Goal: Task Accomplishment & Management: Manage account settings

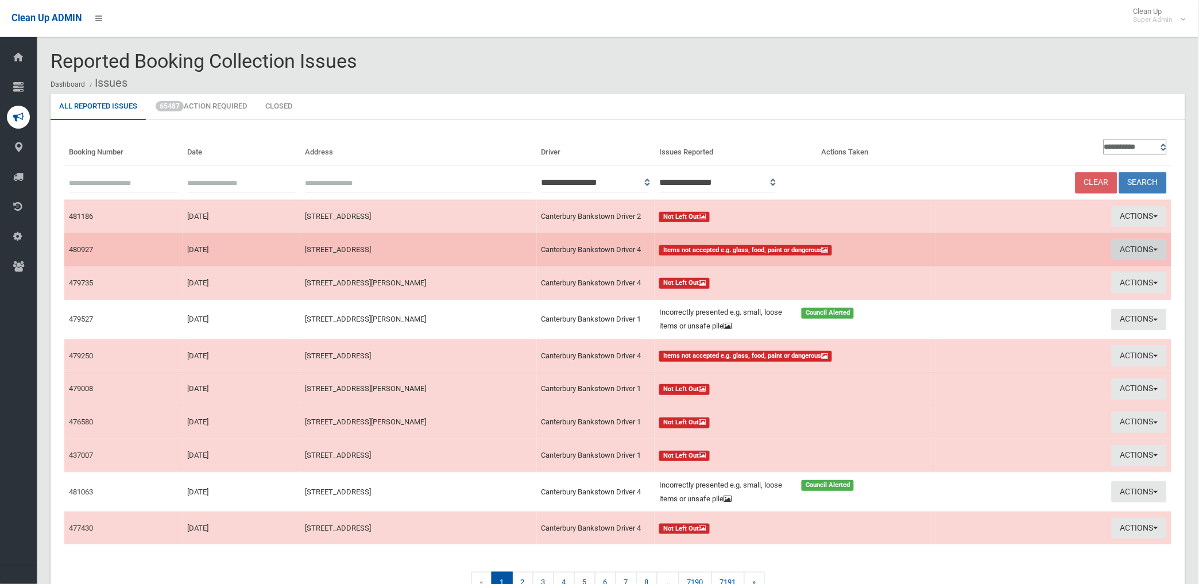
click at [1142, 243] on button "Actions" at bounding box center [1138, 249] width 55 height 21
click at [968, 273] on link "View Booking" at bounding box center [1008, 273] width 137 height 20
drag, startPoint x: 1135, startPoint y: 242, endPoint x: 1052, endPoint y: 276, distance: 89.1
click at [1133, 243] on button "Actions" at bounding box center [1138, 249] width 55 height 21
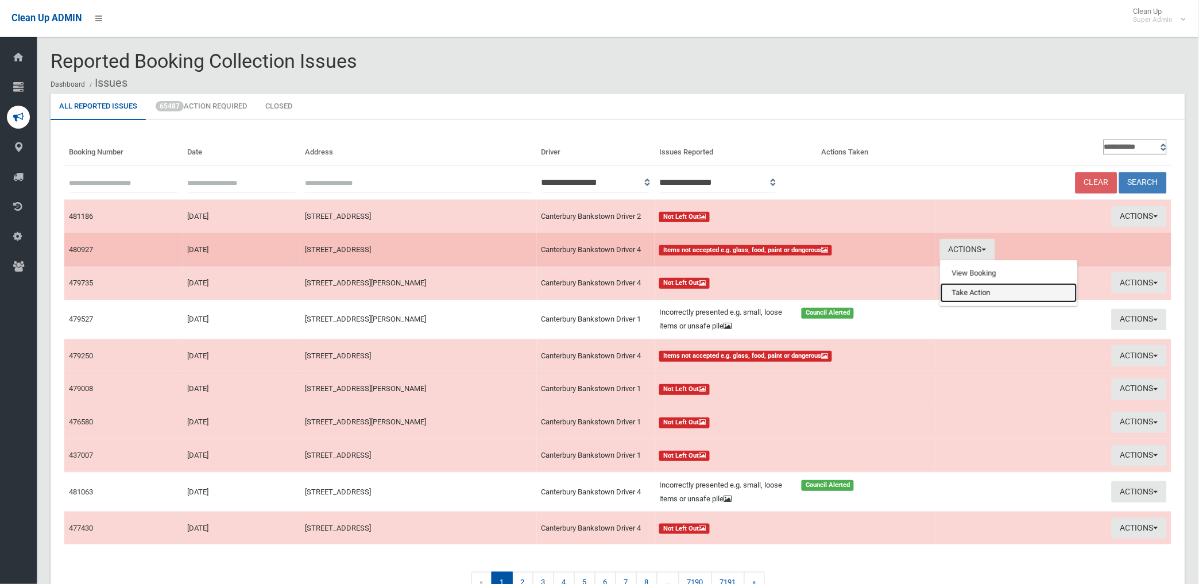
click at [971, 293] on link "Take Action" at bounding box center [1008, 293] width 137 height 20
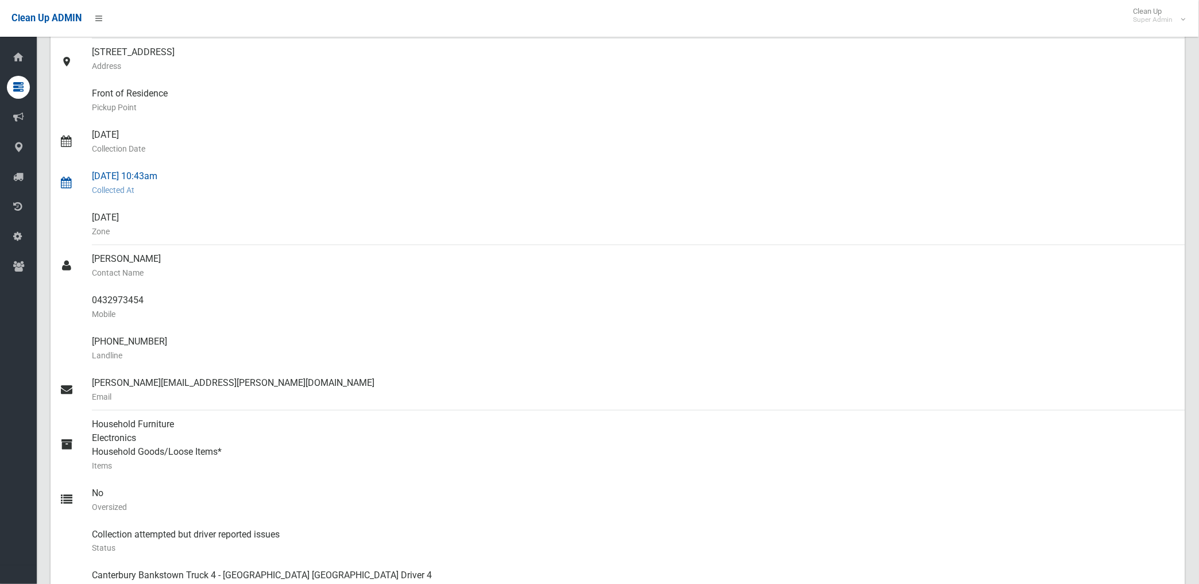
scroll to position [64, 0]
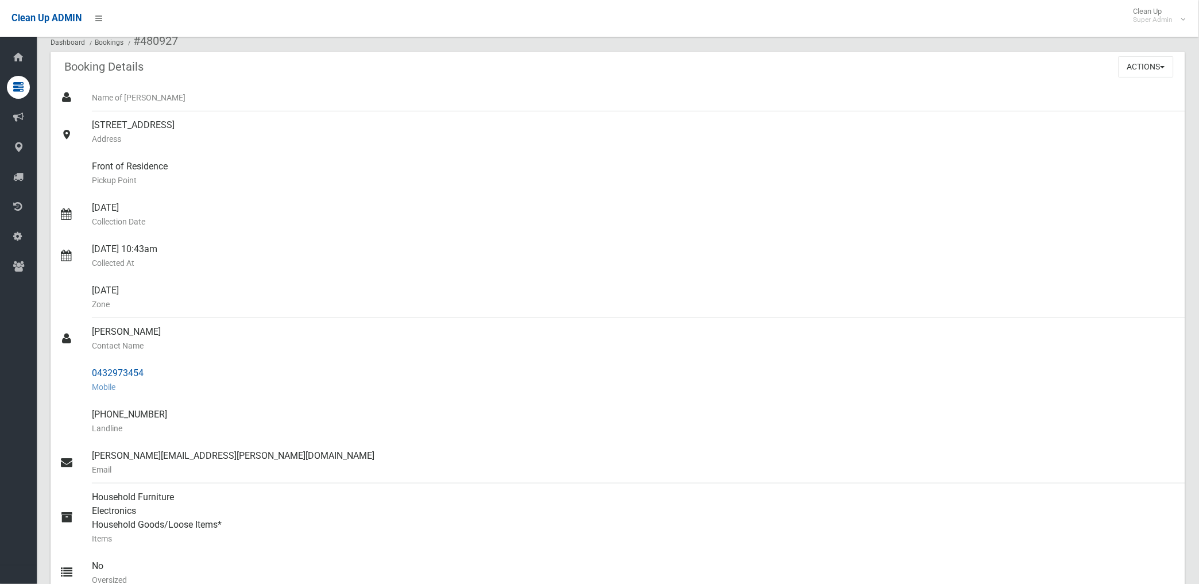
drag, startPoint x: 90, startPoint y: 368, endPoint x: 145, endPoint y: 371, distance: 55.2
click at [145, 371] on link "0432973454 Mobile" at bounding box center [618, 379] width 1134 height 41
drag, startPoint x: 145, startPoint y: 371, endPoint x: 131, endPoint y: 374, distance: 14.8
copy link "0432973454"
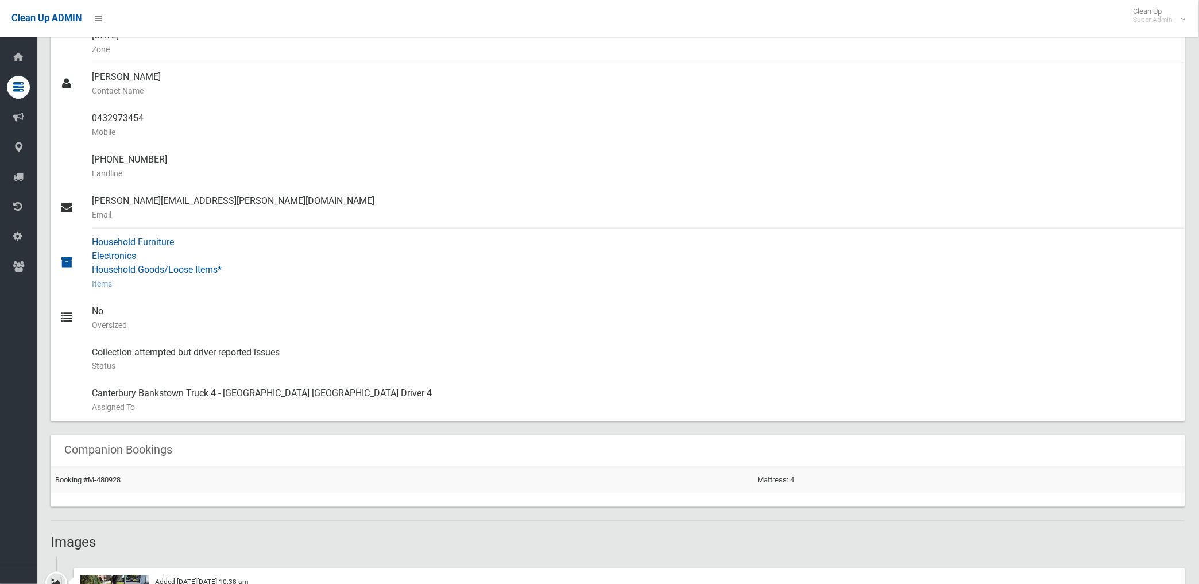
scroll to position [510, 0]
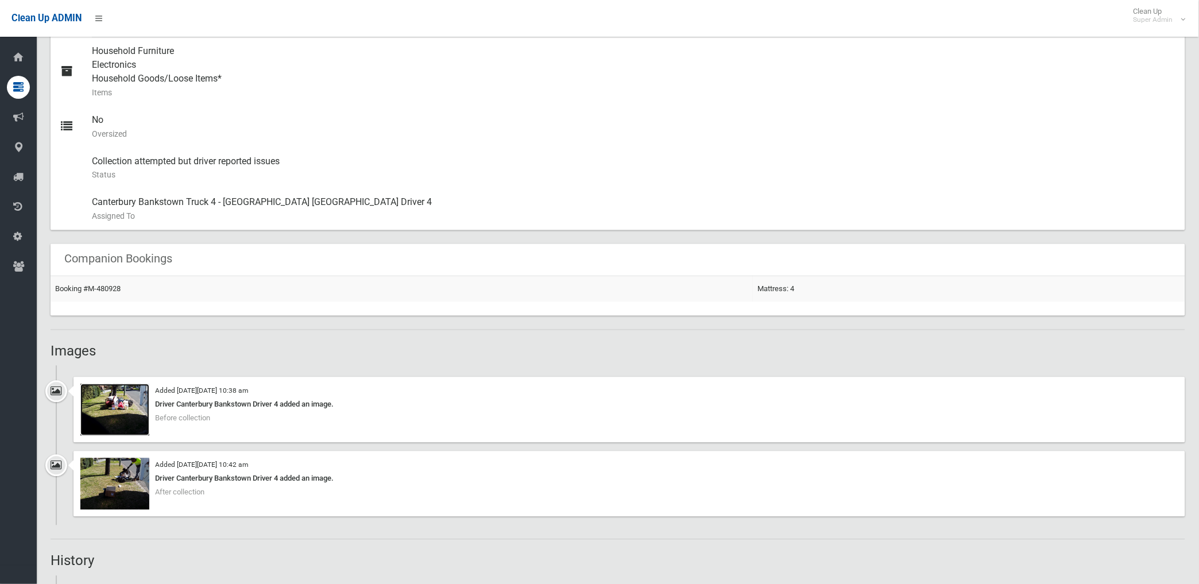
click at [124, 417] on img at bounding box center [114, 410] width 69 height 52
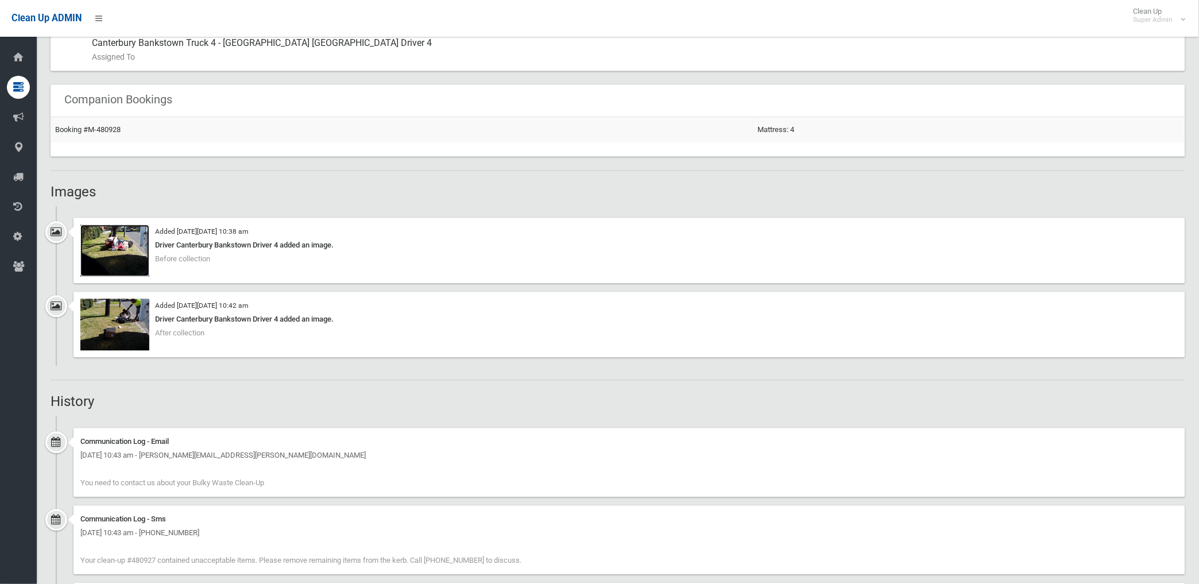
scroll to position [765, 0]
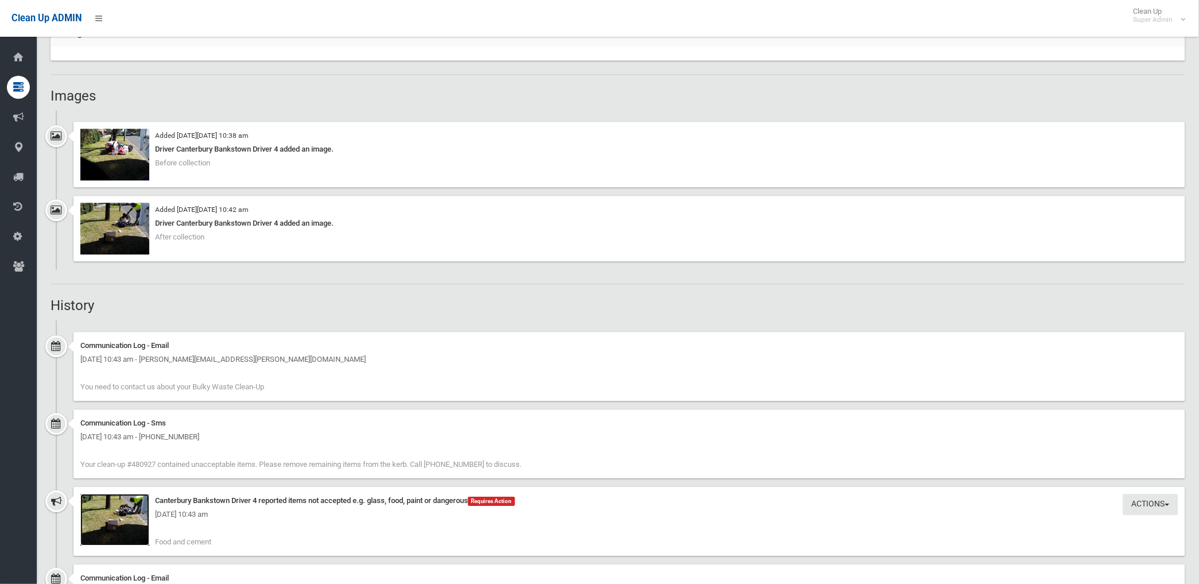
click at [139, 526] on img at bounding box center [114, 520] width 69 height 52
click at [142, 529] on img at bounding box center [114, 520] width 69 height 52
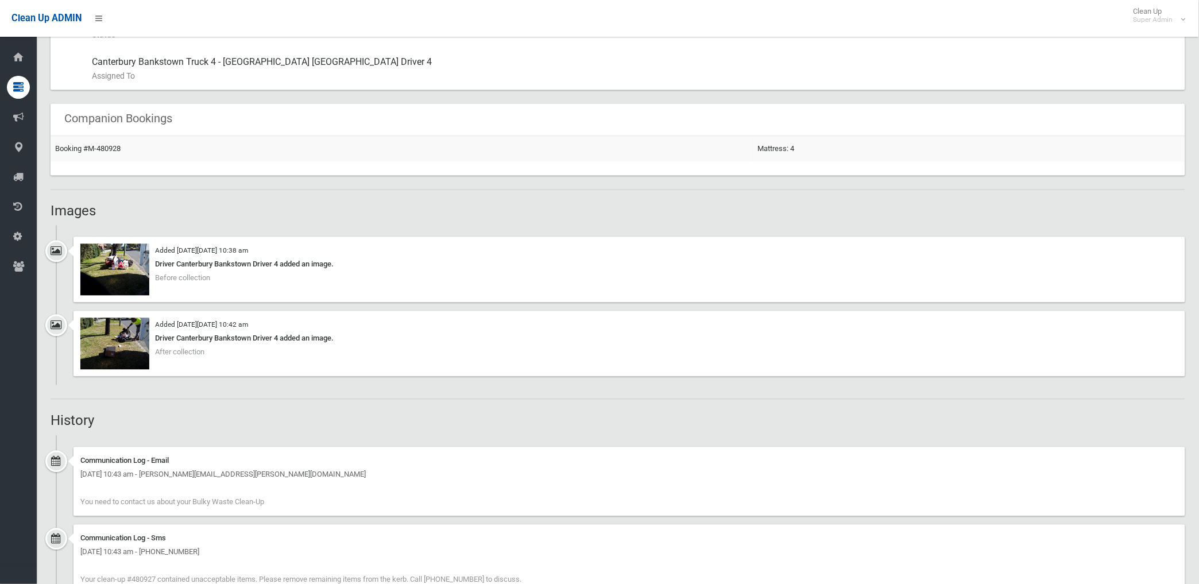
scroll to position [629, 0]
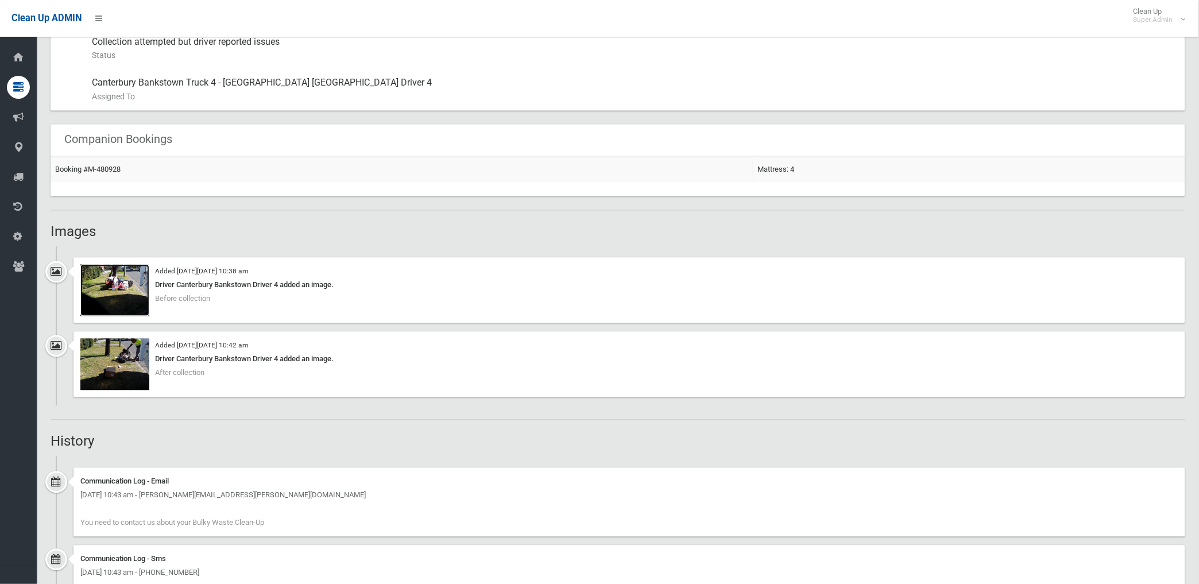
click at [122, 294] on img at bounding box center [114, 291] width 69 height 52
click at [95, 168] on link "Booking #M-480928" at bounding box center [87, 169] width 65 height 9
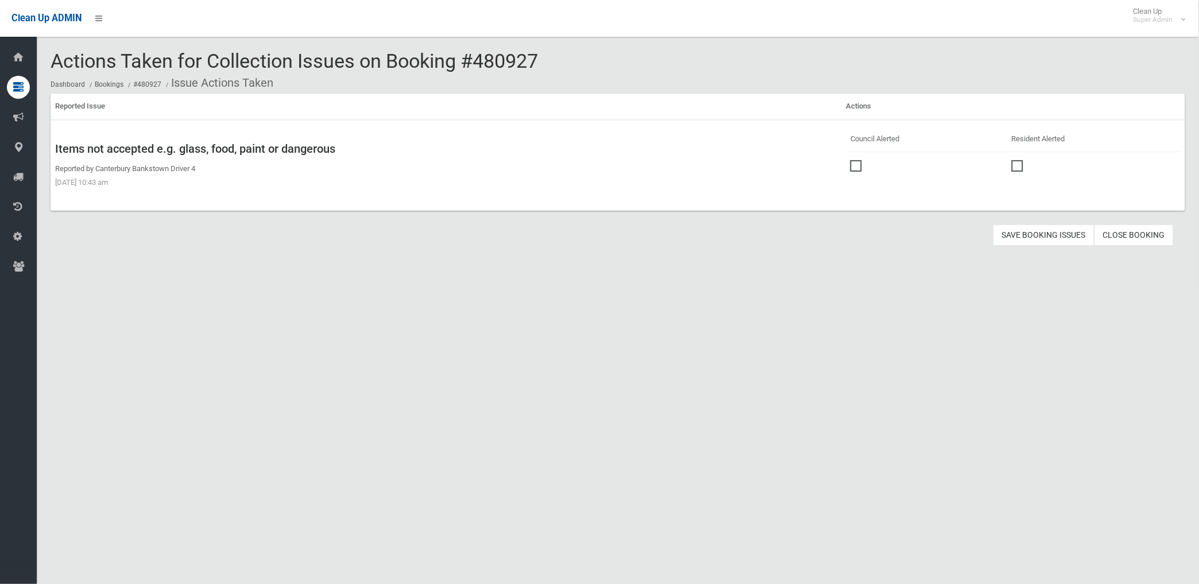
drag, startPoint x: 852, startPoint y: 162, endPoint x: 962, endPoint y: 220, distance: 124.0
click at [852, 160] on span at bounding box center [858, 160] width 17 height 0
click at [1026, 230] on button "Save Booking Issues" at bounding box center [1043, 234] width 101 height 21
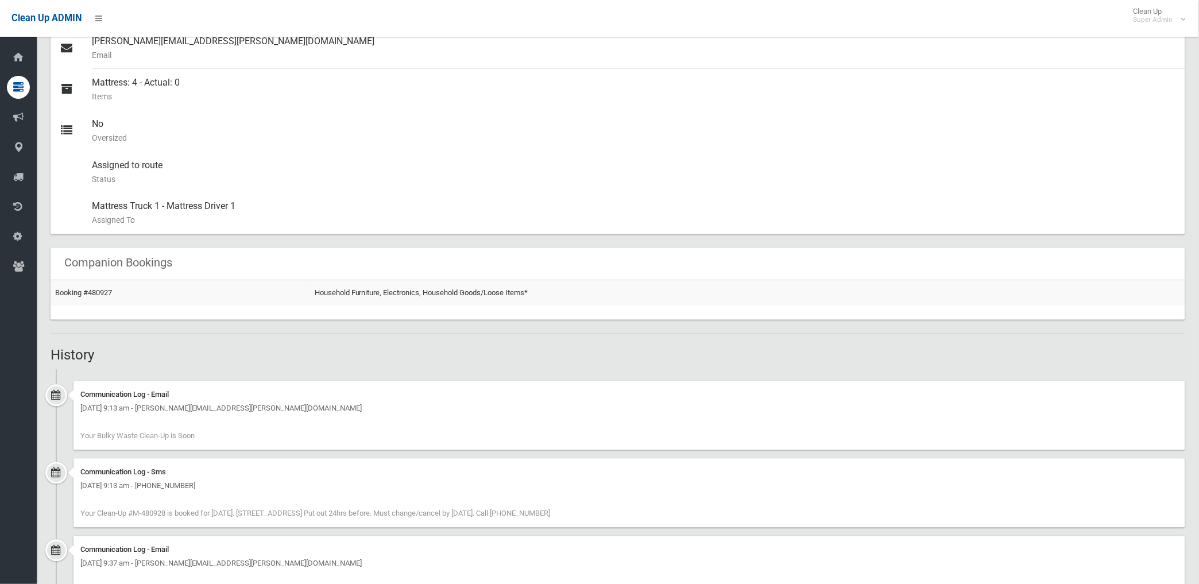
scroll to position [479, 0]
click at [102, 293] on link "Booking #480927" at bounding box center [83, 292] width 57 height 9
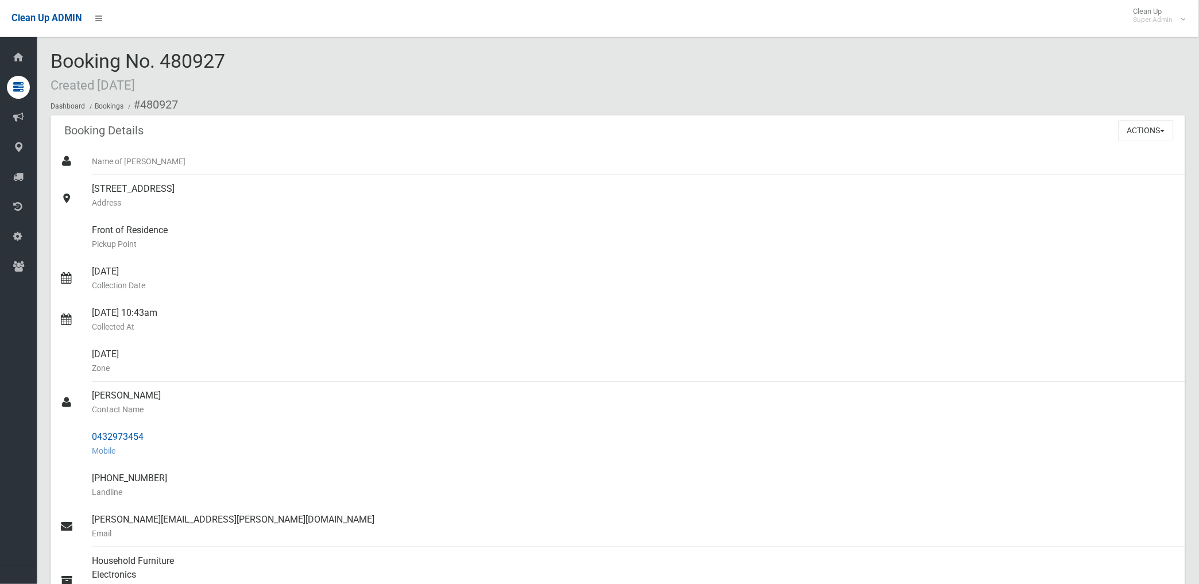
drag, startPoint x: 138, startPoint y: 102, endPoint x: 159, endPoint y: 434, distance: 332.4
copy section "480927 Booking Details Actions View Booking Edit Booking Clone Booking Add Book…"
click at [393, 191] on div "[STREET_ADDRESS] Address" at bounding box center [634, 195] width 1084 height 41
click at [1140, 129] on button "Actions" at bounding box center [1145, 130] width 55 height 21
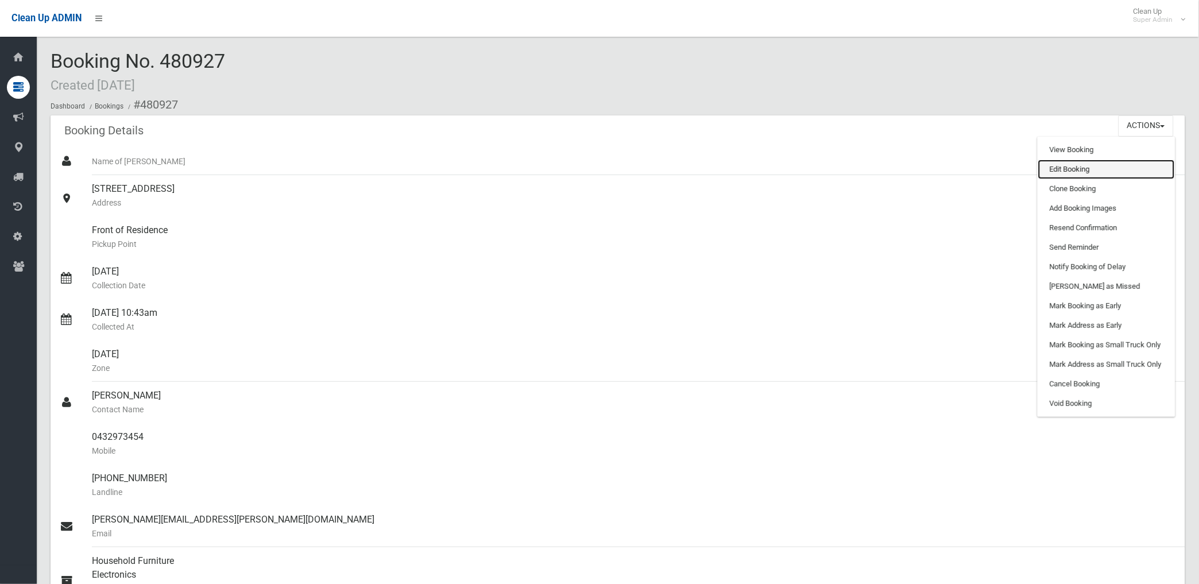
click at [1066, 170] on link "Edit Booking" at bounding box center [1106, 170] width 137 height 20
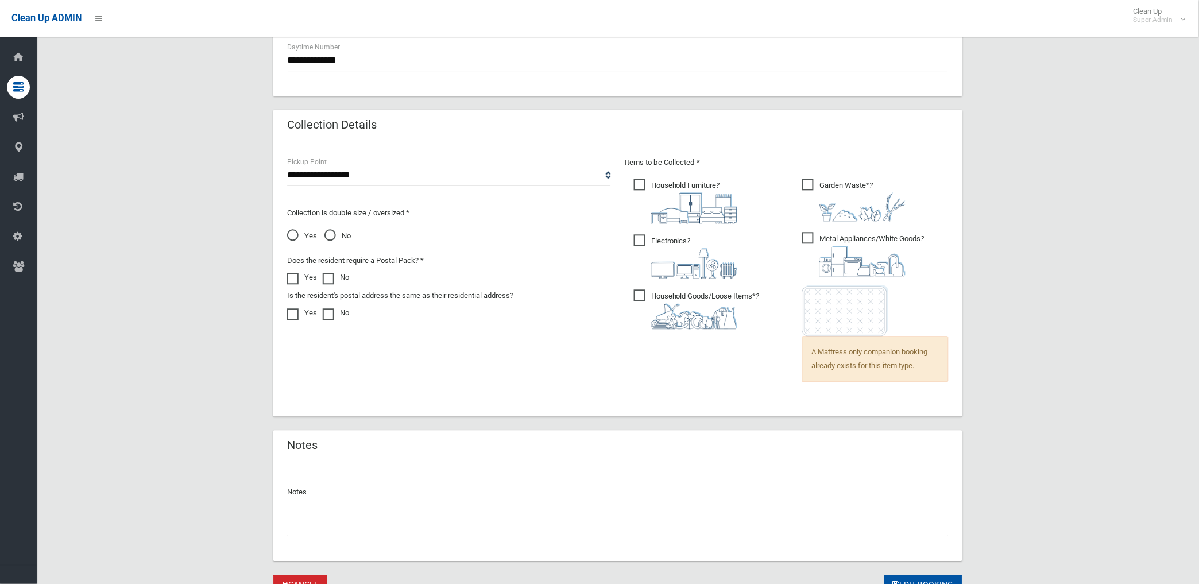
scroll to position [673, 0]
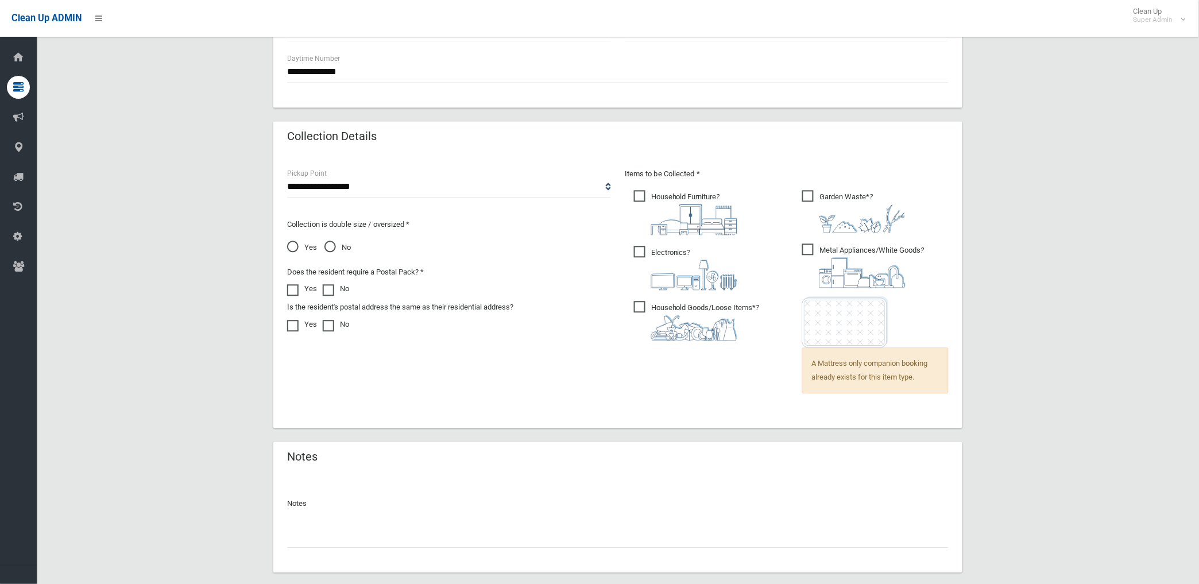
click at [339, 535] on input "text" at bounding box center [617, 537] width 661 height 21
paste input "********"
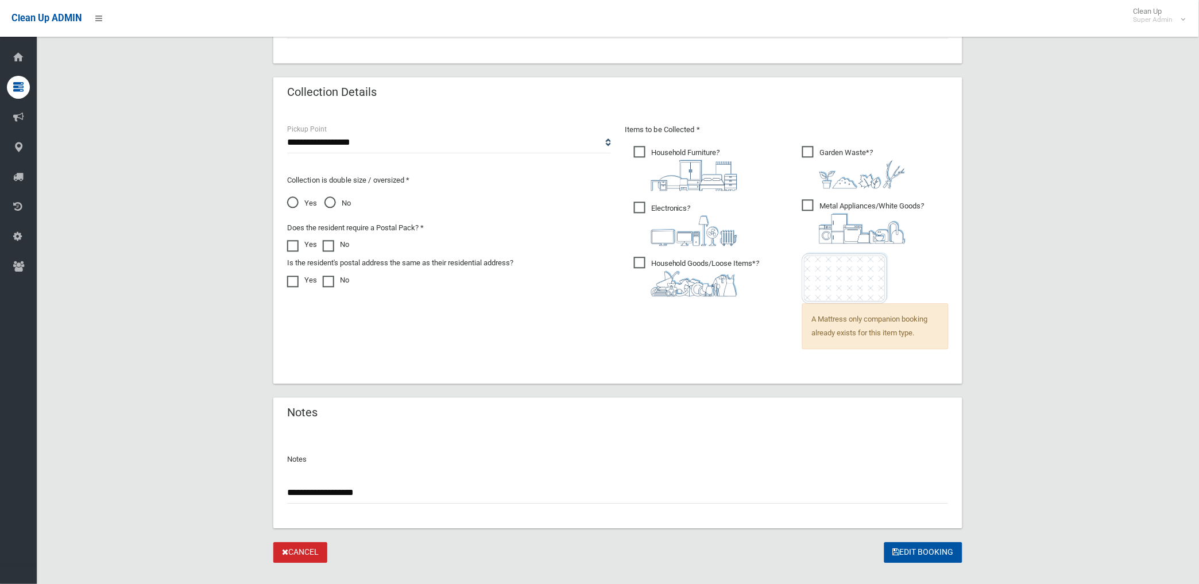
scroll to position [736, 0]
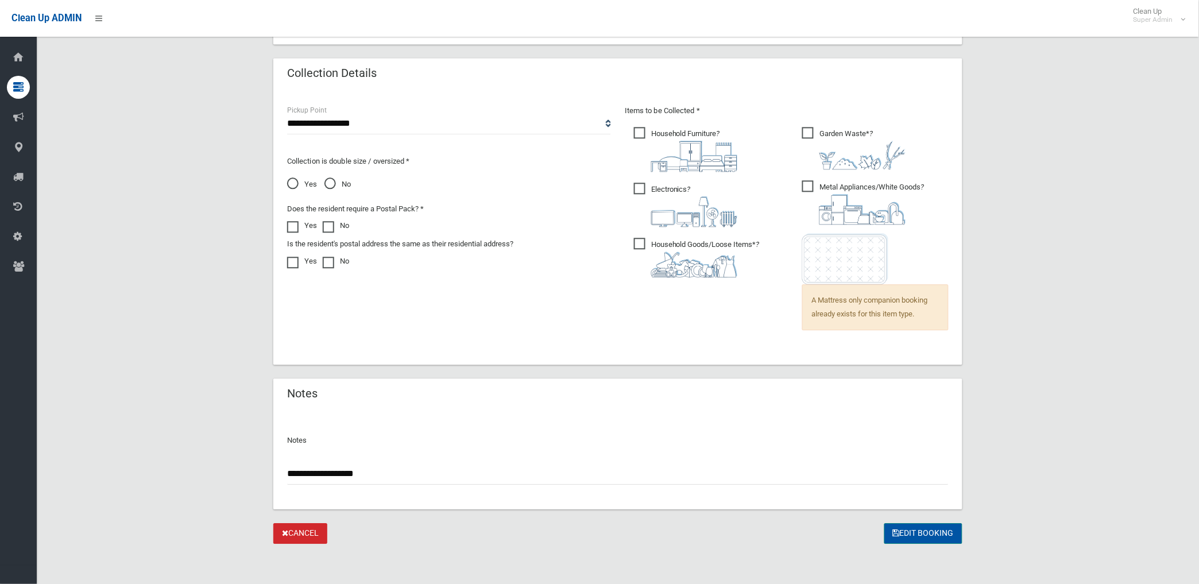
type input "**********"
click at [908, 527] on button "Edit Booking" at bounding box center [923, 533] width 78 height 21
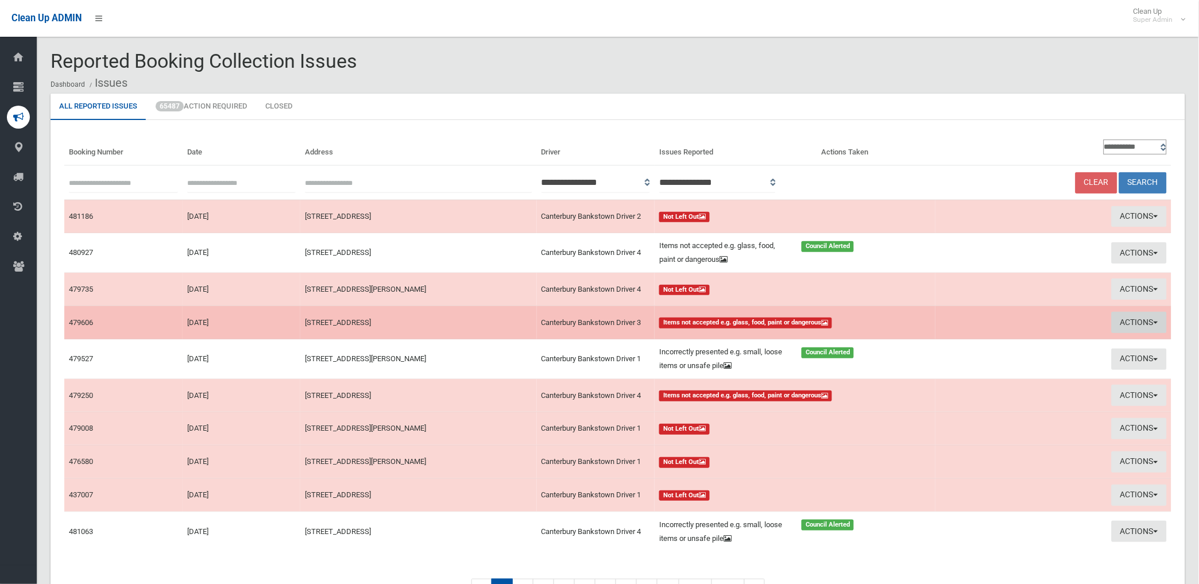
click at [1131, 316] on button "Actions" at bounding box center [1138, 322] width 55 height 21
click at [966, 346] on link "View Booking" at bounding box center [1008, 346] width 137 height 20
click at [1138, 321] on button "Actions" at bounding box center [1138, 322] width 55 height 21
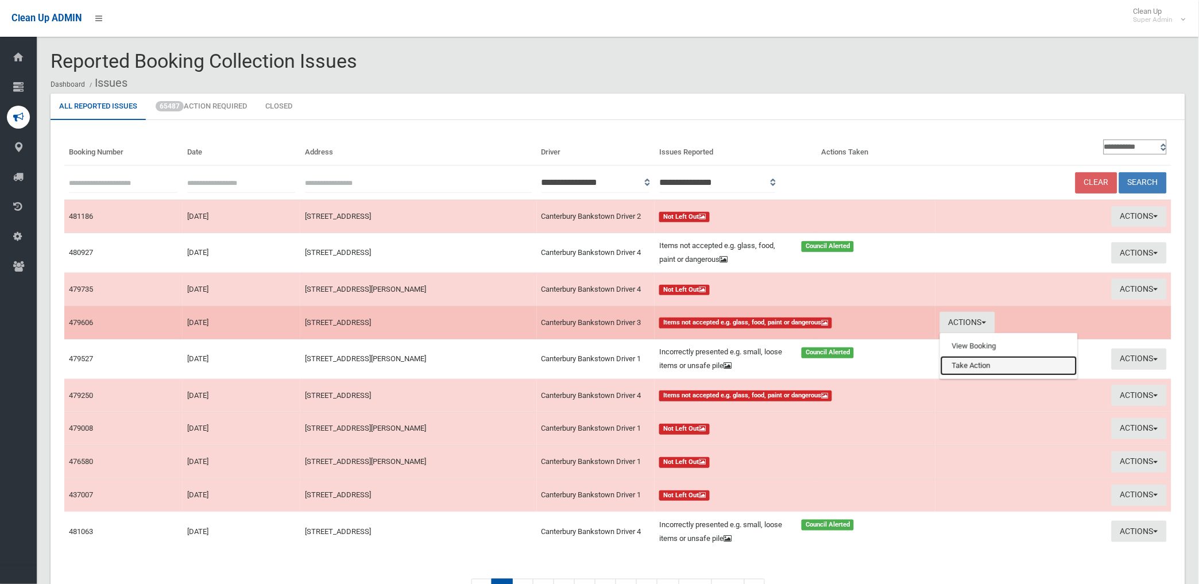
click at [966, 363] on link "Take Action" at bounding box center [1008, 366] width 137 height 20
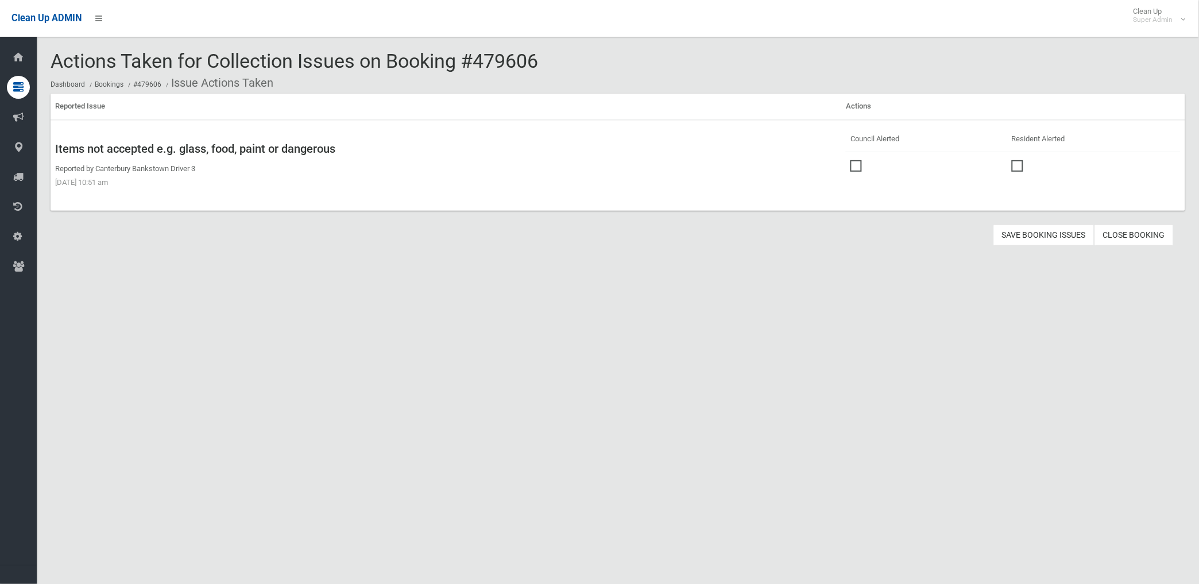
click at [852, 160] on span at bounding box center [858, 160] width 17 height 0
click at [1042, 232] on button "Save Booking Issues" at bounding box center [1043, 234] width 101 height 21
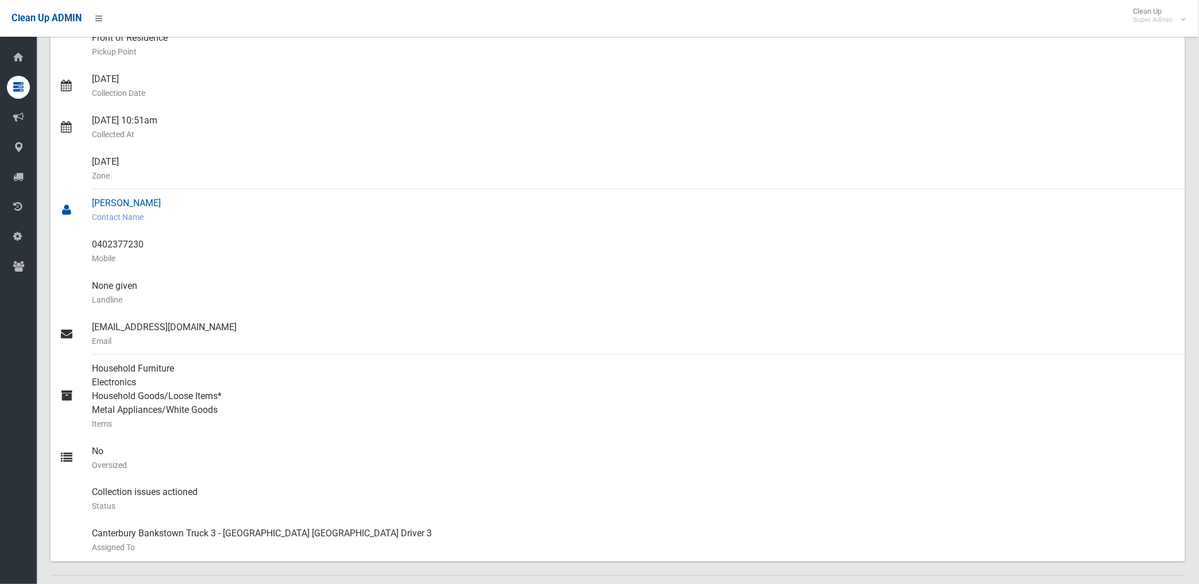
scroll to position [191, 0]
drag, startPoint x: 93, startPoint y: 245, endPoint x: 173, endPoint y: 245, distance: 80.4
click at [173, 245] on div "0402377230 Mobile" at bounding box center [634, 252] width 1084 height 41
drag, startPoint x: 173, startPoint y: 245, endPoint x: 124, endPoint y: 246, distance: 49.4
copy div "0402377230"
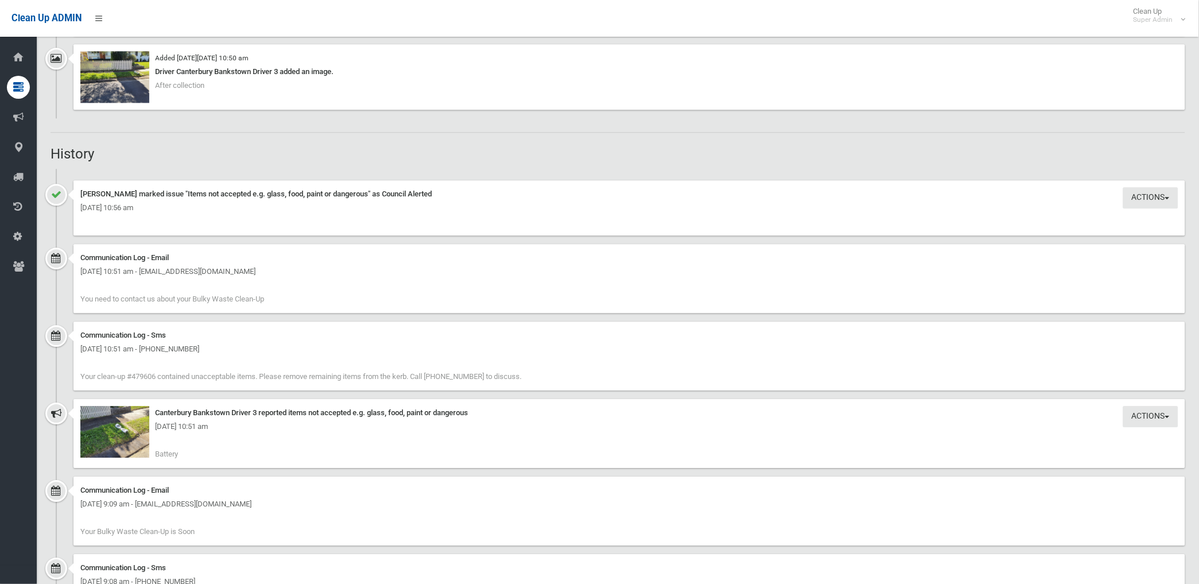
scroll to position [893, 0]
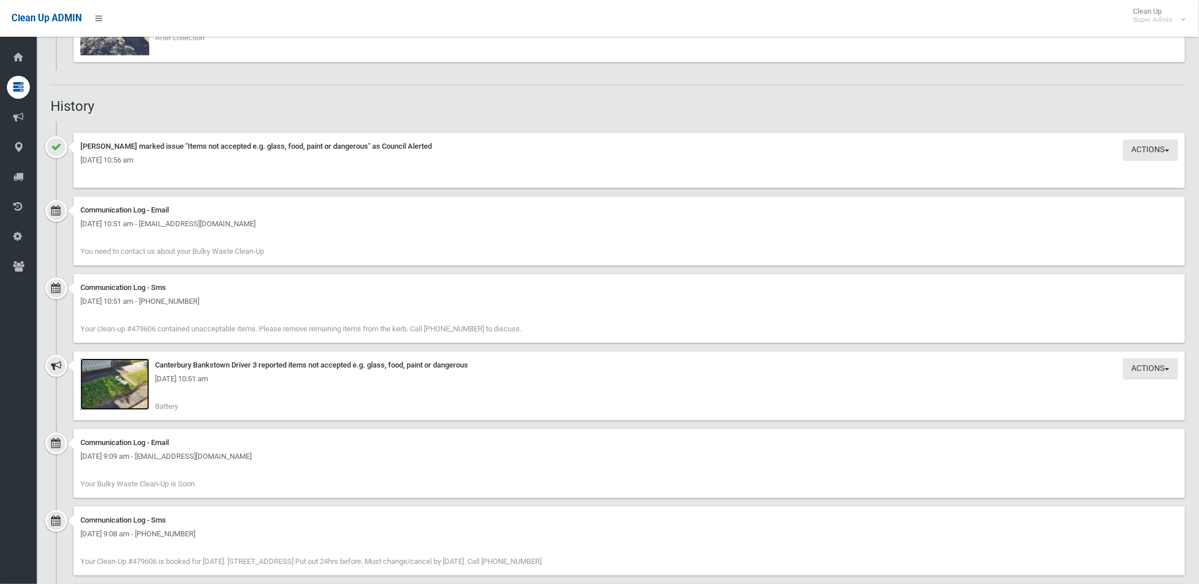
click at [134, 394] on img at bounding box center [114, 384] width 69 height 52
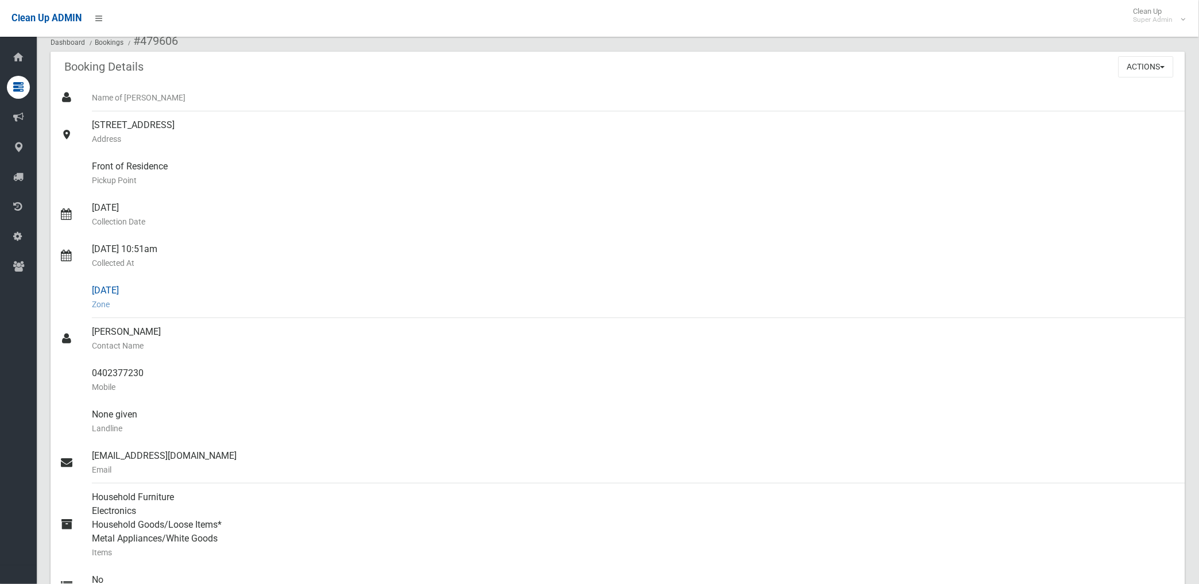
scroll to position [0, 0]
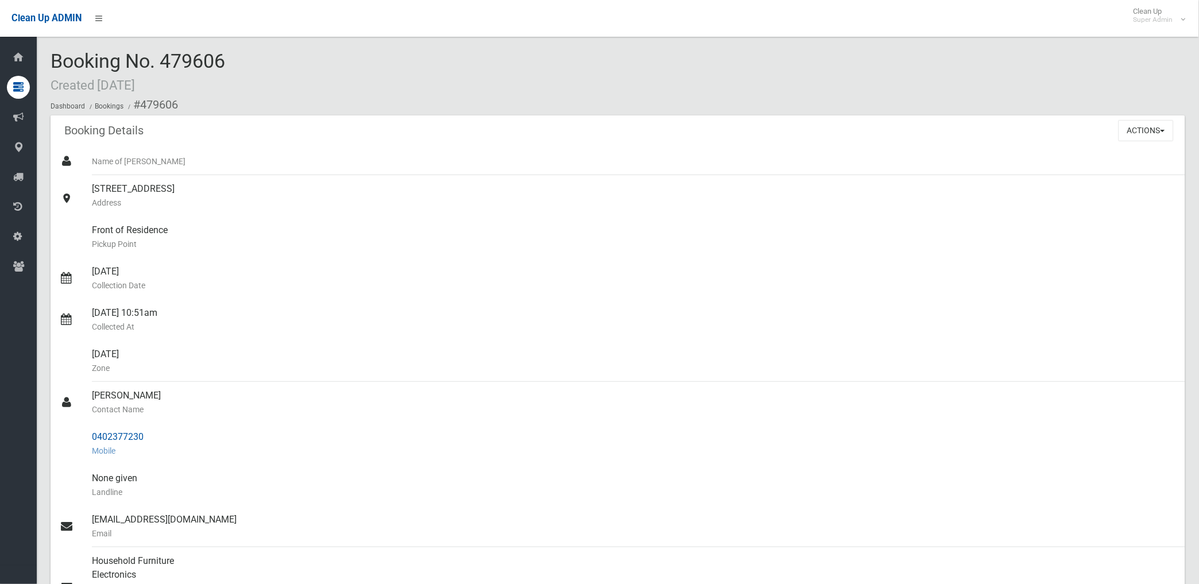
drag, startPoint x: 139, startPoint y: 99, endPoint x: 150, endPoint y: 434, distance: 334.8
copy section "479606 Booking Details Actions View Booking Edit Booking Clone Booking Add Book…"
click at [371, 198] on small "Address" at bounding box center [634, 203] width 1084 height 14
click at [1140, 130] on button "Actions" at bounding box center [1145, 130] width 55 height 21
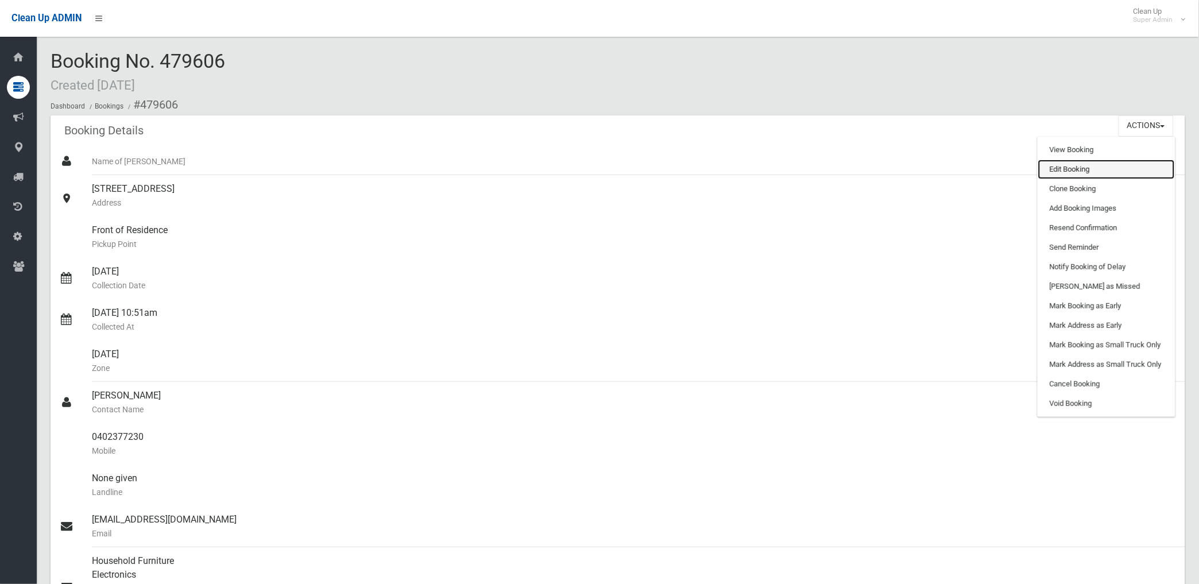
click at [1057, 168] on link "Edit Booking" at bounding box center [1106, 170] width 137 height 20
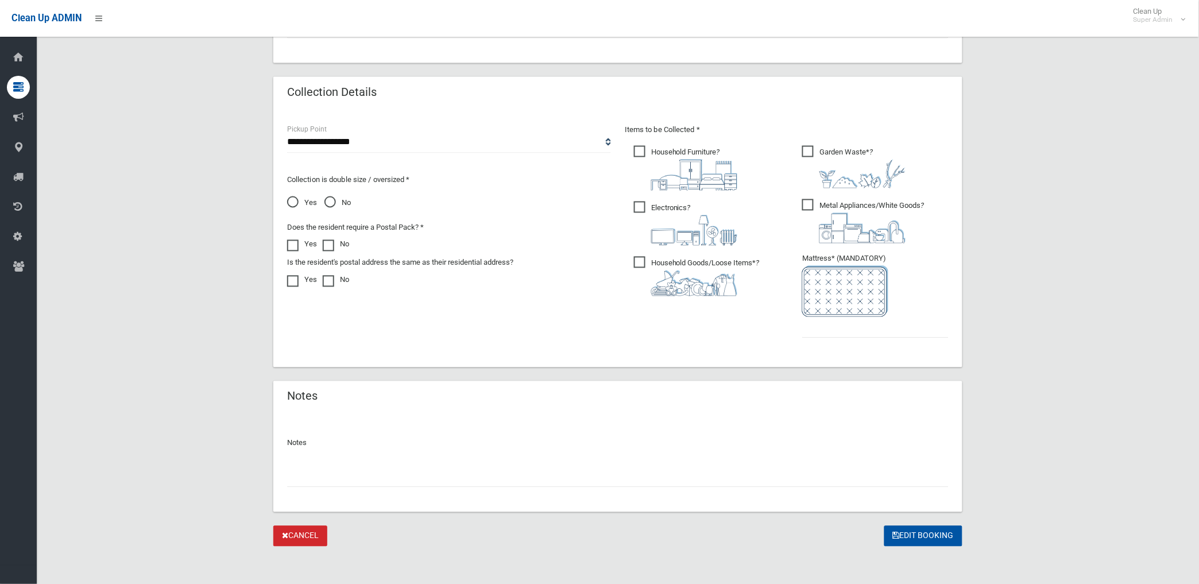
scroll to position [546, 0]
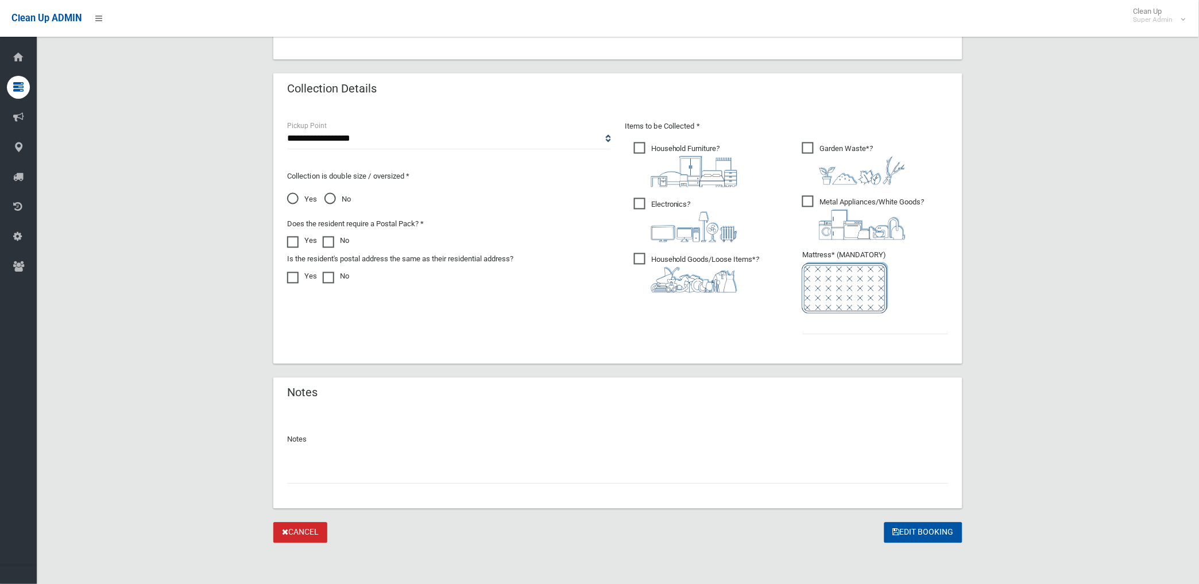
click at [316, 476] on input "text" at bounding box center [617, 473] width 661 height 21
paste input "********"
type input "**********"
click at [831, 329] on input "text" at bounding box center [875, 323] width 146 height 21
type input "*"
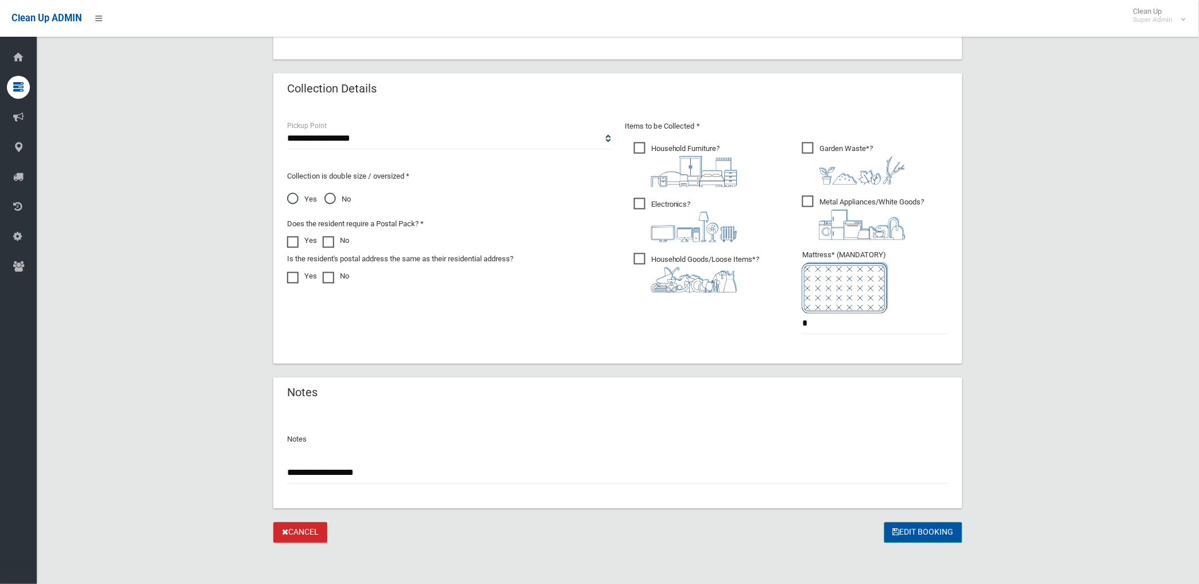
click at [925, 530] on button "Edit Booking" at bounding box center [923, 532] width 78 height 21
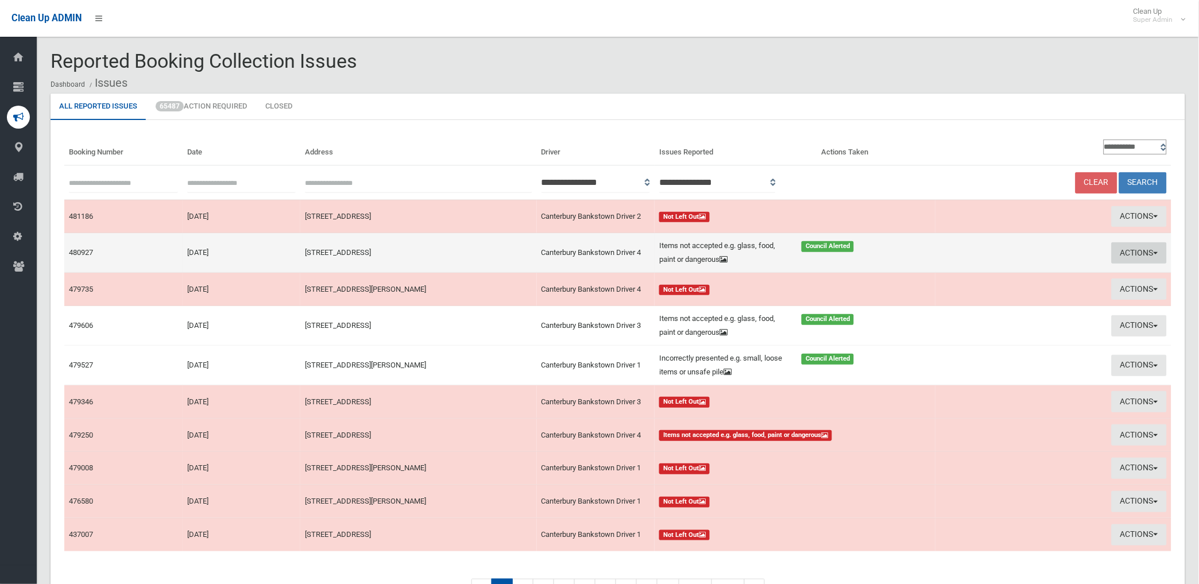
click at [1134, 250] on button "Actions" at bounding box center [1138, 252] width 55 height 21
click at [999, 300] on link "Edit Actions Taken" at bounding box center [1008, 296] width 137 height 20
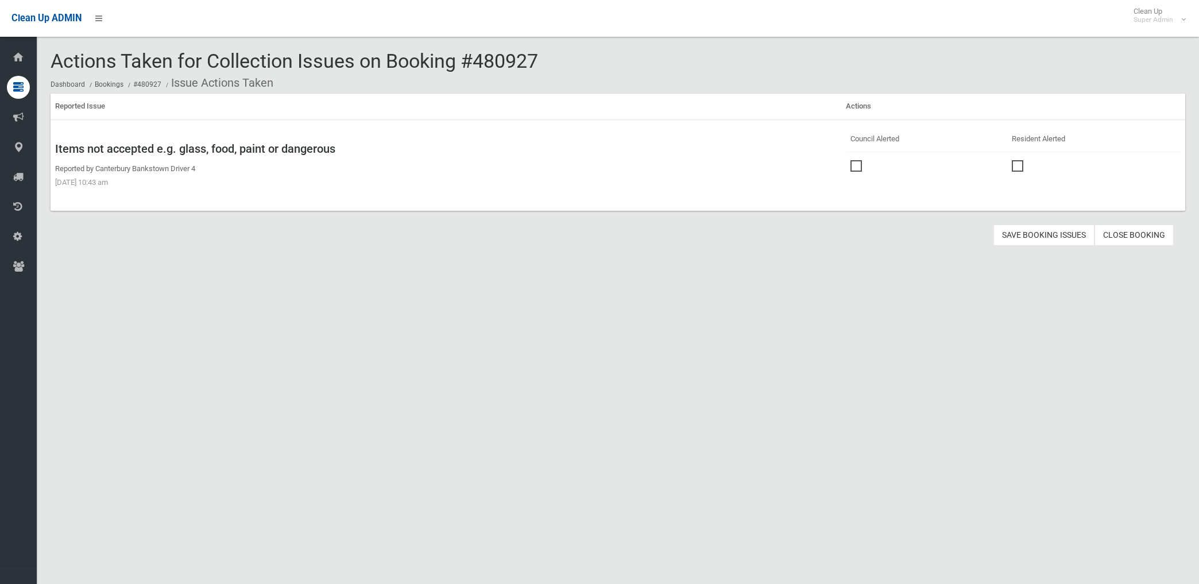
click at [1147, 233] on link "Close Booking" at bounding box center [1133, 234] width 79 height 21
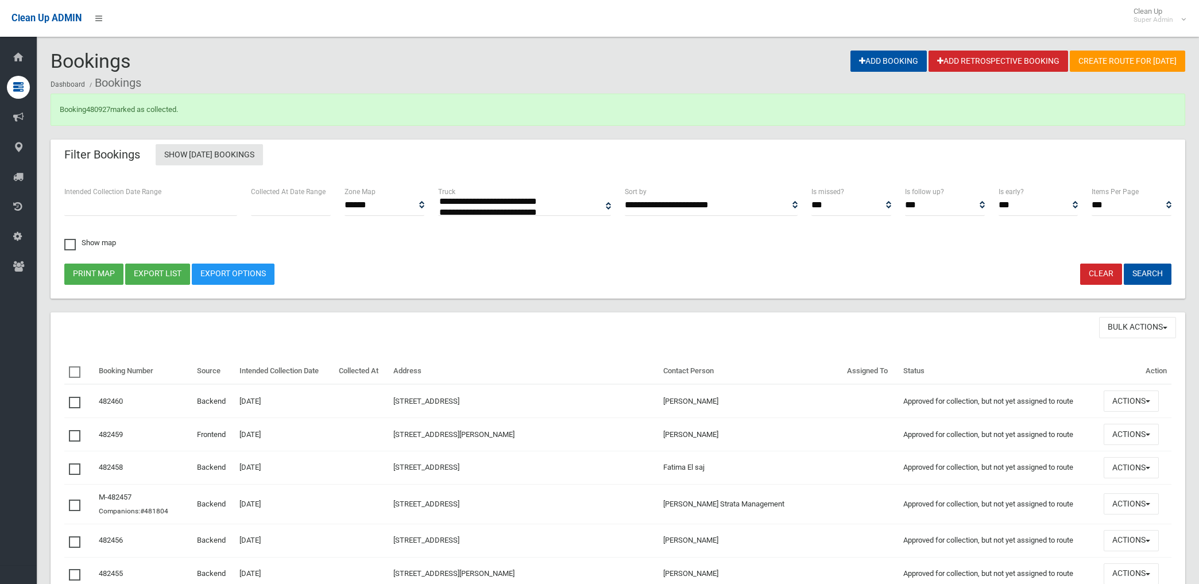
select select
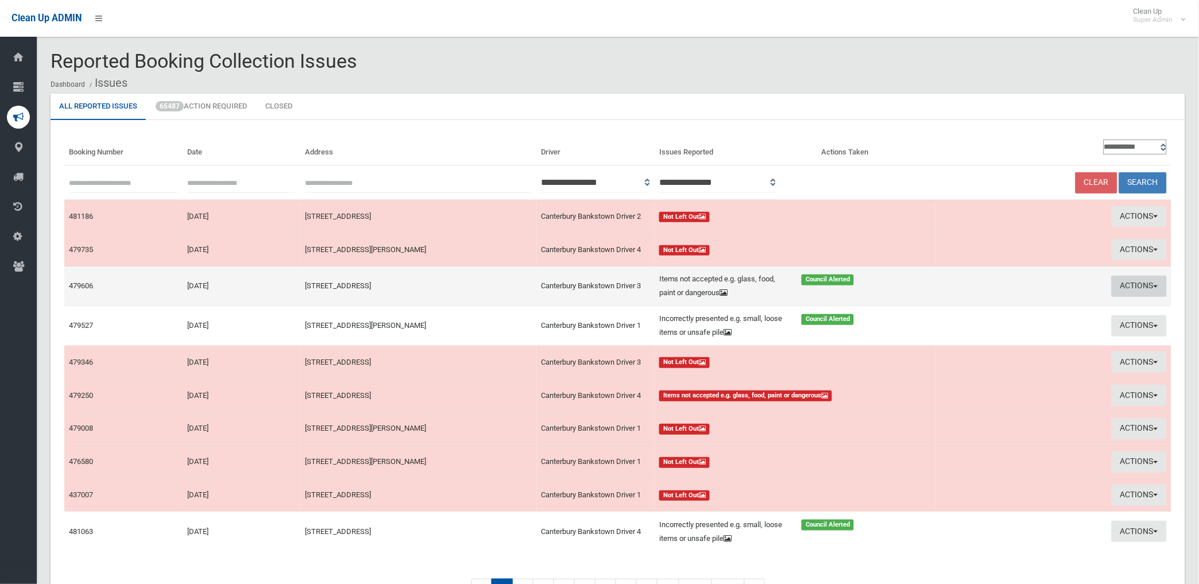
click at [1130, 285] on button "Actions" at bounding box center [1138, 286] width 55 height 21
click at [997, 329] on link "Edit Actions Taken" at bounding box center [1008, 330] width 137 height 20
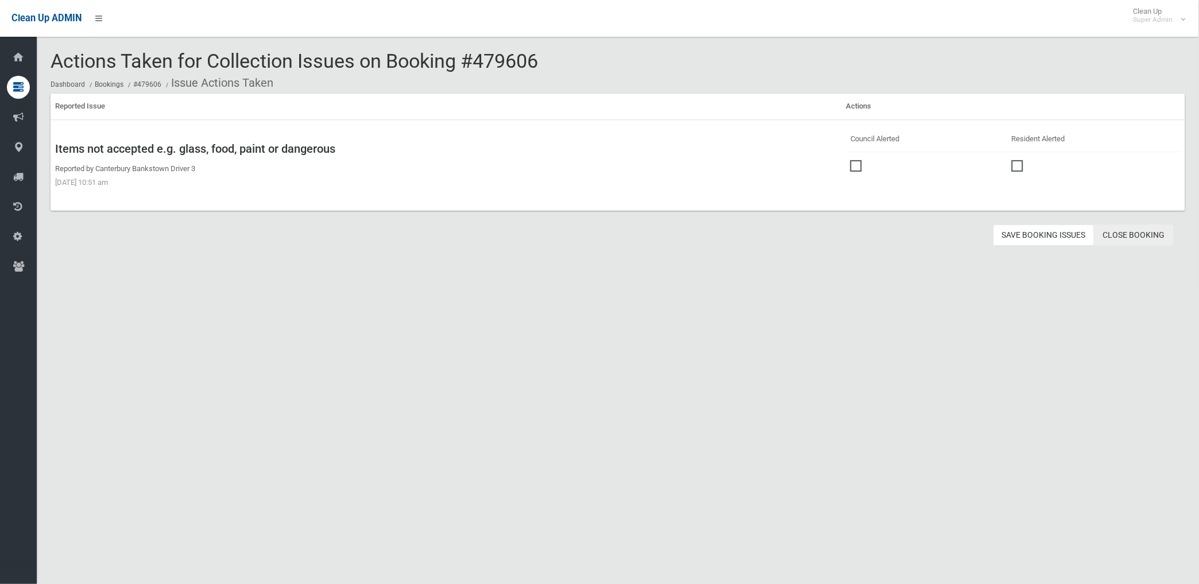
click at [1137, 234] on link "Close Booking" at bounding box center [1133, 234] width 79 height 21
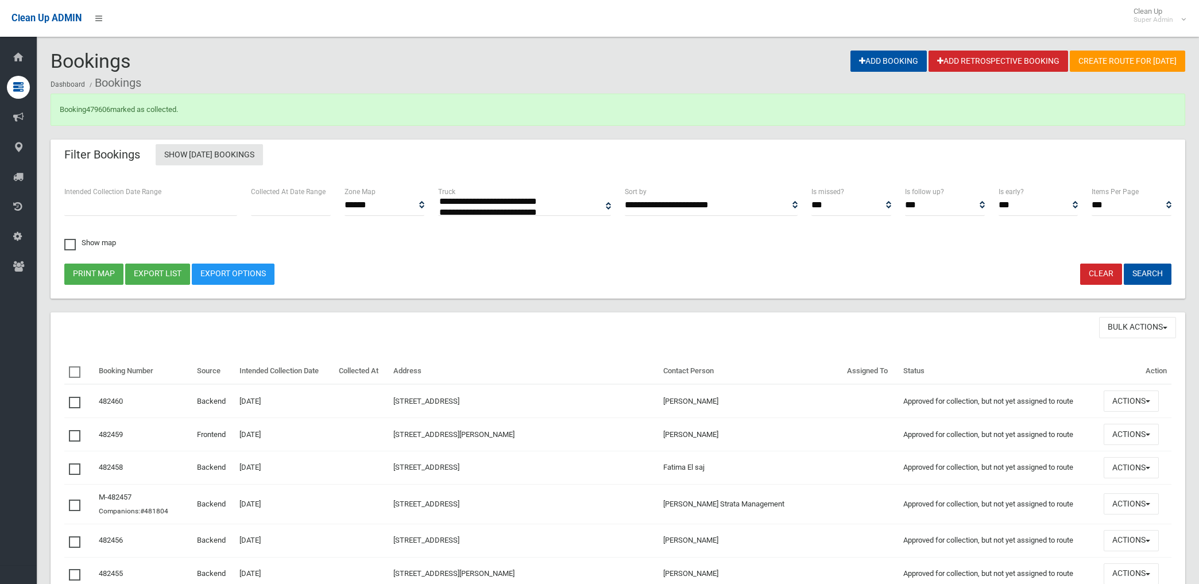
select select
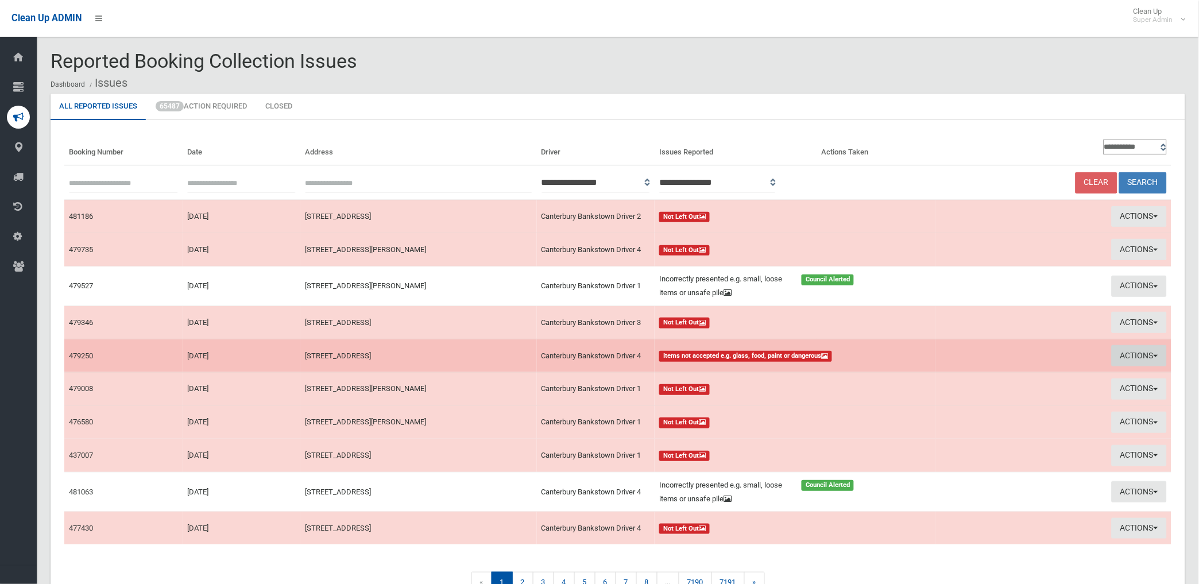
click at [1132, 356] on button "Actions" at bounding box center [1138, 355] width 55 height 21
click at [967, 375] on link "View Booking" at bounding box center [1008, 380] width 137 height 20
drag, startPoint x: 1130, startPoint y: 352, endPoint x: 1081, endPoint y: 362, distance: 49.1
click at [1130, 352] on button "Actions" at bounding box center [1138, 355] width 55 height 21
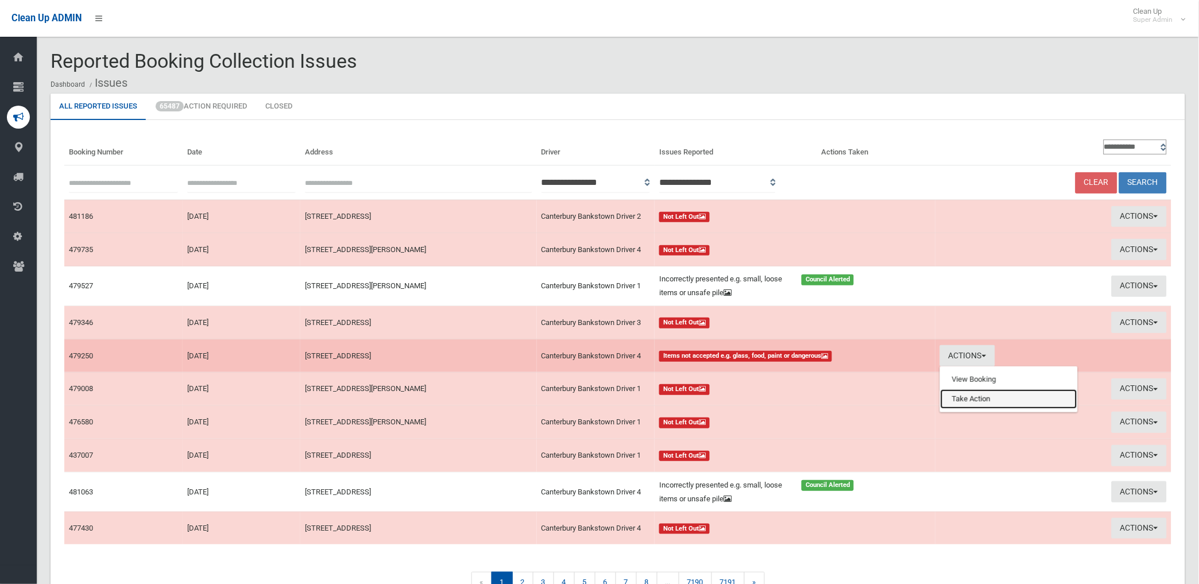
click at [956, 394] on link "Take Action" at bounding box center [1008, 399] width 137 height 20
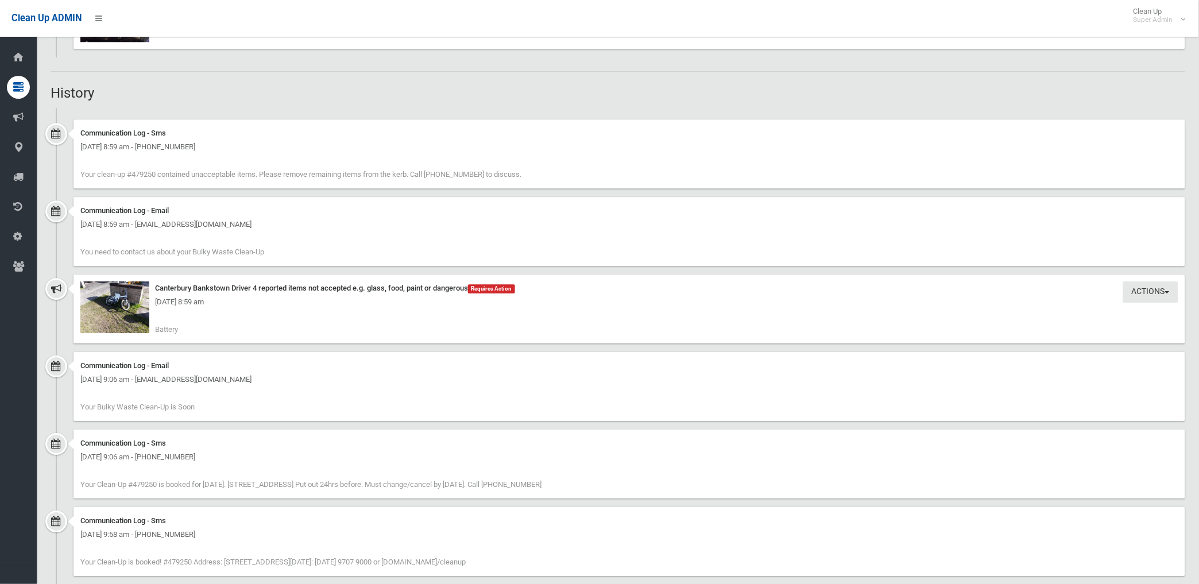
scroll to position [893, 0]
click at [131, 316] on img at bounding box center [114, 307] width 69 height 52
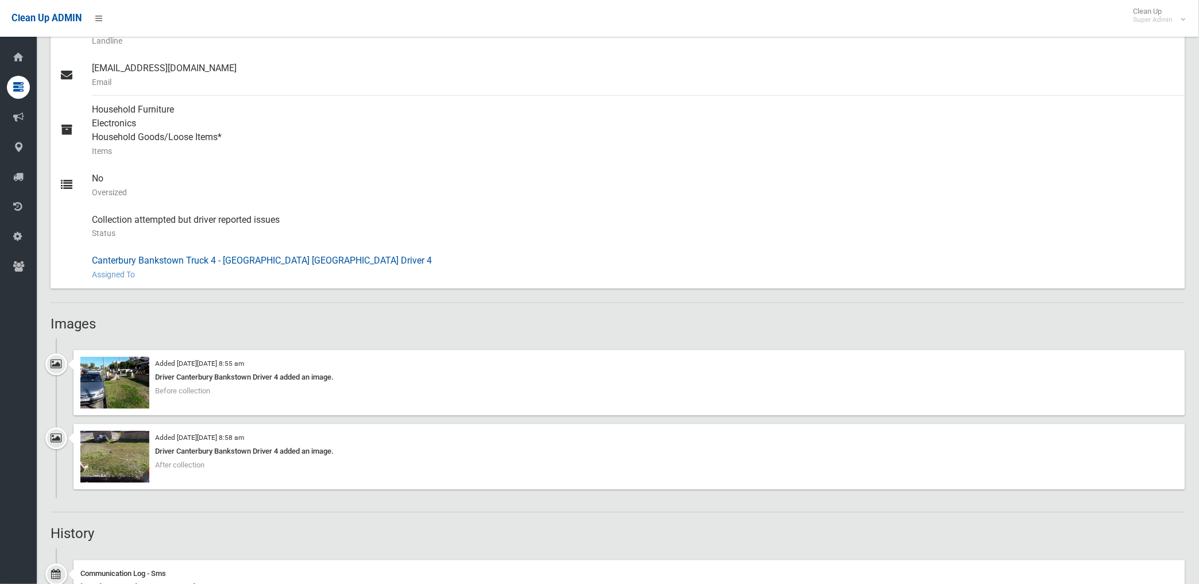
scroll to position [446, 0]
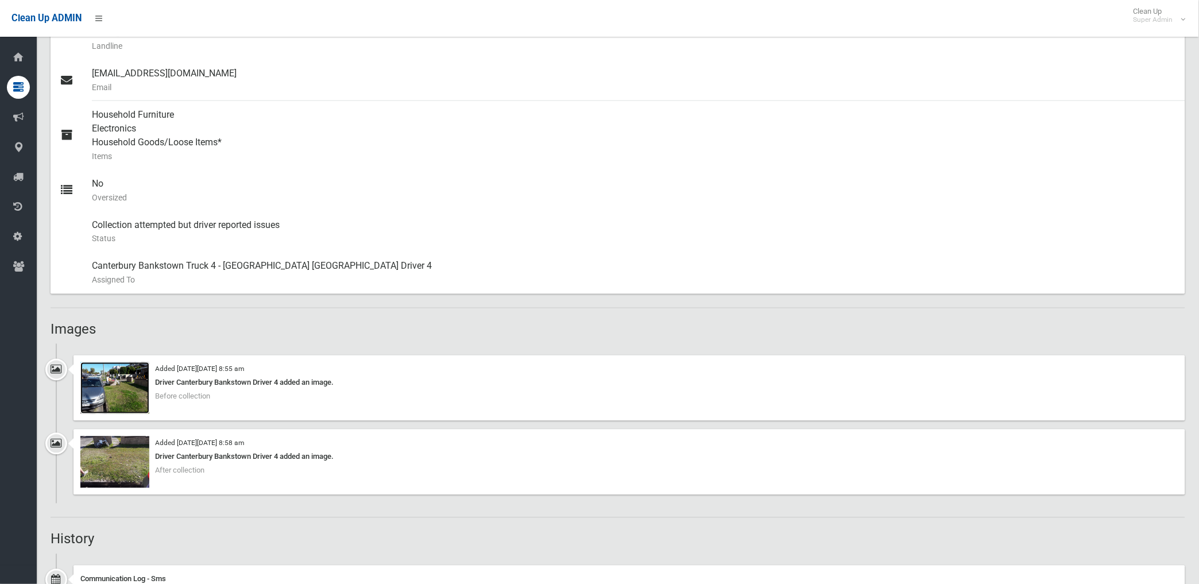
click at [119, 393] on img at bounding box center [114, 388] width 69 height 52
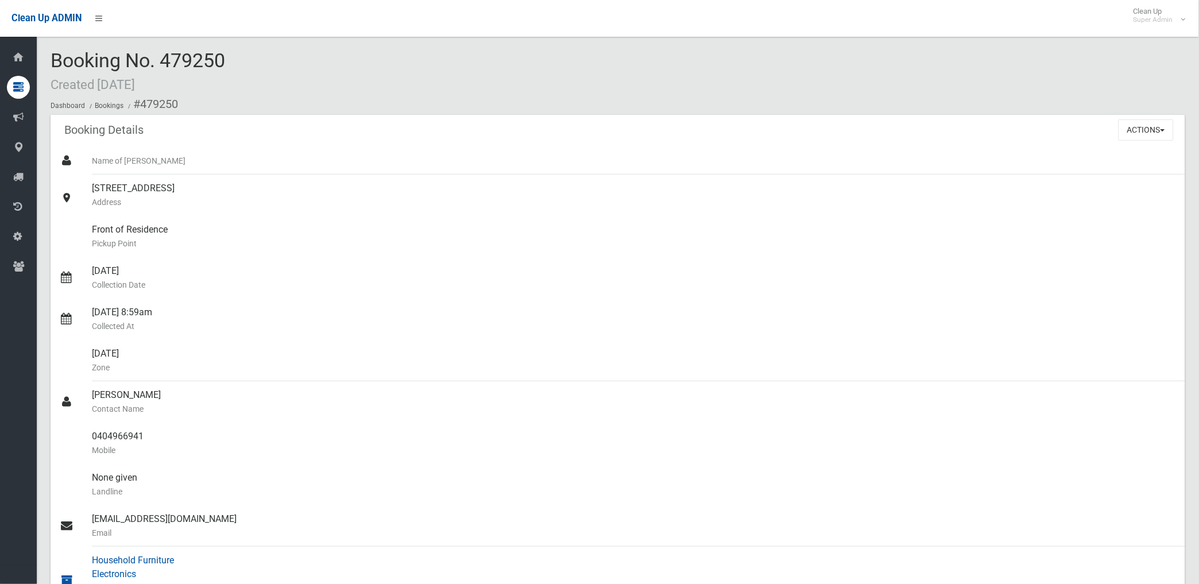
scroll to position [0, 0]
drag, startPoint x: 92, startPoint y: 435, endPoint x: 149, endPoint y: 435, distance: 56.8
click at [149, 435] on div "0404966941 Mobile" at bounding box center [634, 443] width 1084 height 41
drag, startPoint x: 149, startPoint y: 435, endPoint x: 122, endPoint y: 439, distance: 27.3
copy div "0404966941"
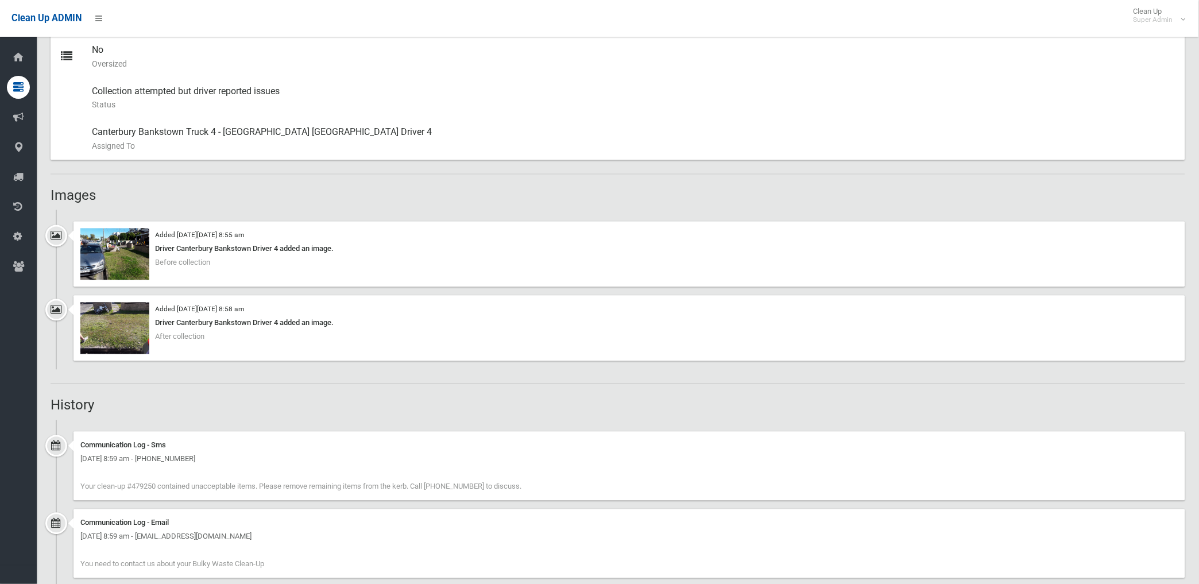
scroll to position [574, 0]
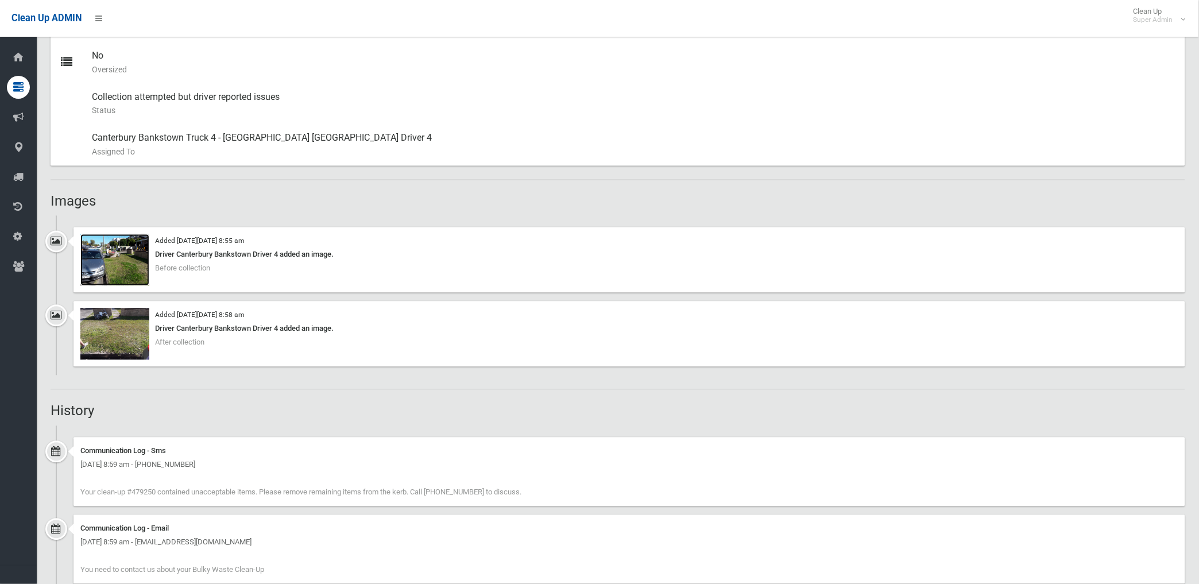
click at [140, 272] on img at bounding box center [114, 260] width 69 height 52
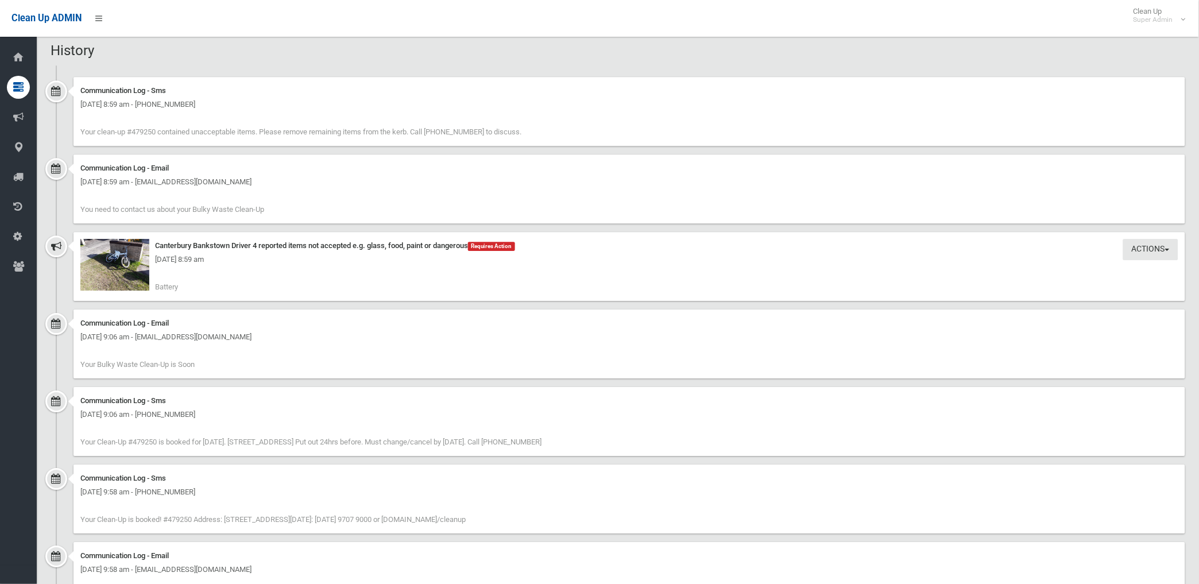
scroll to position [956, 0]
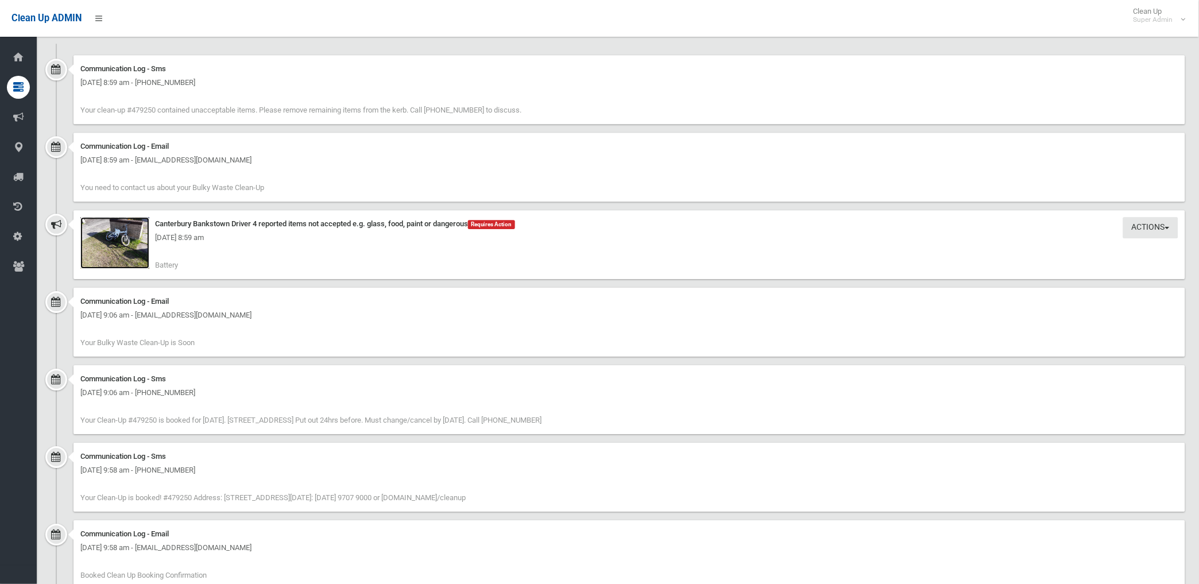
click at [135, 251] on img at bounding box center [114, 243] width 69 height 52
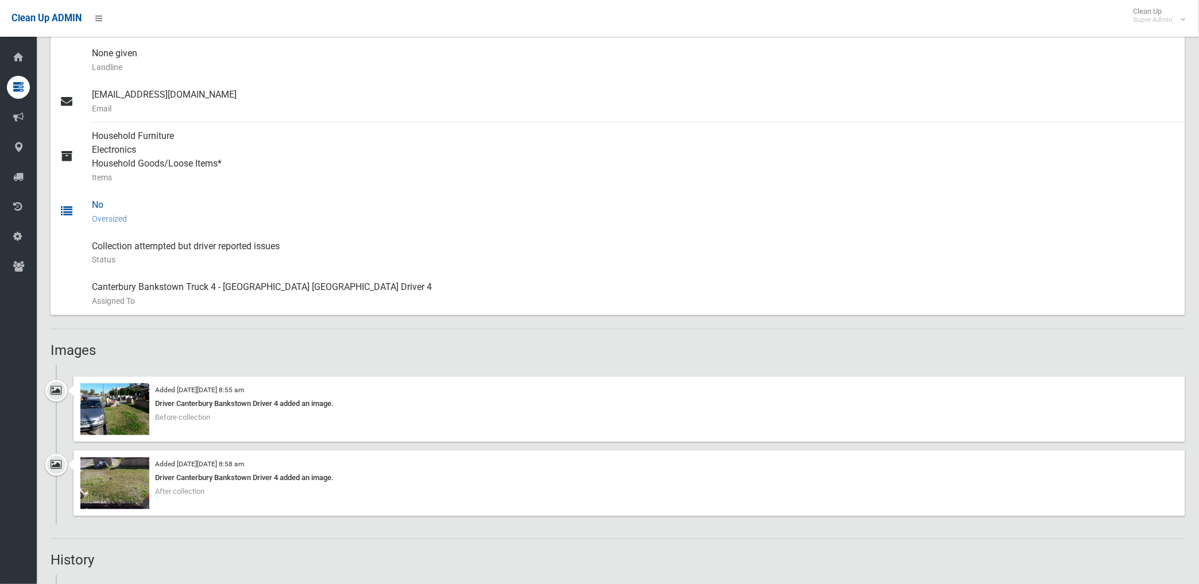
scroll to position [510, 0]
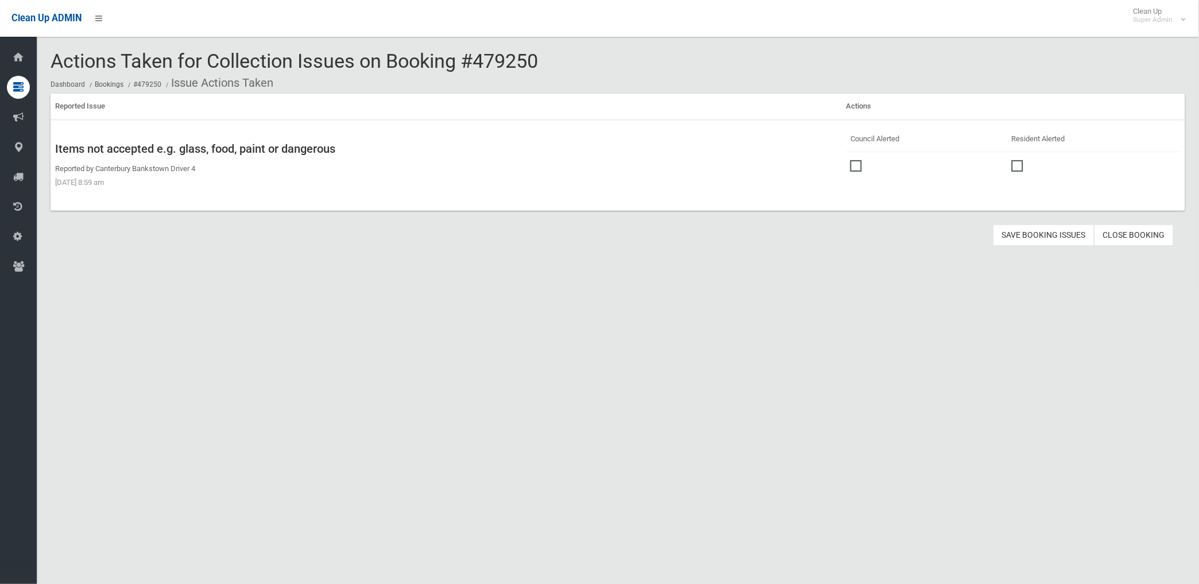
click at [852, 160] on span at bounding box center [858, 160] width 17 height 0
drag, startPoint x: 1032, startPoint y: 235, endPoint x: 971, endPoint y: 234, distance: 61.4
click at [1032, 234] on button "Save Booking Issues" at bounding box center [1043, 234] width 101 height 21
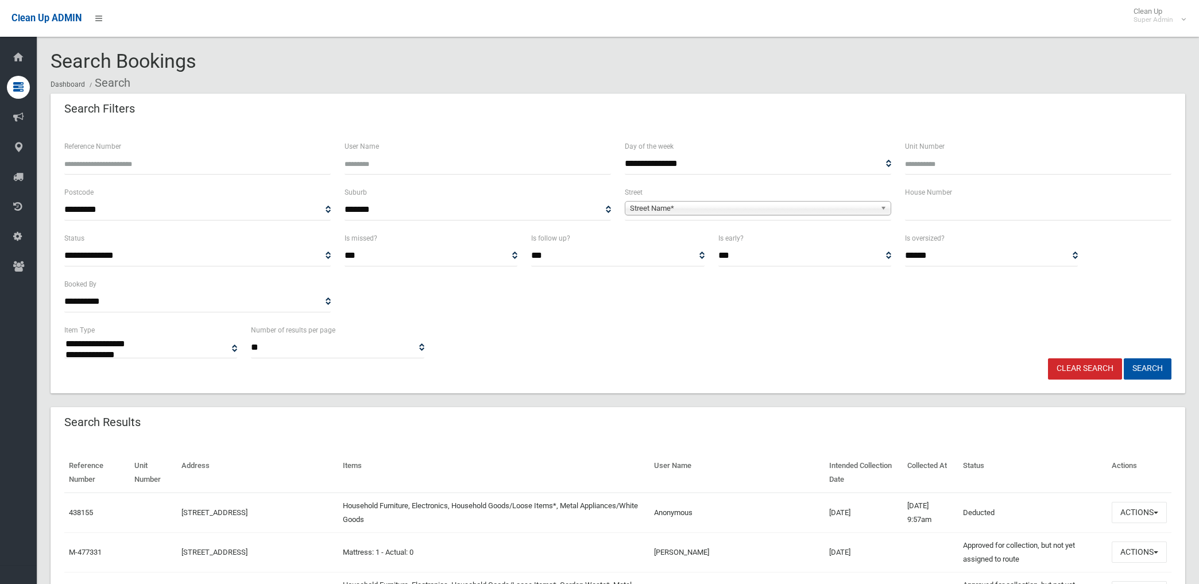
select select
click at [742, 206] on span "Street Name*" at bounding box center [753, 208] width 246 height 14
type input "****"
type input "*****"
click at [1123, 358] on button "Search" at bounding box center [1147, 368] width 48 height 21
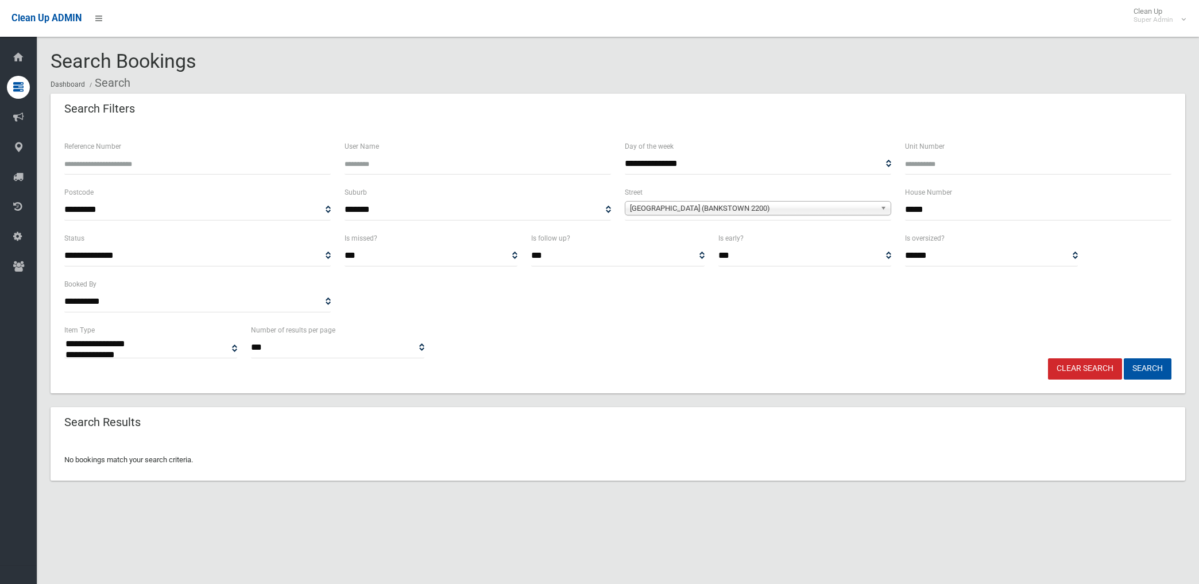
select select
click at [943, 213] on input "*****" at bounding box center [1038, 209] width 266 height 21
type input "**"
click at [1123, 358] on button "Search" at bounding box center [1147, 368] width 48 height 21
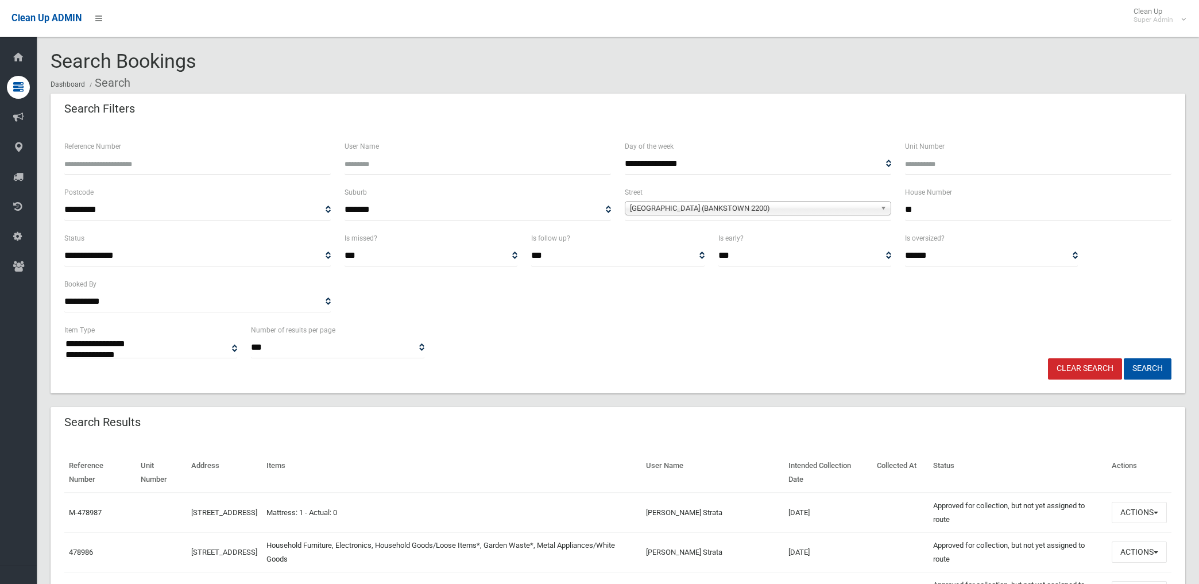
select select
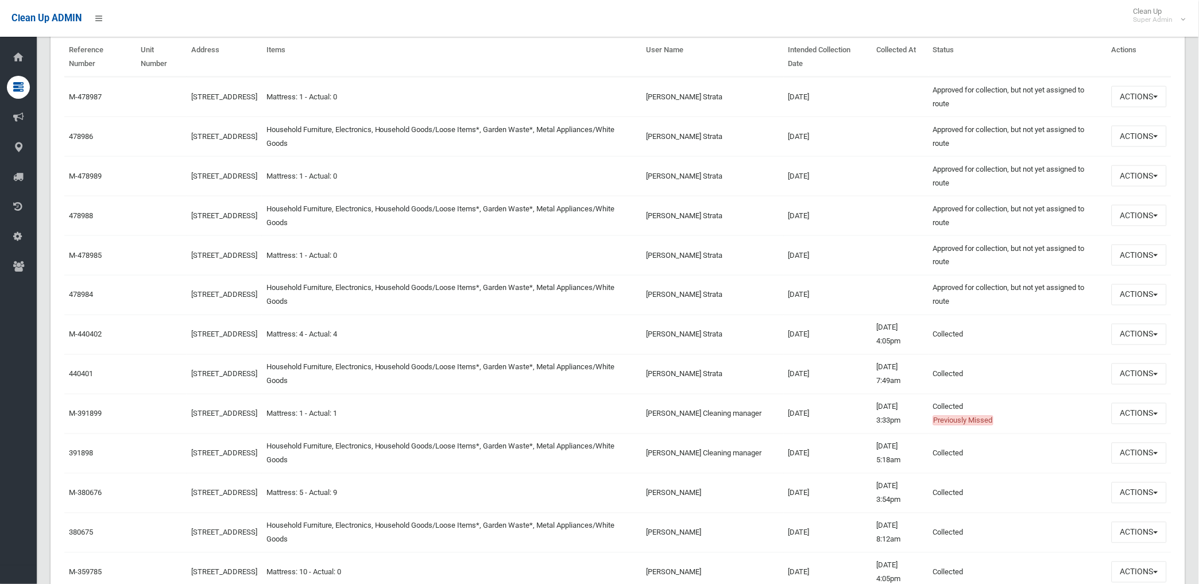
scroll to position [382, 0]
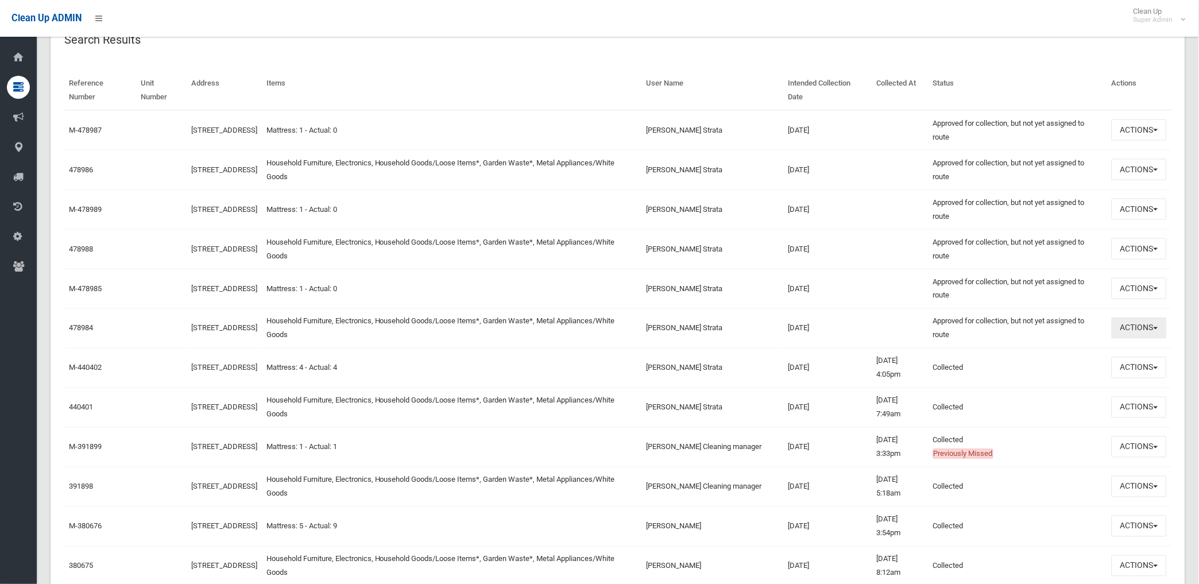
click at [1122, 323] on button "Actions" at bounding box center [1138, 327] width 55 height 21
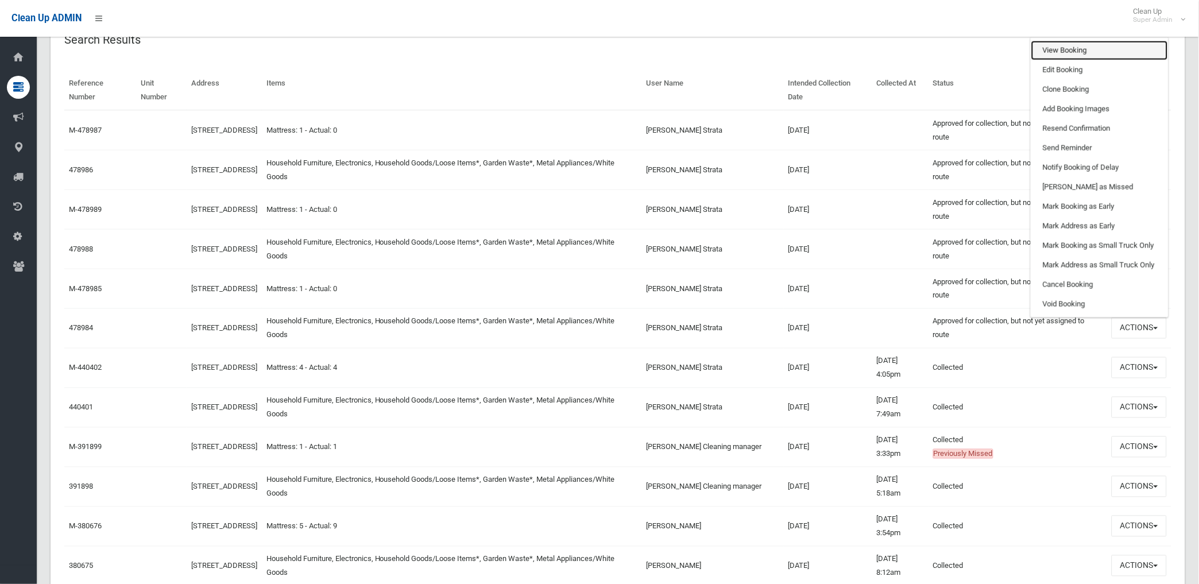
click at [1070, 49] on link "View Booking" at bounding box center [1099, 51] width 137 height 20
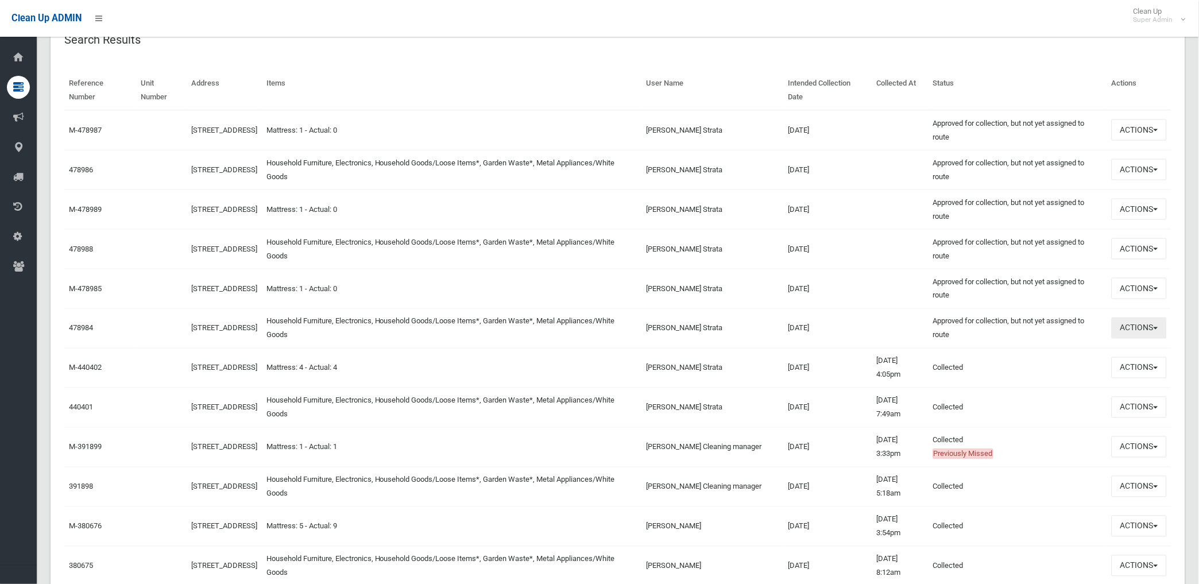
click at [1137, 323] on button "Actions" at bounding box center [1138, 327] width 55 height 21
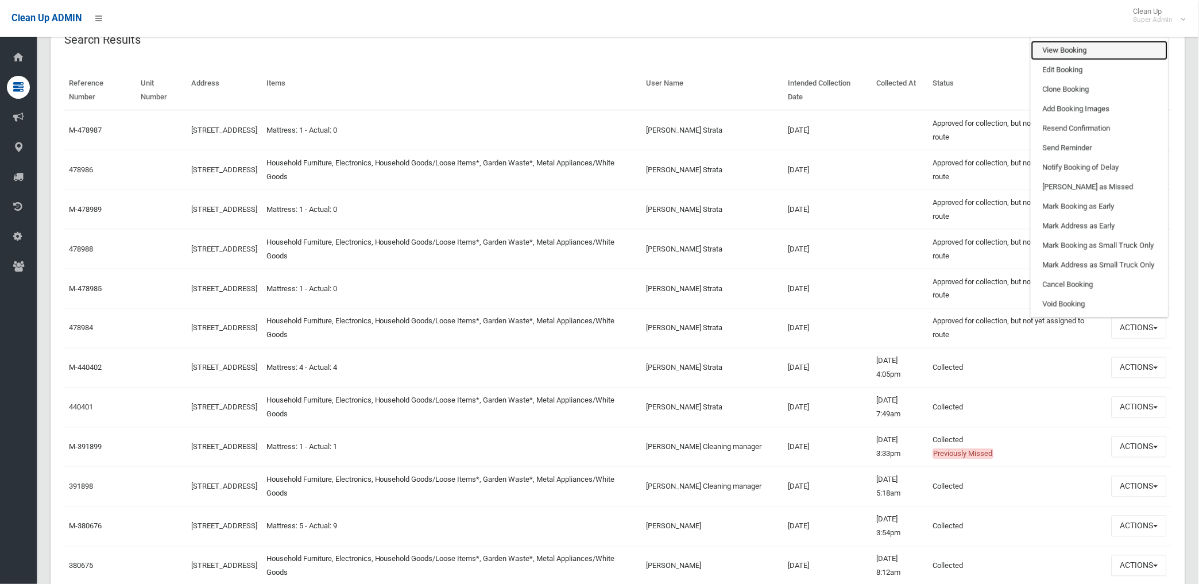
click at [1059, 46] on link "View Booking" at bounding box center [1099, 51] width 137 height 20
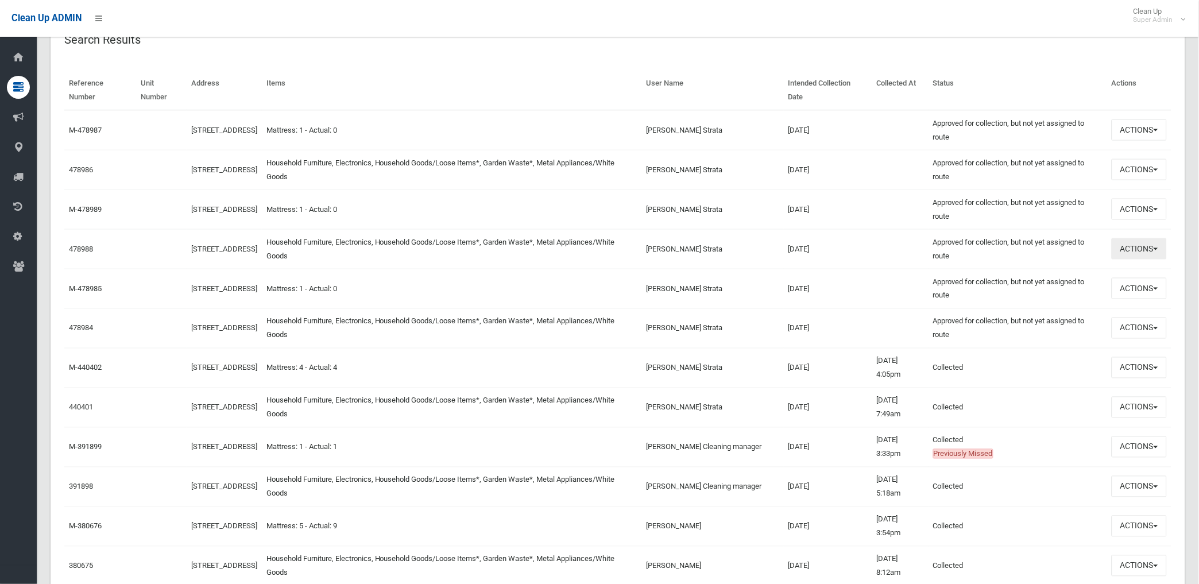
click at [1137, 243] on button "Actions" at bounding box center [1138, 248] width 55 height 21
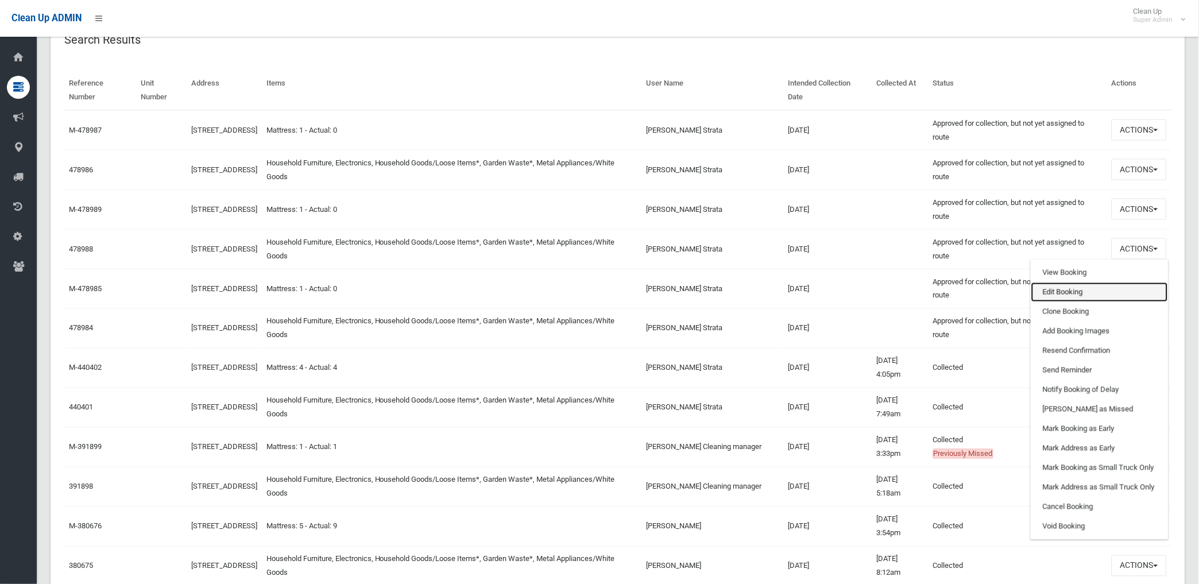
click at [1053, 290] on link "Edit Booking" at bounding box center [1099, 292] width 137 height 20
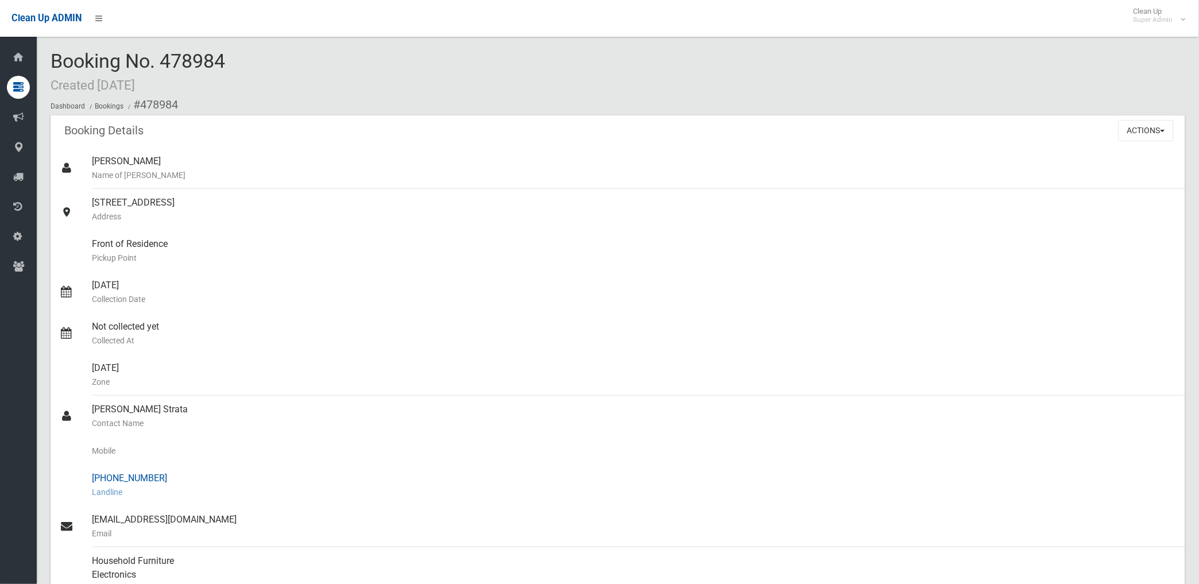
drag, startPoint x: 110, startPoint y: 475, endPoint x: 158, endPoint y: 470, distance: 48.5
click at [158, 470] on div "(02) 9556 5285 Landline" at bounding box center [634, 484] width 1084 height 41
drag, startPoint x: 158, startPoint y: 470, endPoint x: 136, endPoint y: 479, distance: 24.2
copy div "9556 5285"
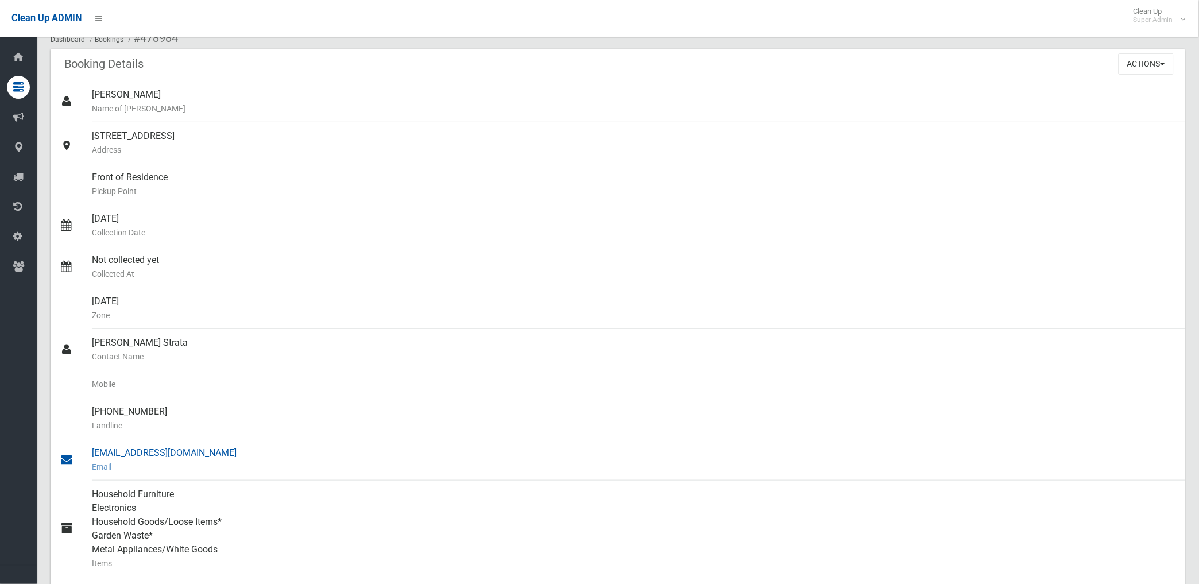
scroll to position [46, 0]
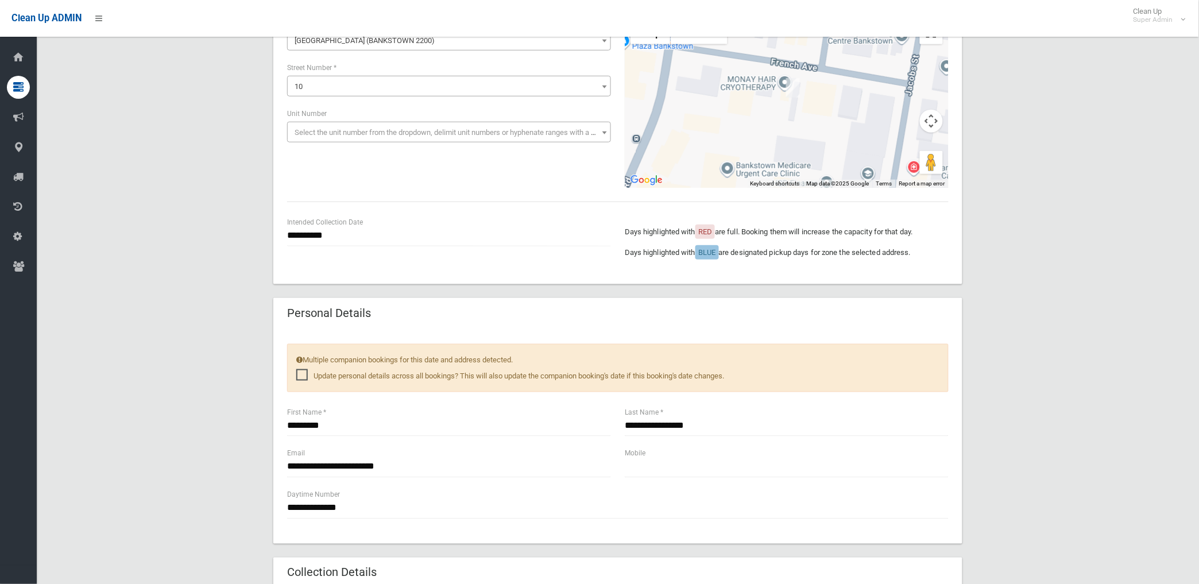
scroll to position [255, 0]
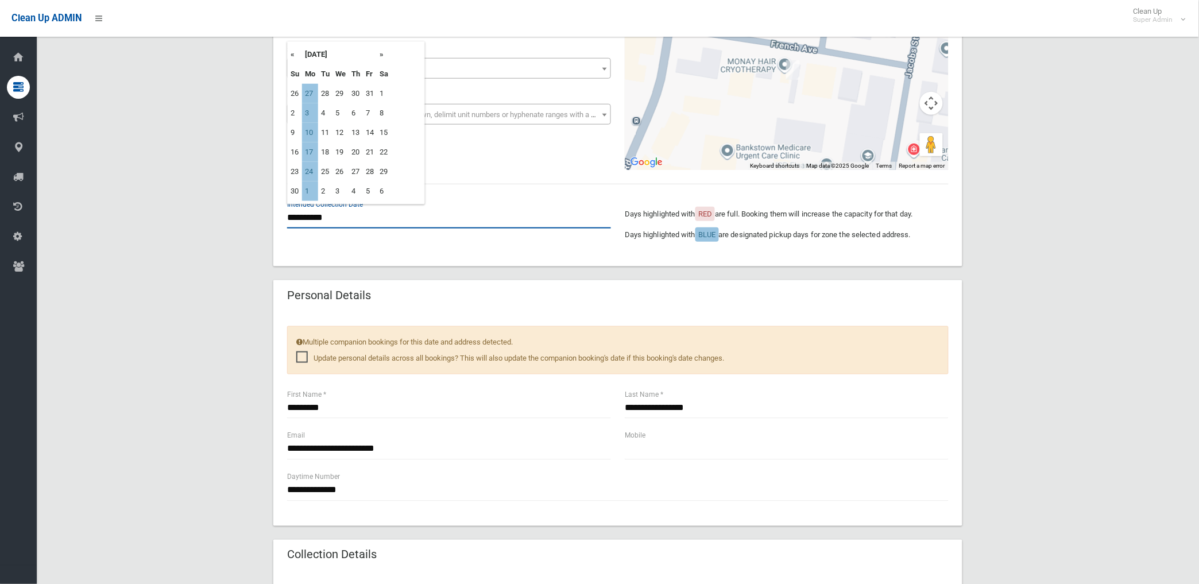
click at [348, 214] on input "**********" at bounding box center [449, 217] width 324 height 21
click at [289, 52] on th "«" at bounding box center [295, 55] width 14 height 20
click at [296, 53] on th "«" at bounding box center [295, 55] width 14 height 20
click at [311, 109] on td "8" at bounding box center [310, 113] width 16 height 20
type input "**********"
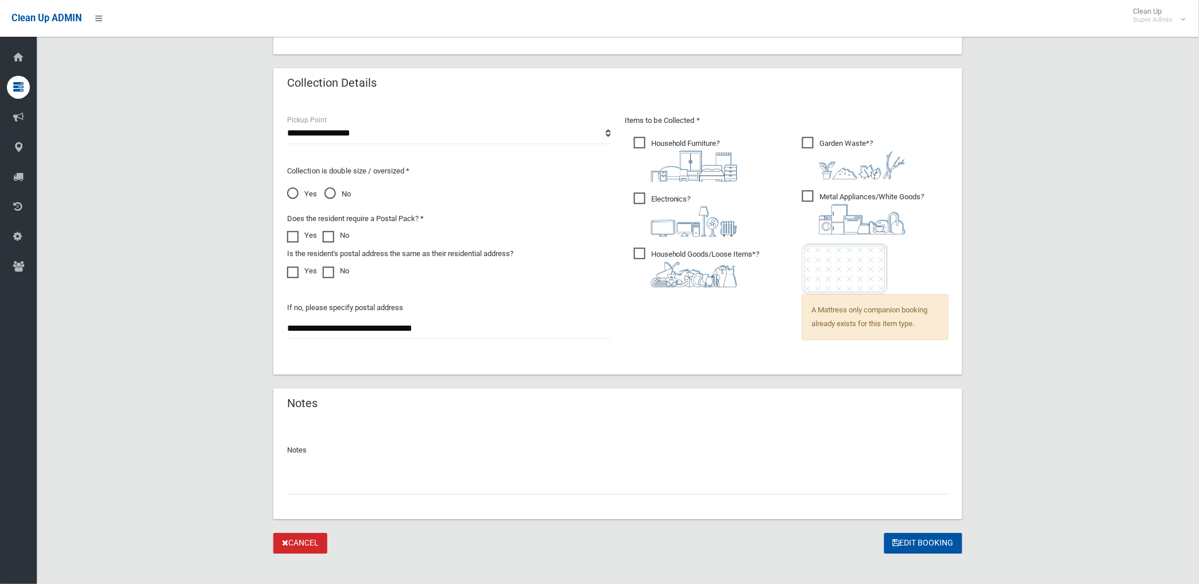
scroll to position [736, 0]
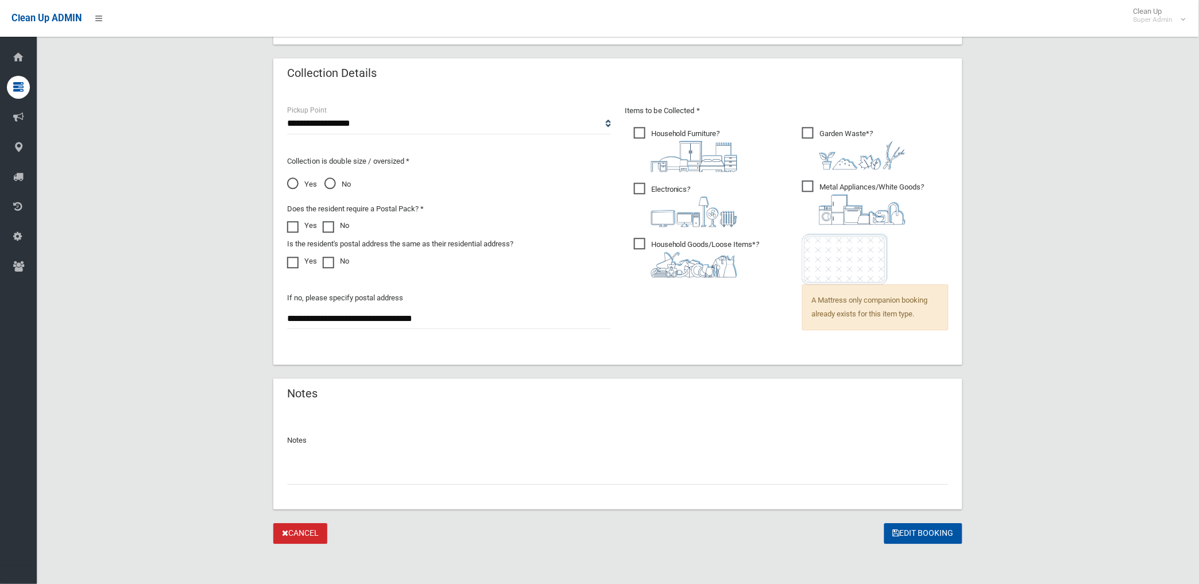
click at [343, 478] on input "text" at bounding box center [617, 473] width 661 height 21
type input "*"
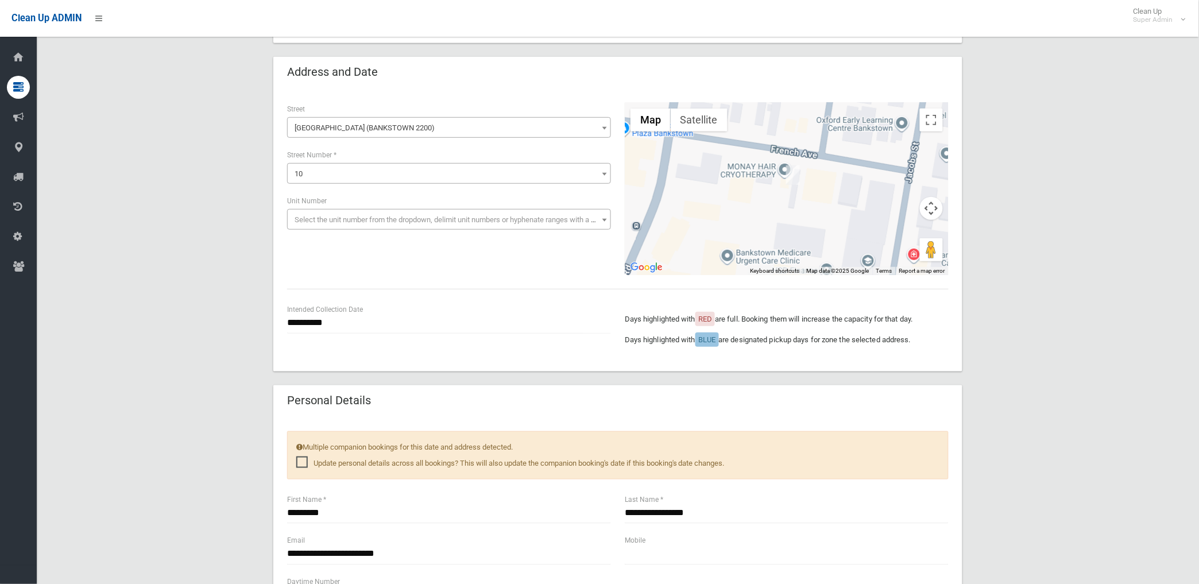
scroll to position [191, 0]
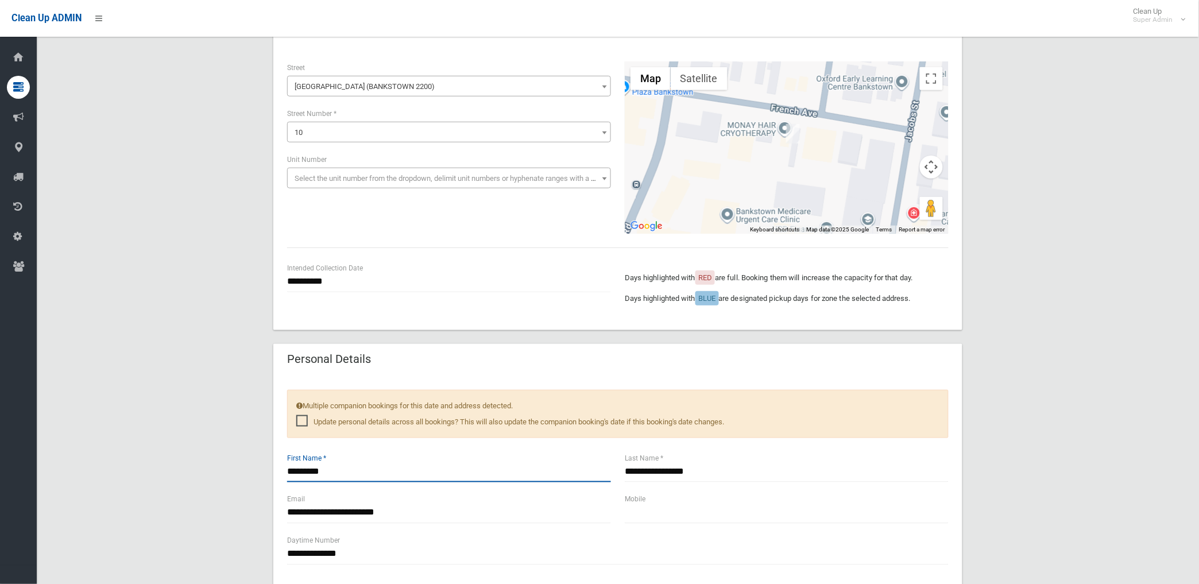
drag, startPoint x: 288, startPoint y: 471, endPoint x: 329, endPoint y: 467, distance: 41.5
click at [334, 467] on input "*********" at bounding box center [449, 471] width 324 height 21
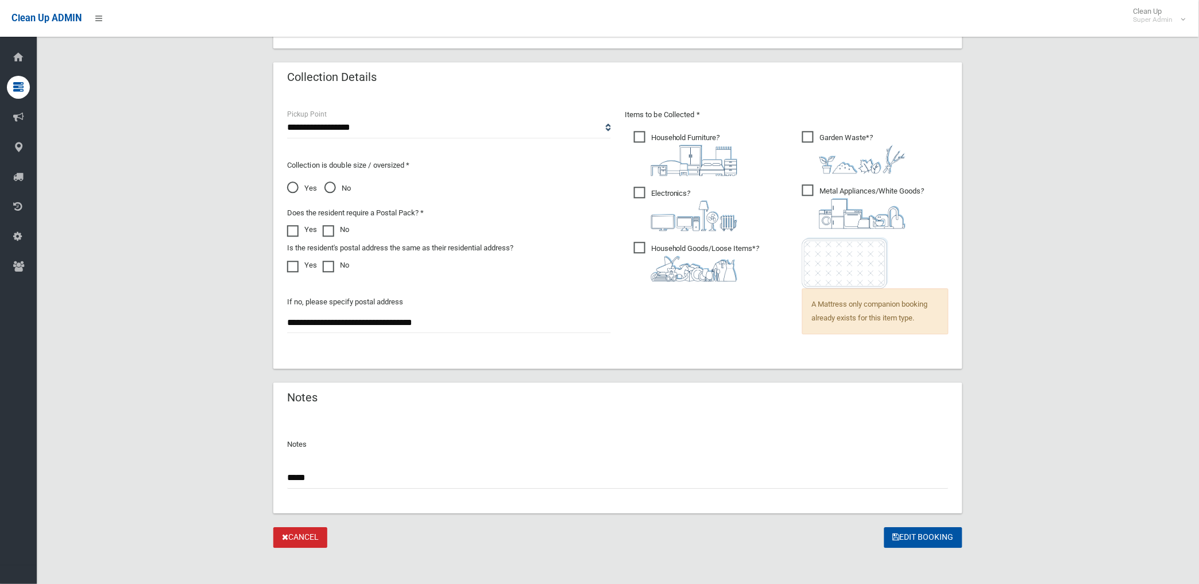
scroll to position [736, 0]
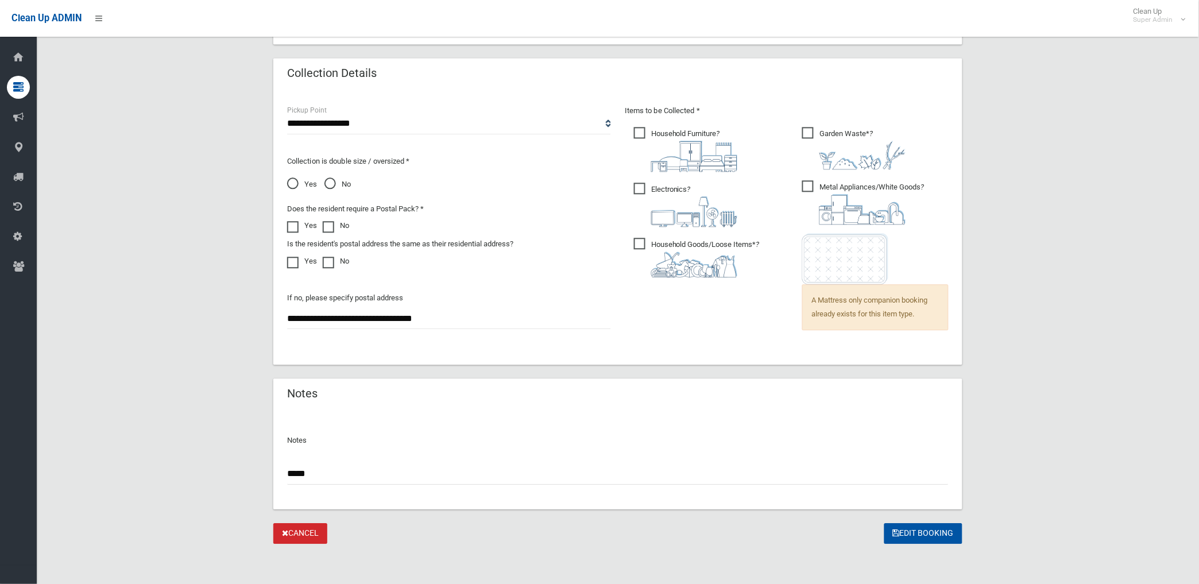
click at [337, 474] on input "*****" at bounding box center [617, 473] width 661 height 21
paste input "**********"
drag, startPoint x: 299, startPoint y: 470, endPoint x: 272, endPoint y: 448, distance: 34.3
click at [359, 475] on input "*********" at bounding box center [617, 473] width 661 height 21
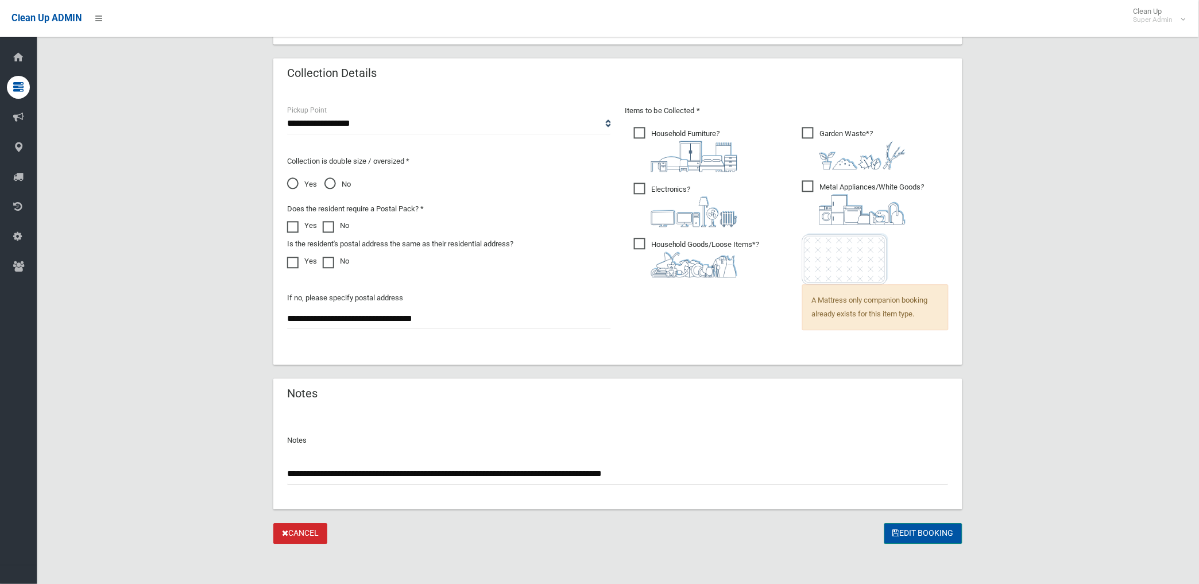
type input "**********"
click at [921, 530] on button "Edit Booking" at bounding box center [923, 533] width 78 height 21
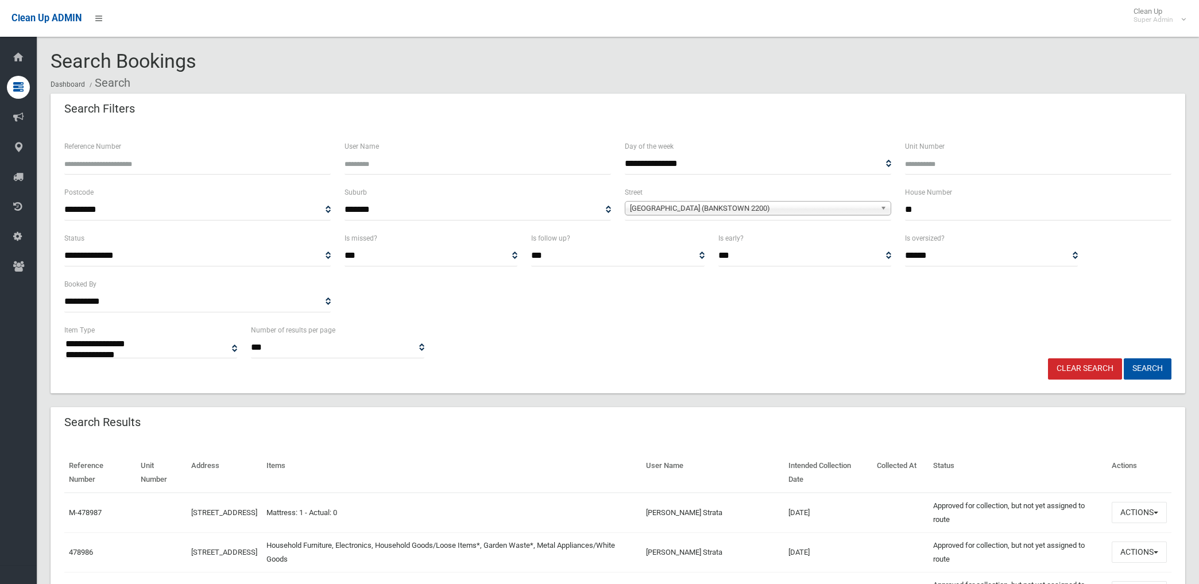
select select
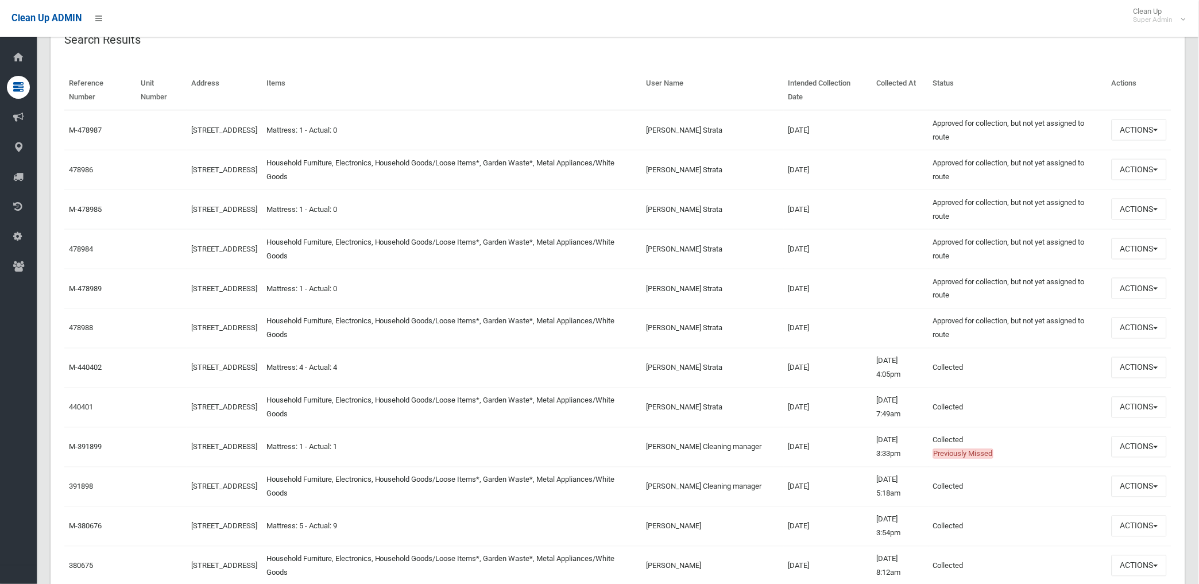
scroll to position [382, 0]
click at [1131, 325] on button "Actions" at bounding box center [1138, 327] width 55 height 21
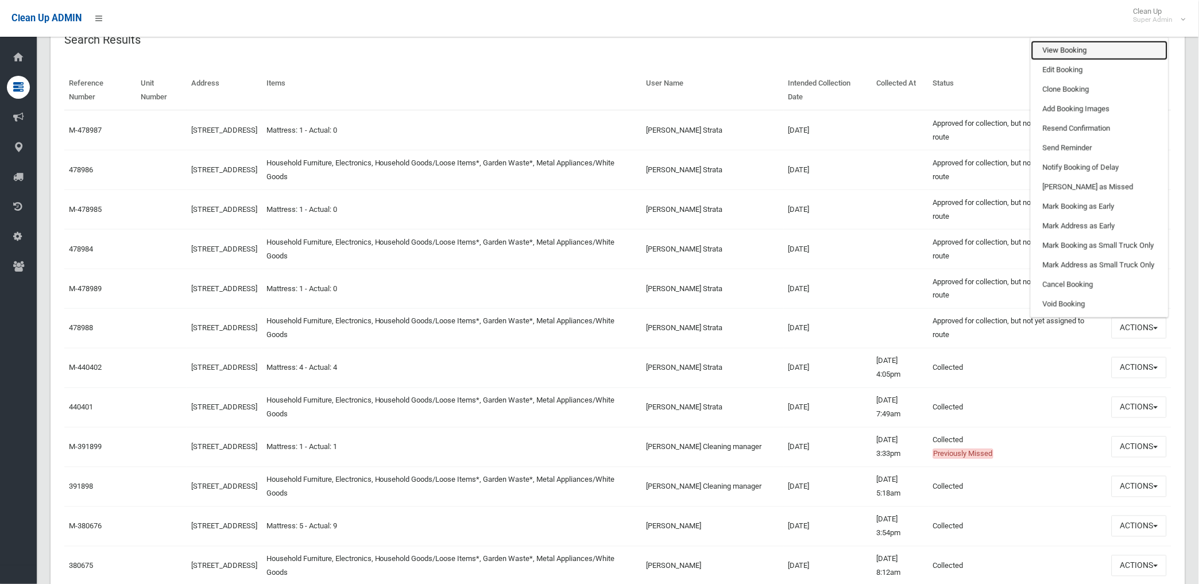
click at [1061, 48] on link "View Booking" at bounding box center [1099, 51] width 137 height 20
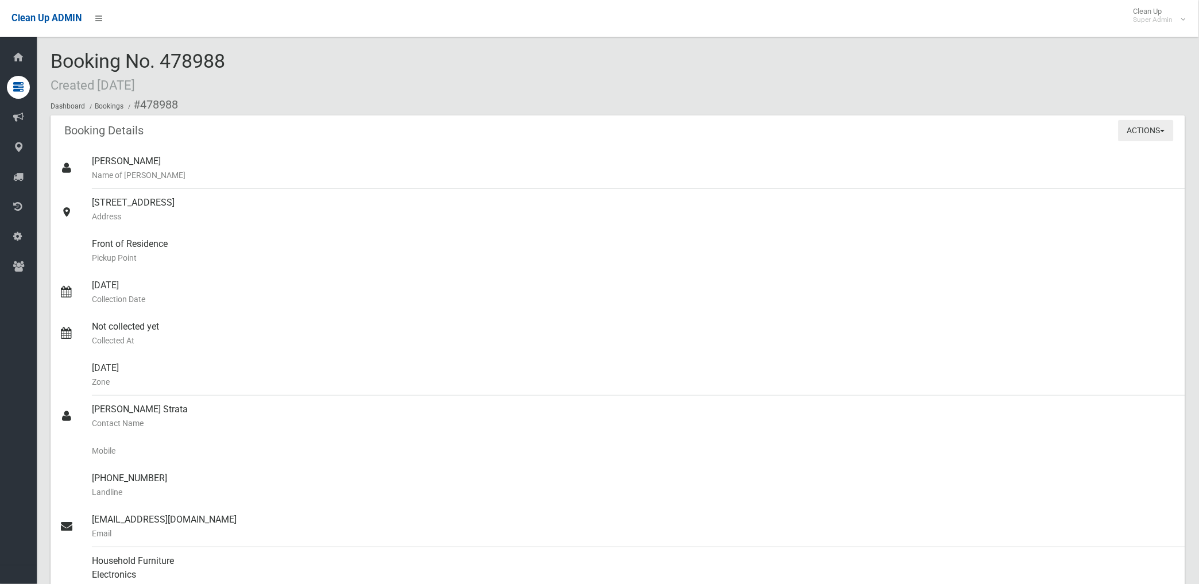
drag, startPoint x: 1139, startPoint y: 128, endPoint x: 1134, endPoint y: 135, distance: 8.3
click at [1139, 128] on button "Actions" at bounding box center [1145, 130] width 55 height 21
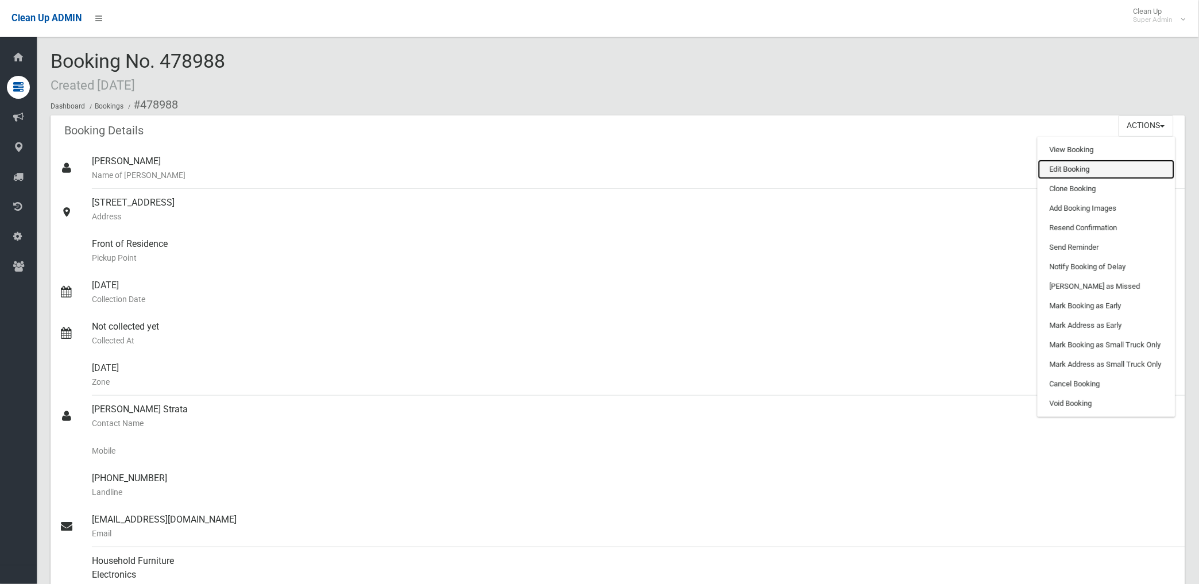
click at [1073, 167] on link "Edit Booking" at bounding box center [1106, 170] width 137 height 20
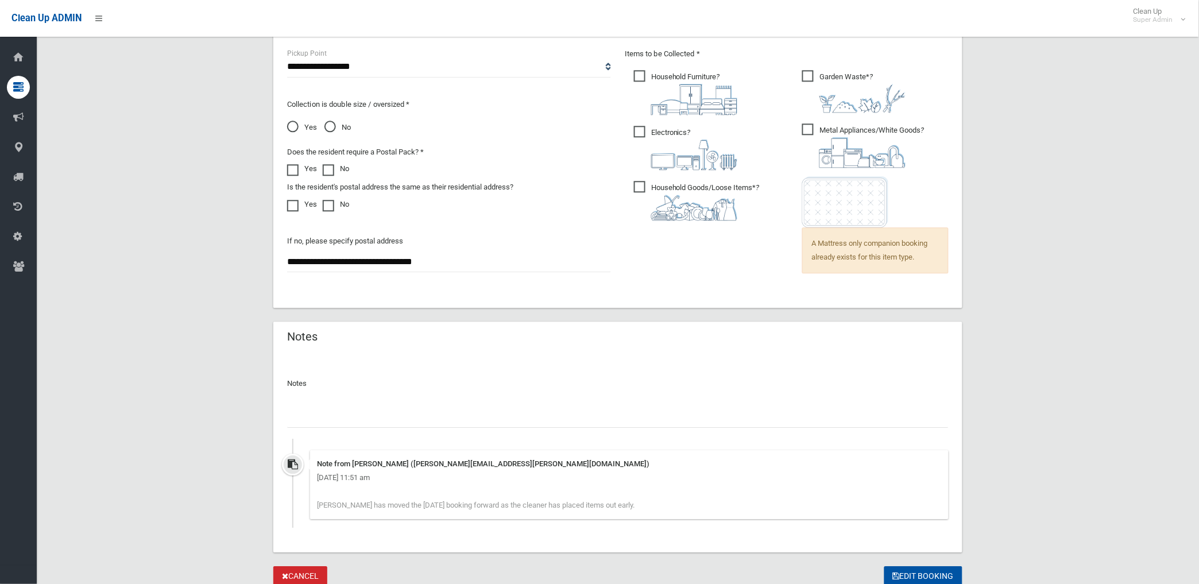
scroll to position [836, 0]
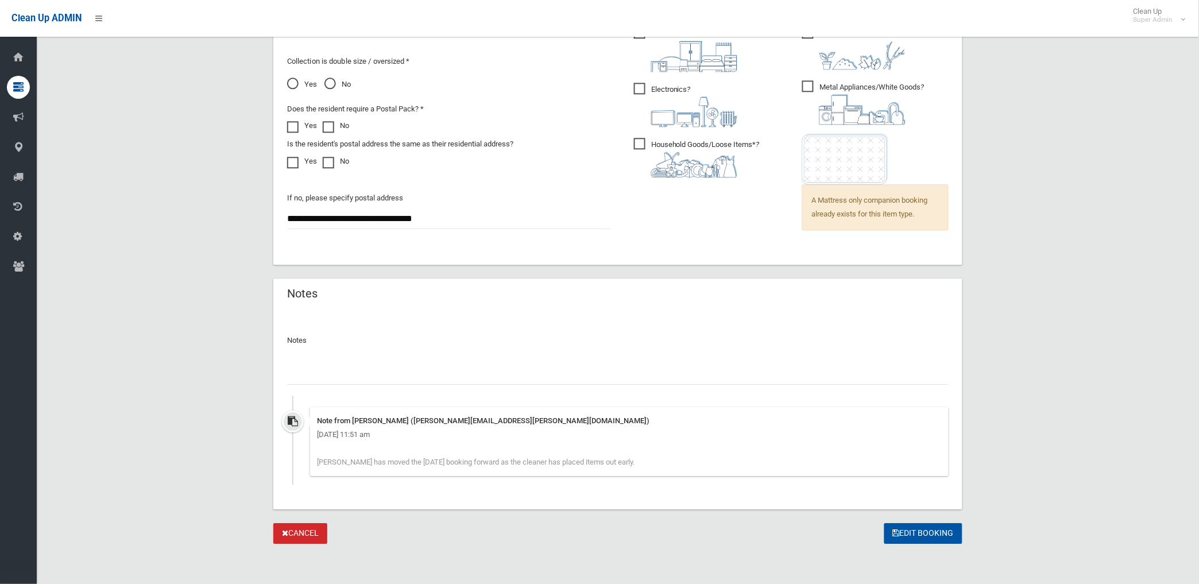
click at [433, 363] on input "text" at bounding box center [617, 373] width 661 height 21
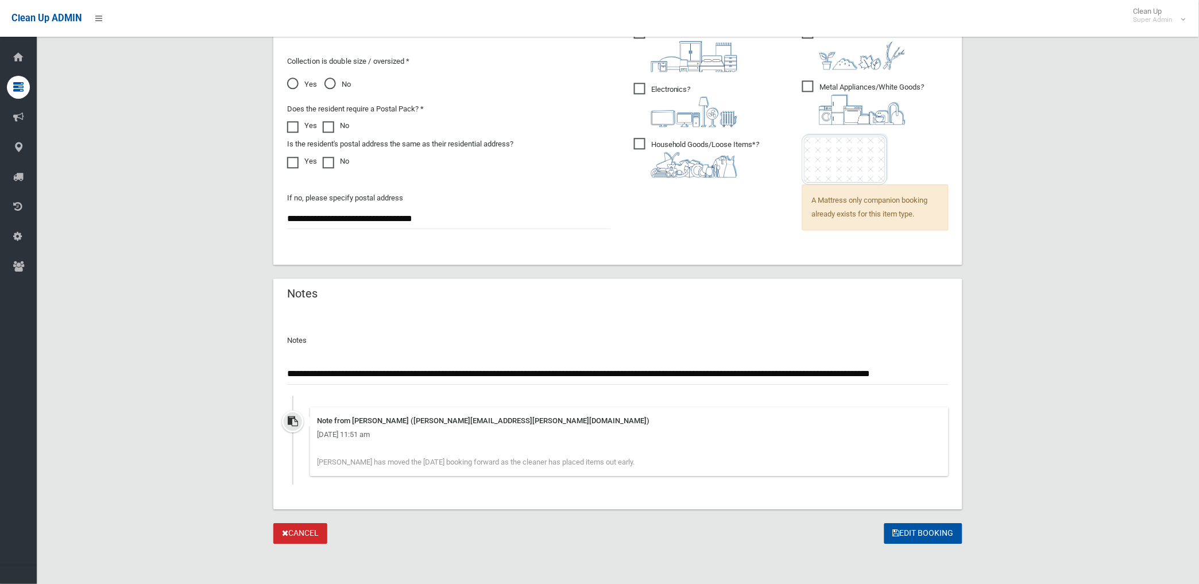
scroll to position [0, 29]
type input "**********"
click at [942, 534] on button "Edit Booking" at bounding box center [923, 533] width 78 height 21
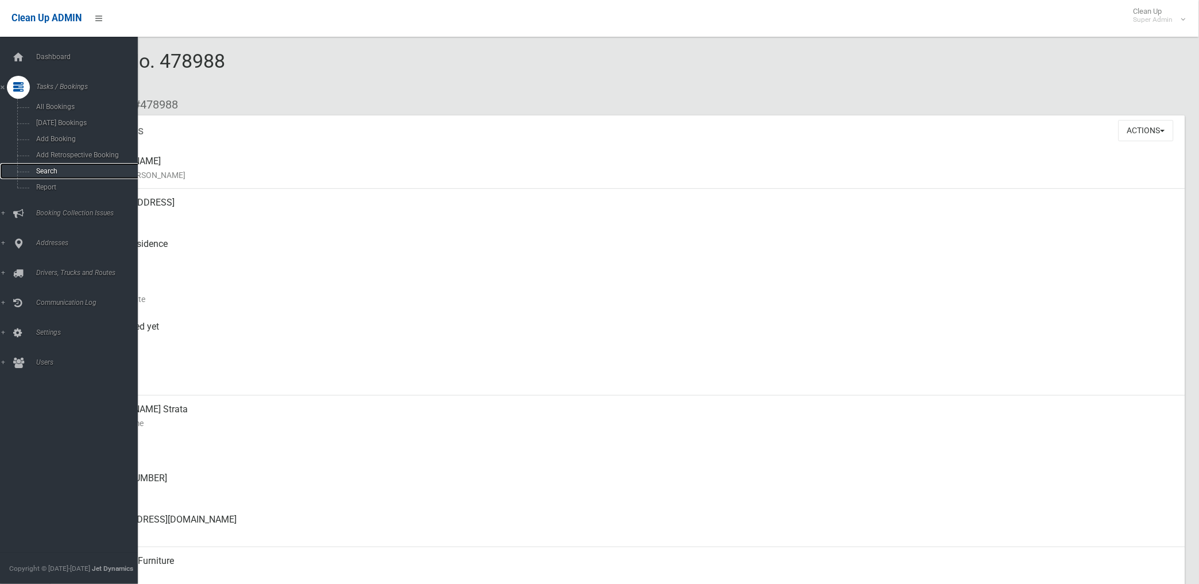
click at [43, 175] on span "Search" at bounding box center [85, 171] width 105 height 8
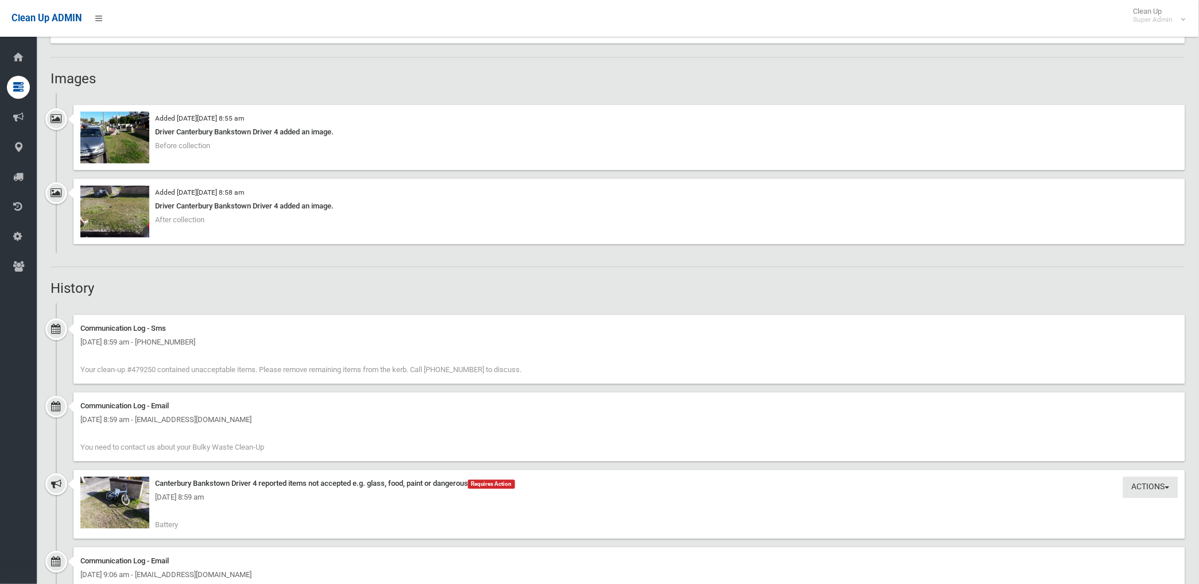
scroll to position [701, 0]
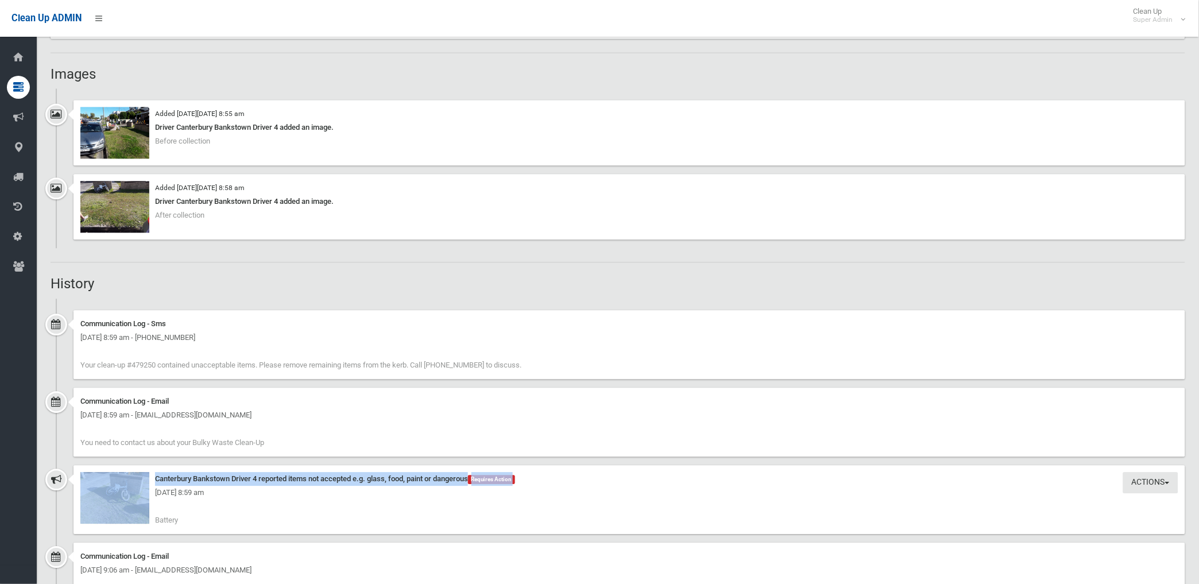
drag, startPoint x: 134, startPoint y: 498, endPoint x: 138, endPoint y: 508, distance: 10.9
click at [138, 508] on div "Actions Take Action Canterbury Bankstown Driver 4 reported items not accepted e…" at bounding box center [628, 499] width 1111 height 69
drag, startPoint x: 138, startPoint y: 508, endPoint x: 125, endPoint y: 506, distance: 13.3
click at [125, 506] on img at bounding box center [114, 498] width 69 height 52
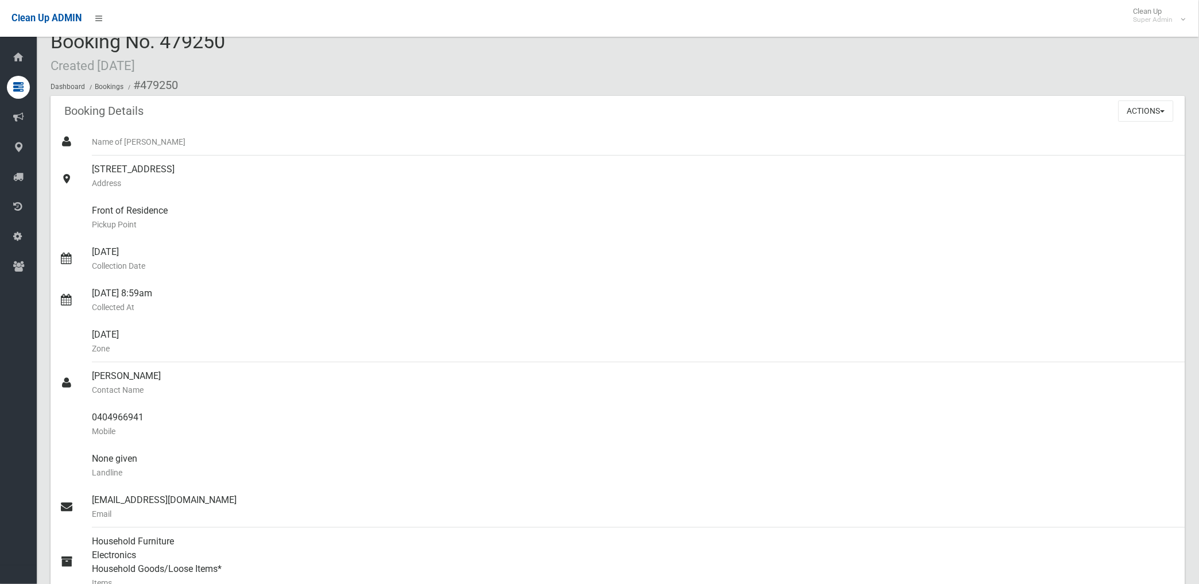
scroll to position [0, 0]
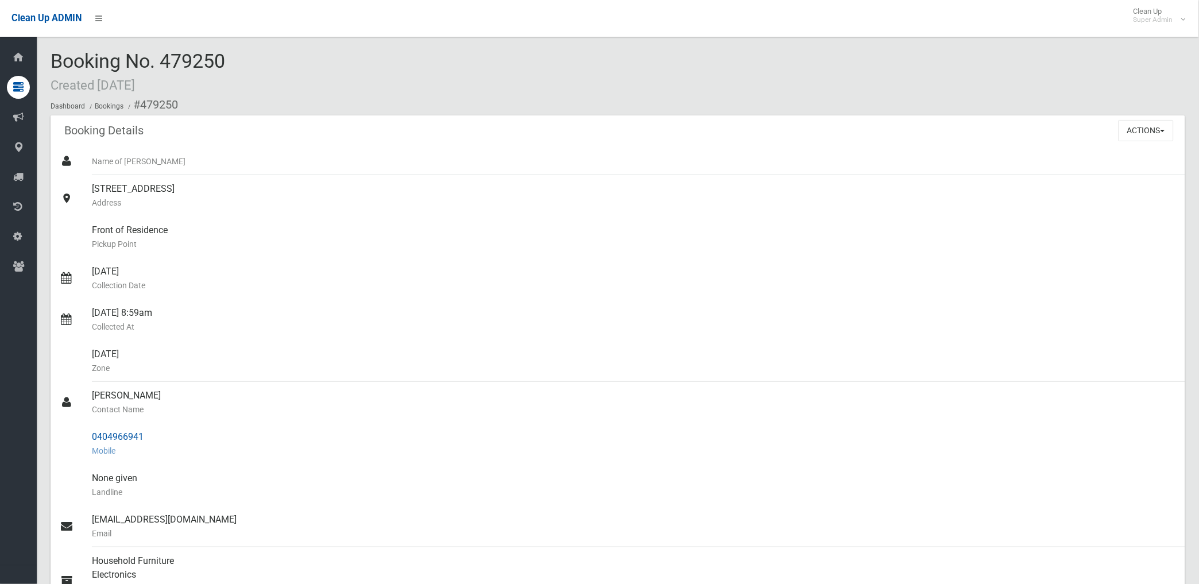
drag, startPoint x: 141, startPoint y: 106, endPoint x: 149, endPoint y: 439, distance: 333.0
copy section "479250 Booking Details Actions View Booking Edit Booking Clone Booking Add Book…"
click at [475, 261] on div "01/09/2025 Collection Date" at bounding box center [634, 278] width 1084 height 41
click at [1122, 127] on button "Actions" at bounding box center [1145, 130] width 55 height 21
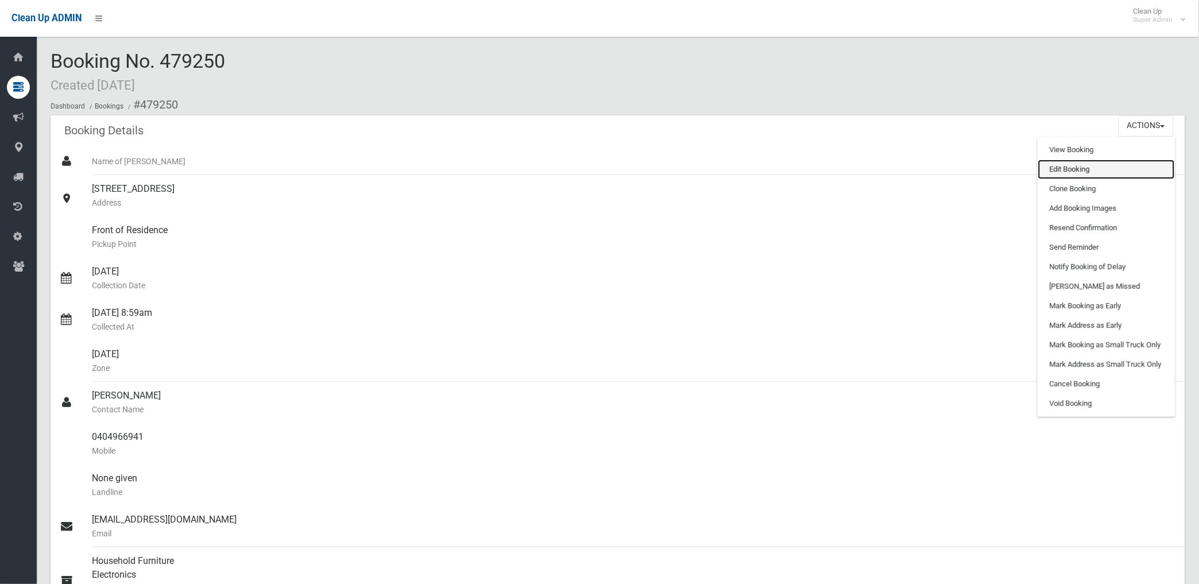
click at [1067, 166] on link "Edit Booking" at bounding box center [1106, 170] width 137 height 20
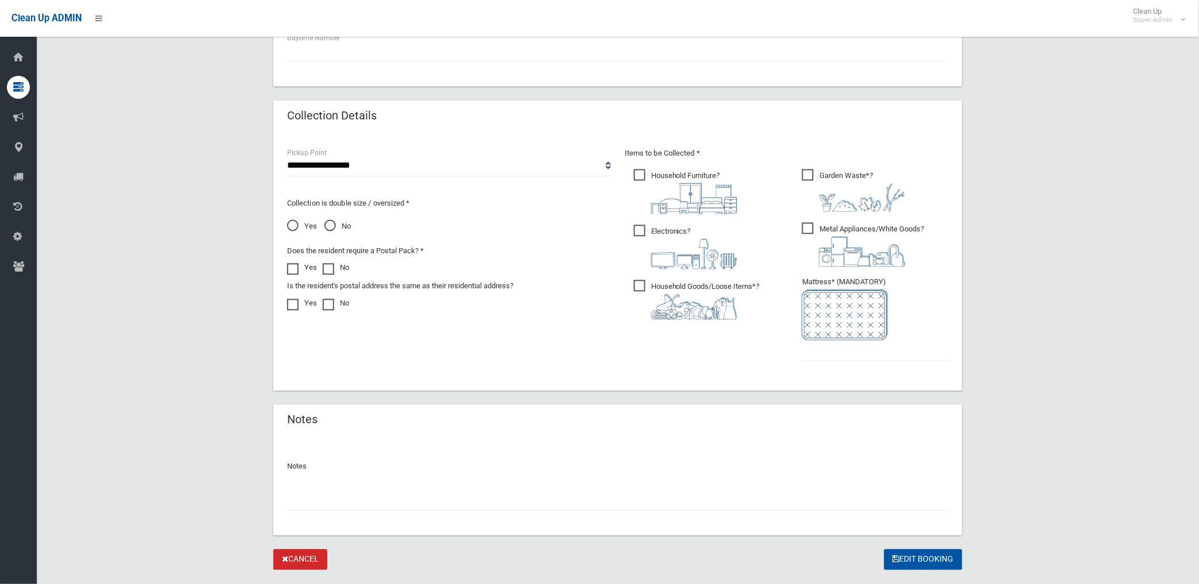
scroll to position [546, 0]
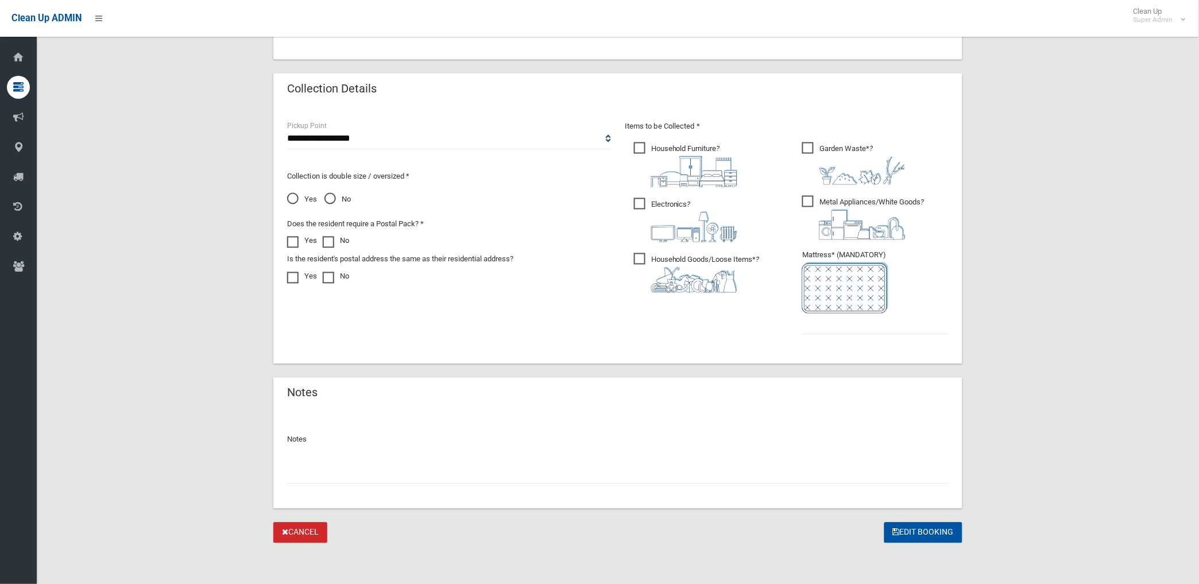
click at [437, 474] on input "text" at bounding box center [617, 473] width 661 height 21
paste input "********"
type input "**********"
click at [839, 324] on input "text" at bounding box center [875, 323] width 146 height 21
type input "*"
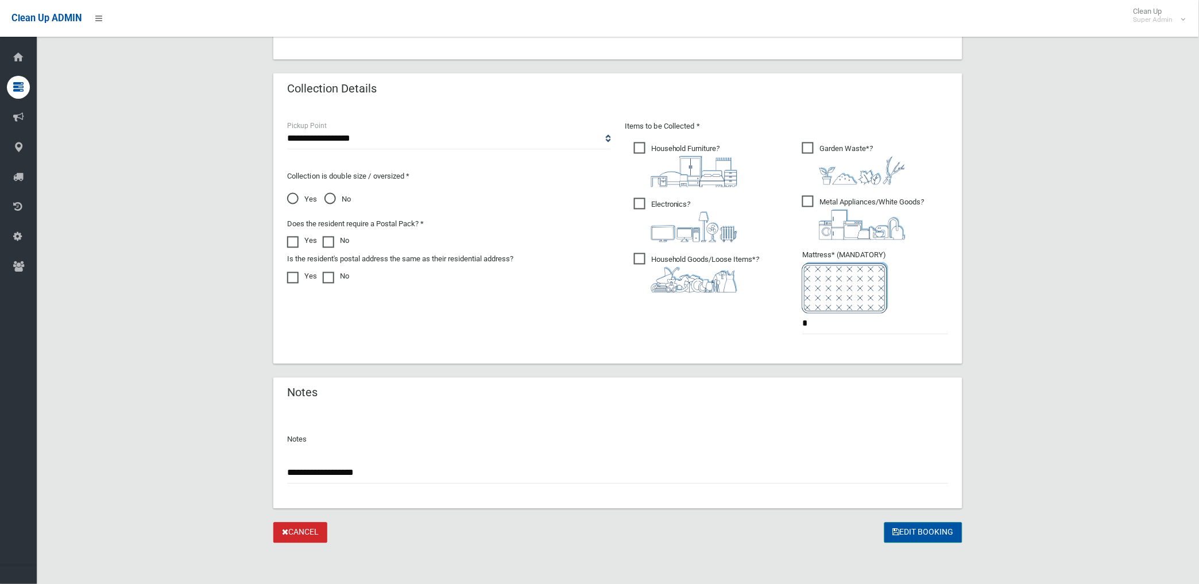
click at [935, 532] on button "Edit Booking" at bounding box center [923, 532] width 78 height 21
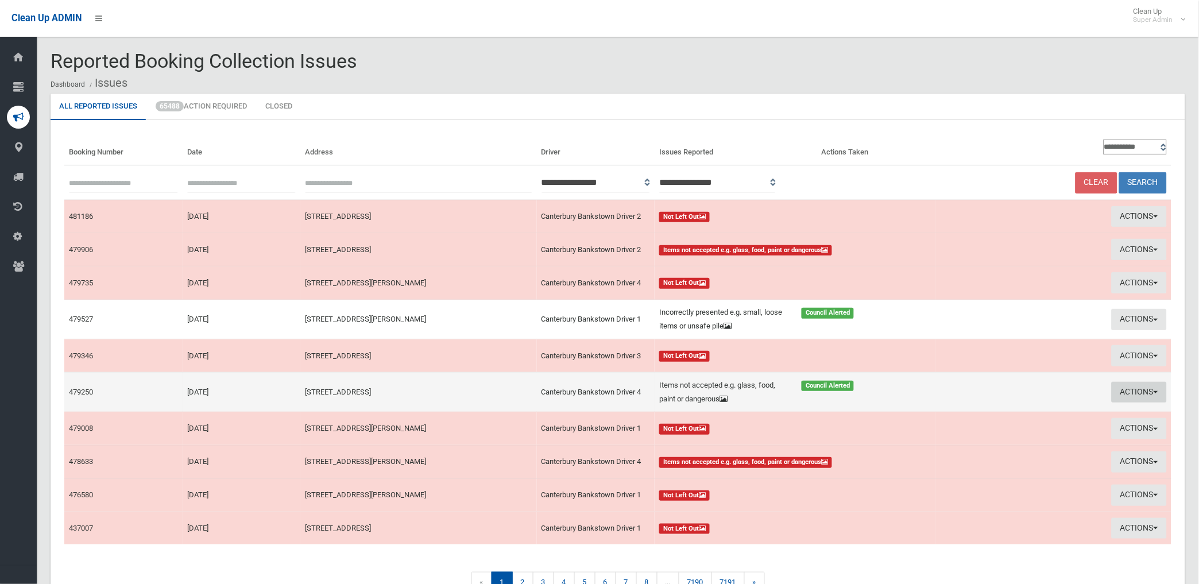
click at [1121, 390] on button "Actions" at bounding box center [1138, 392] width 55 height 21
click at [975, 435] on link "Edit Actions Taken" at bounding box center [1008, 436] width 137 height 20
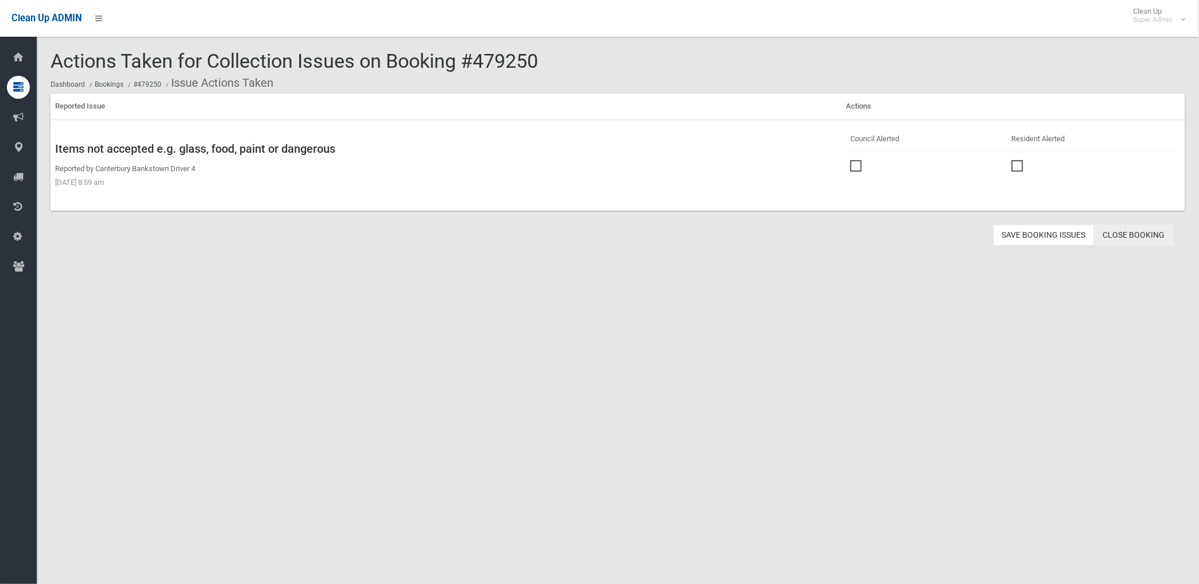
click at [1127, 237] on link "Close Booking" at bounding box center [1133, 234] width 79 height 21
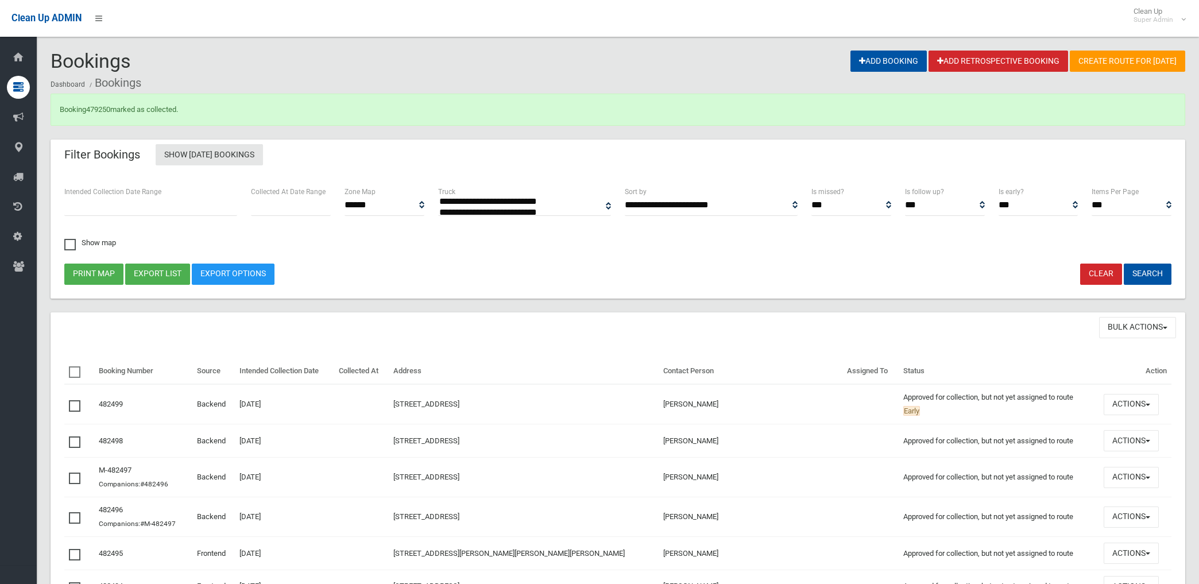
select select
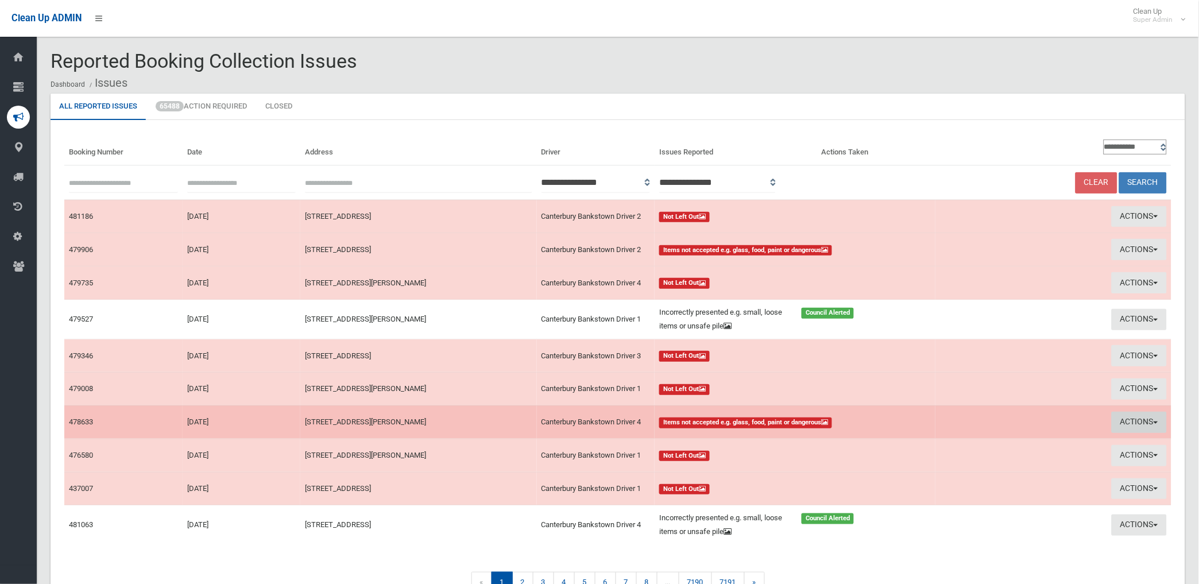
click at [1127, 420] on button "Actions" at bounding box center [1138, 422] width 55 height 21
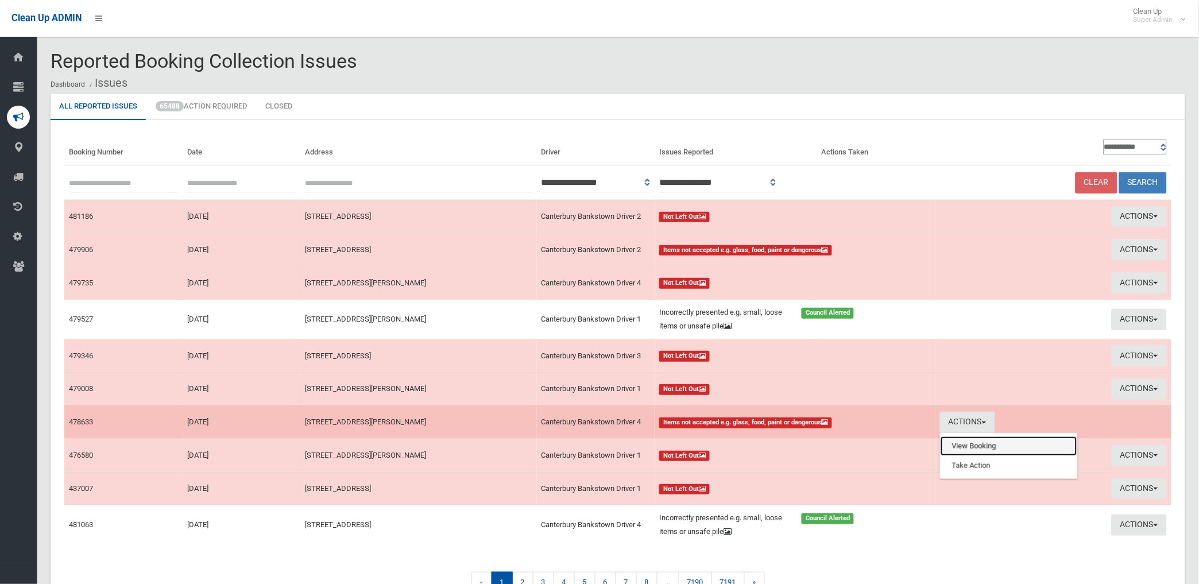
click at [957, 448] on link "View Booking" at bounding box center [1008, 446] width 137 height 20
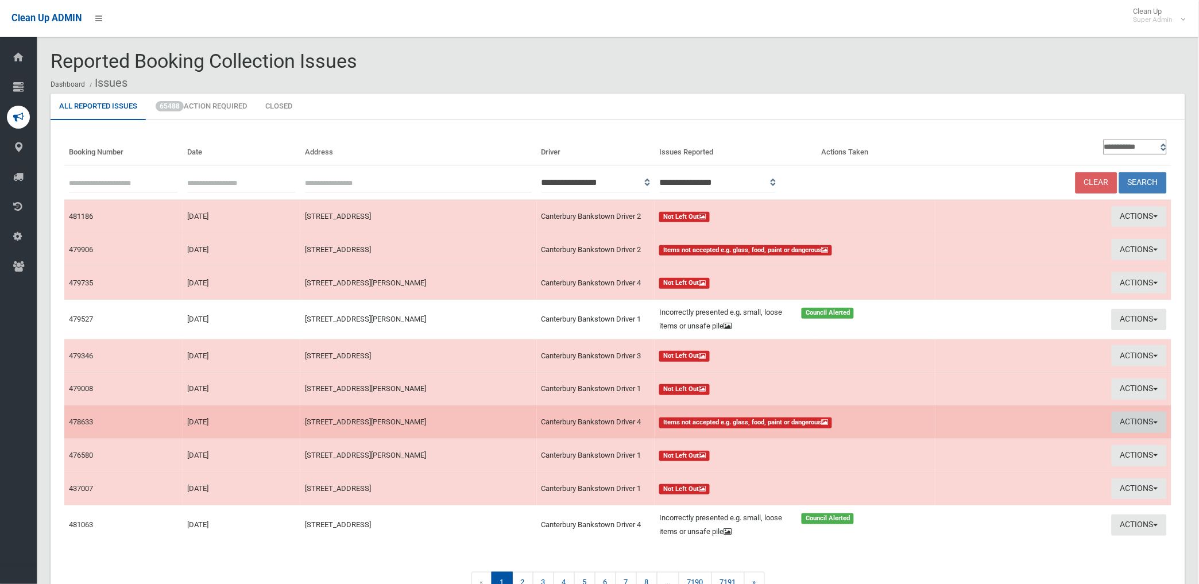
click at [1138, 422] on button "Actions" at bounding box center [1138, 422] width 55 height 21
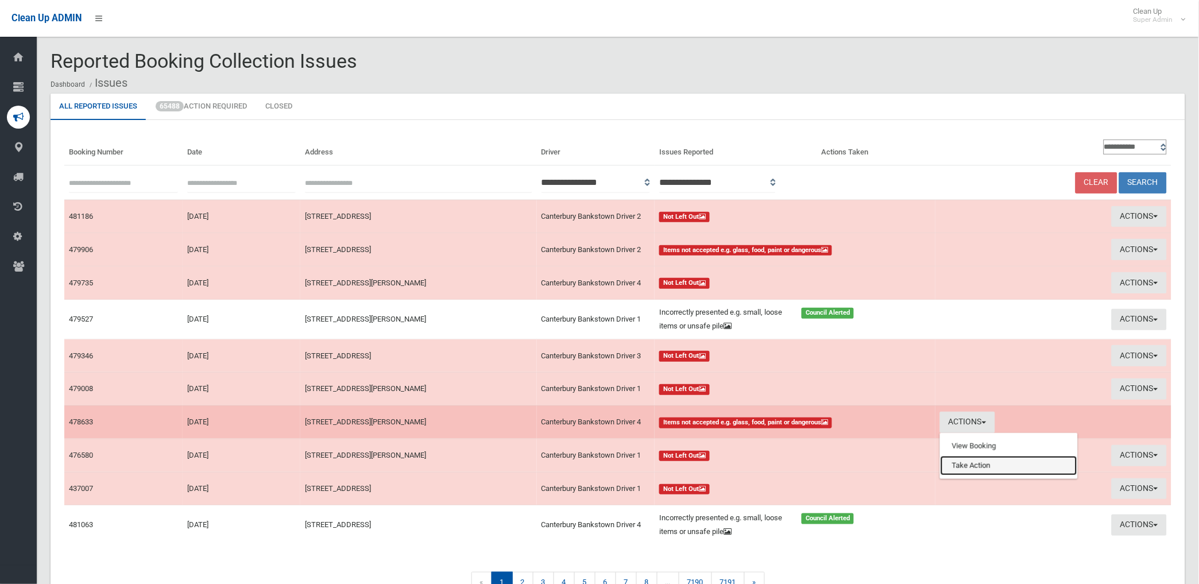
click at [967, 462] on link "Take Action" at bounding box center [1008, 466] width 137 height 20
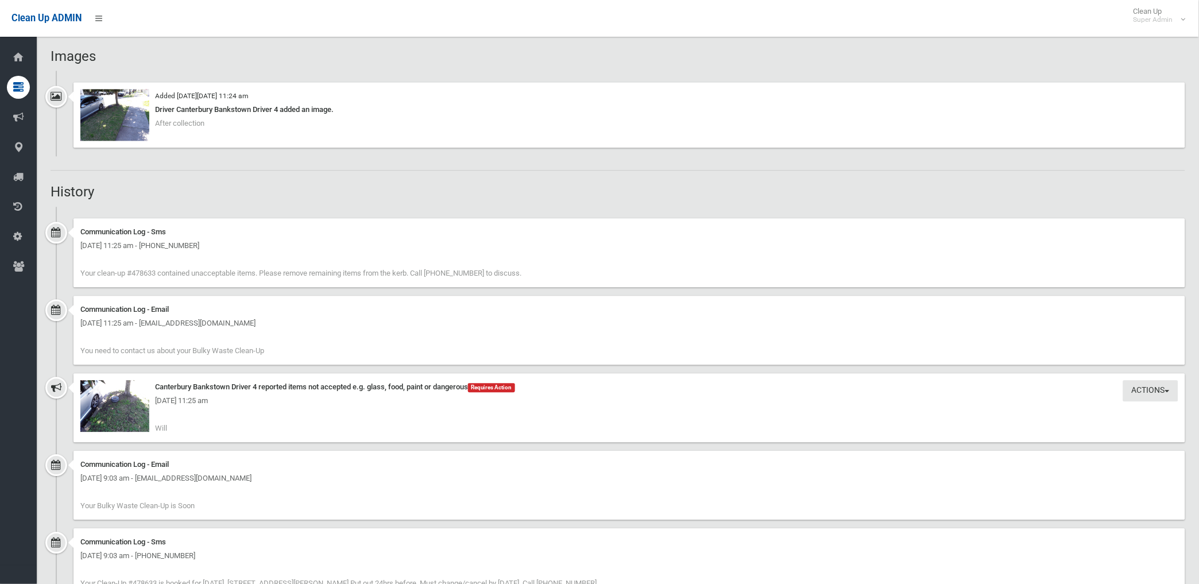
scroll to position [829, 0]
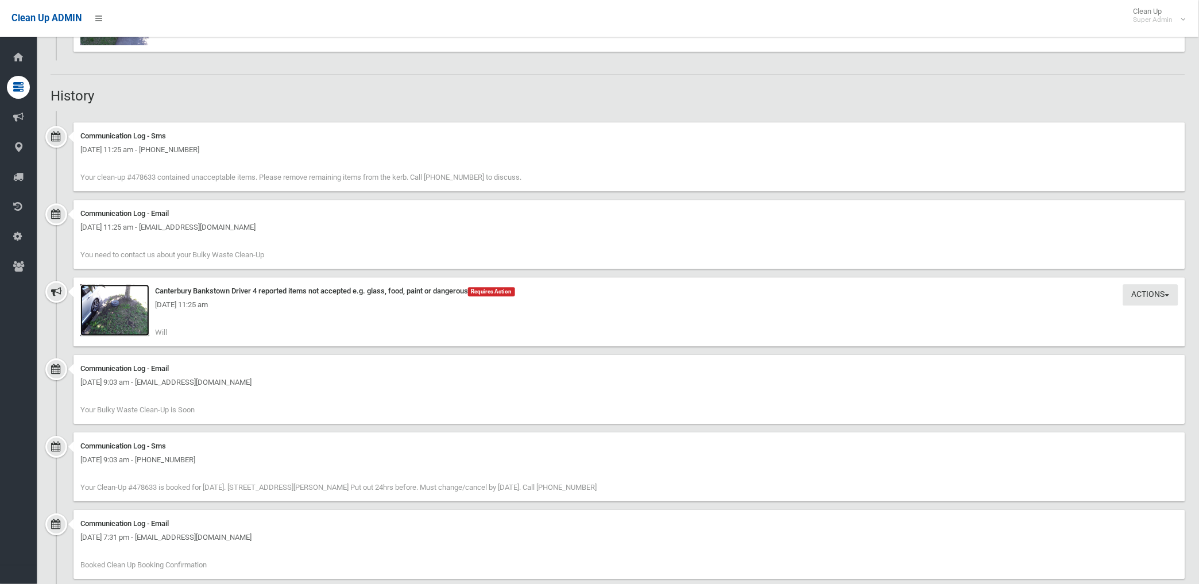
click at [118, 320] on img at bounding box center [114, 310] width 69 height 52
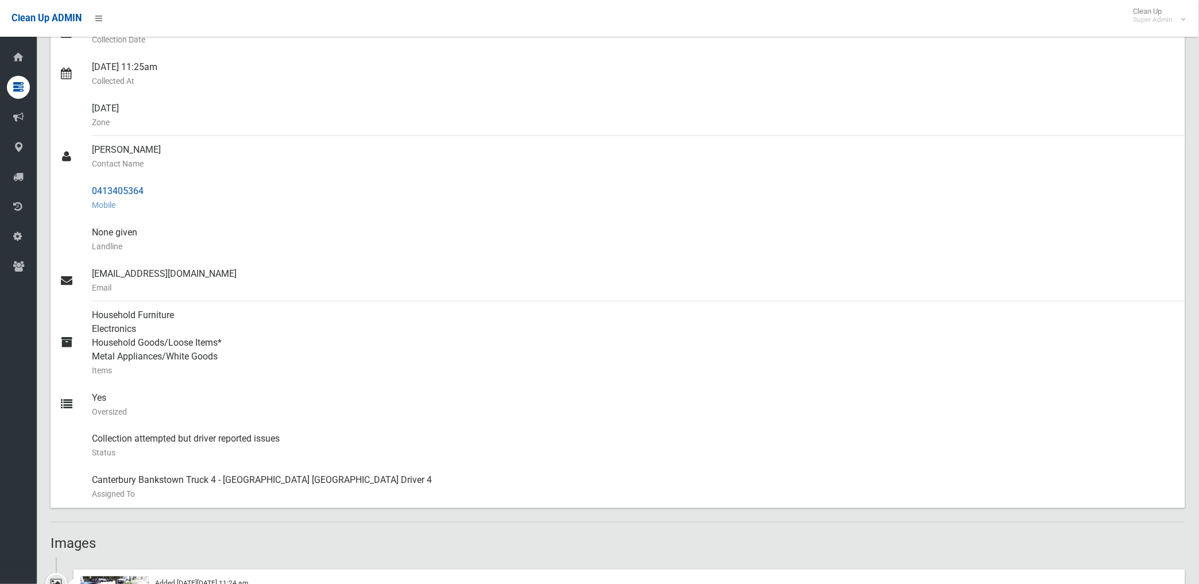
scroll to position [255, 0]
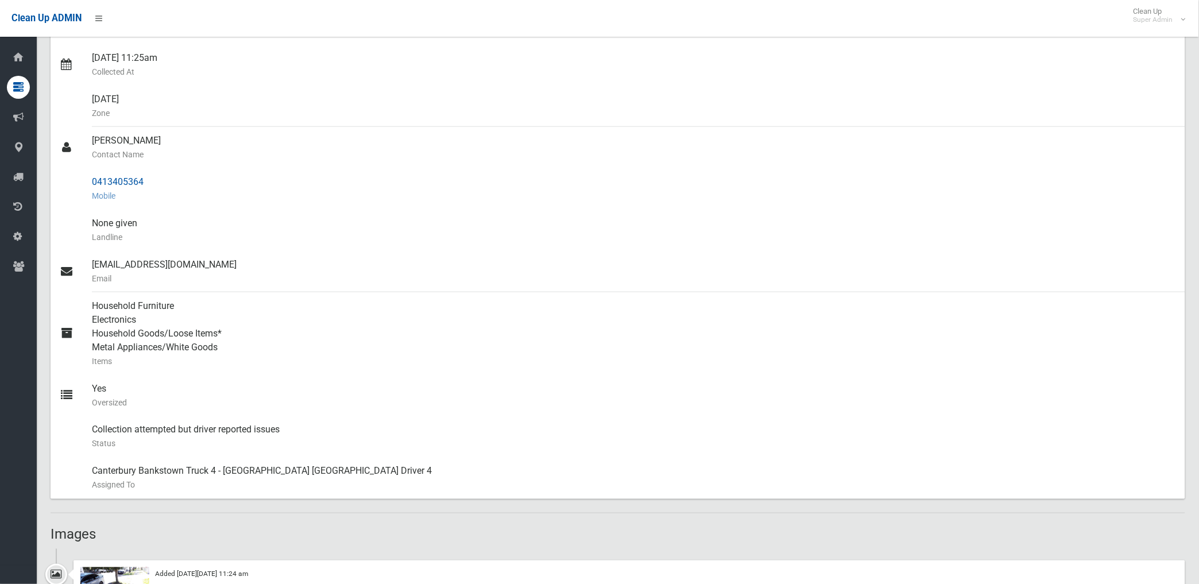
drag, startPoint x: 94, startPoint y: 184, endPoint x: 152, endPoint y: 178, distance: 58.8
click at [152, 178] on div "0413405364 Mobile" at bounding box center [634, 188] width 1084 height 41
drag, startPoint x: 152, startPoint y: 178, endPoint x: 107, endPoint y: 182, distance: 45.5
copy div "0413405364"
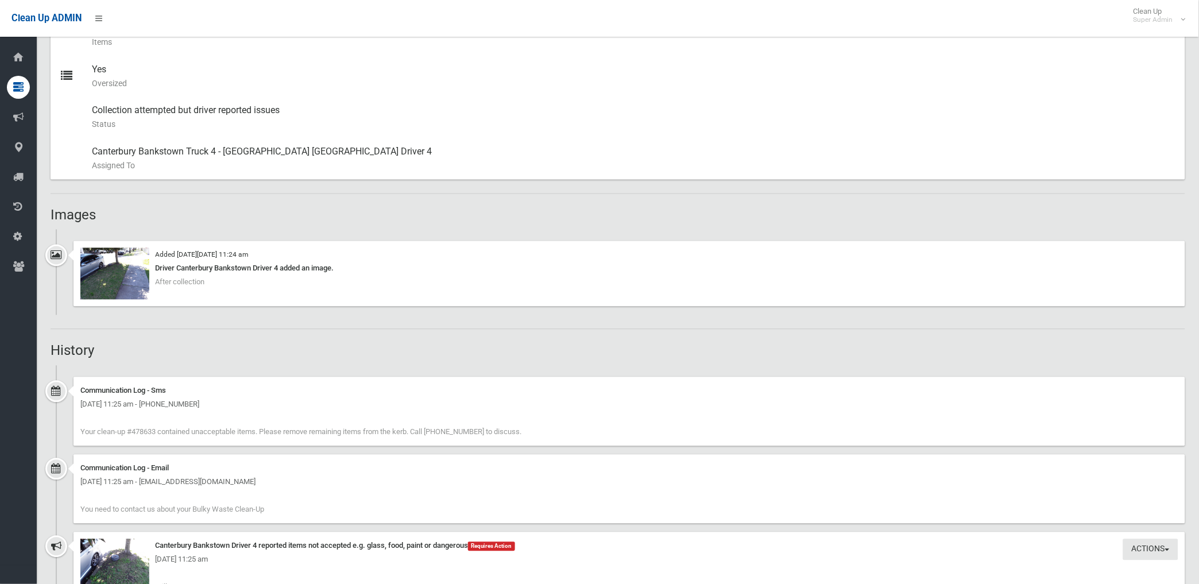
scroll to position [765, 0]
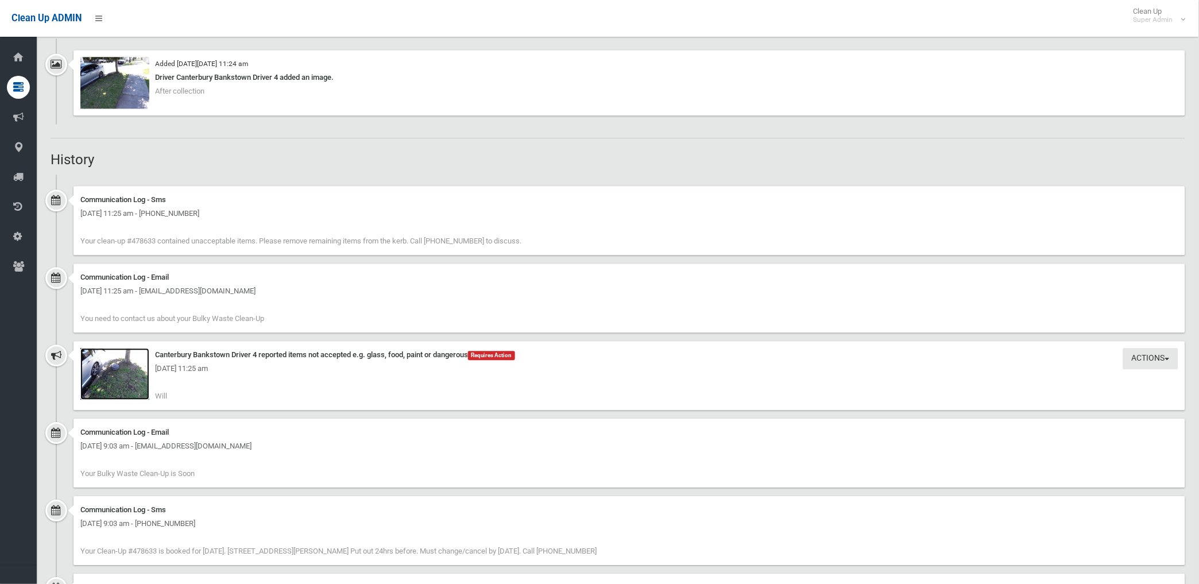
click at [135, 382] on img at bounding box center [114, 374] width 69 height 52
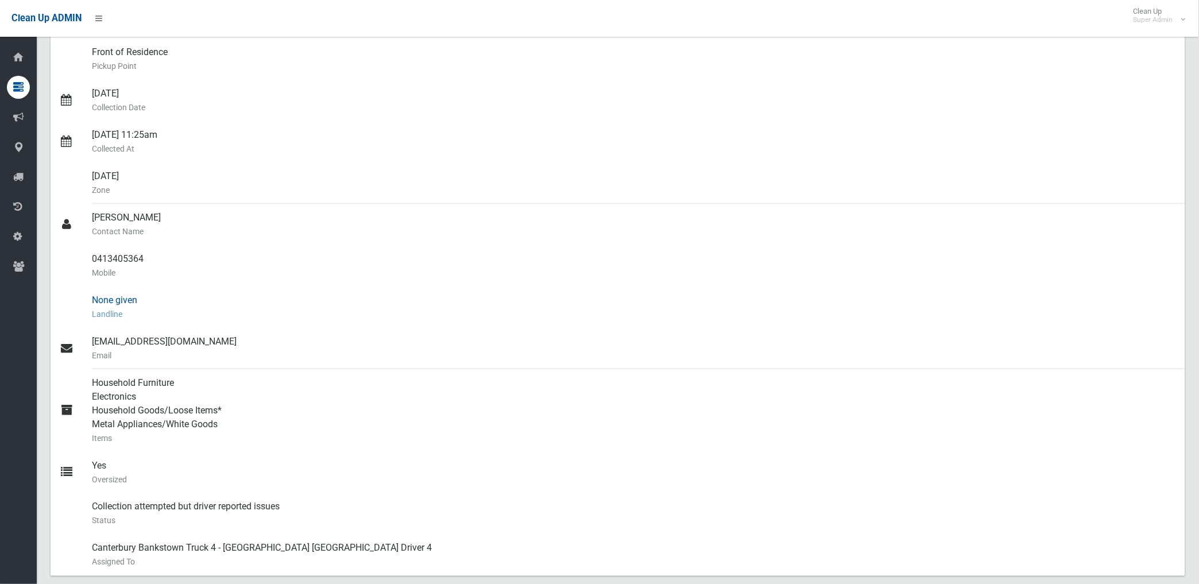
scroll to position [0, 0]
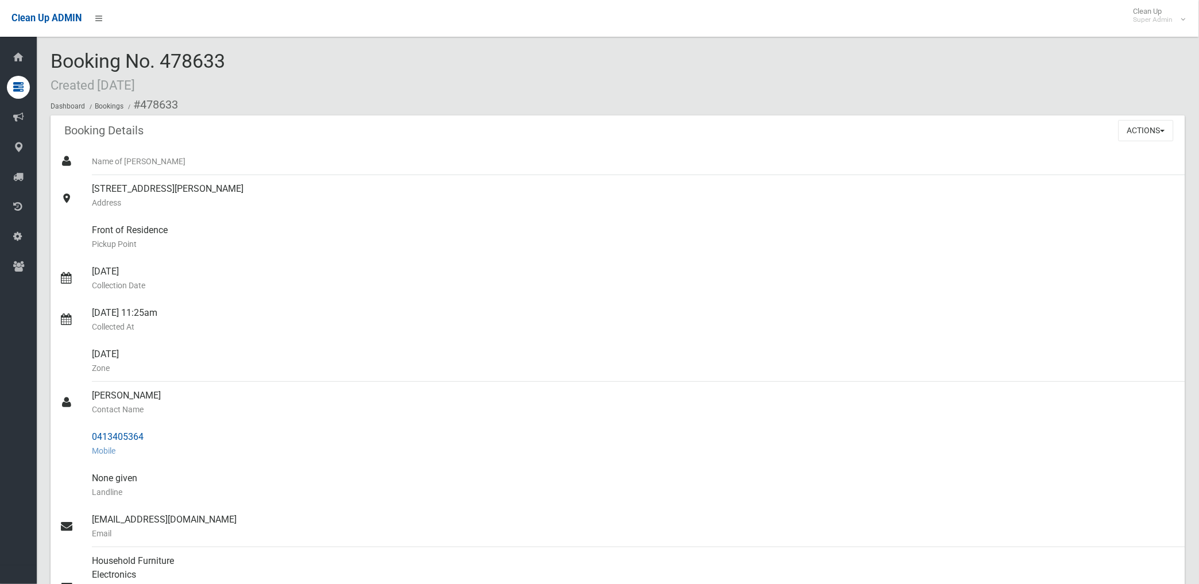
drag, startPoint x: 141, startPoint y: 103, endPoint x: 152, endPoint y: 433, distance: 330.3
copy section "478633 Booking Details Actions View Booking Edit Booking Clone Booking Add Book…"
click at [450, 208] on small "Address" at bounding box center [634, 203] width 1084 height 14
click at [1129, 127] on button "Actions" at bounding box center [1145, 130] width 55 height 21
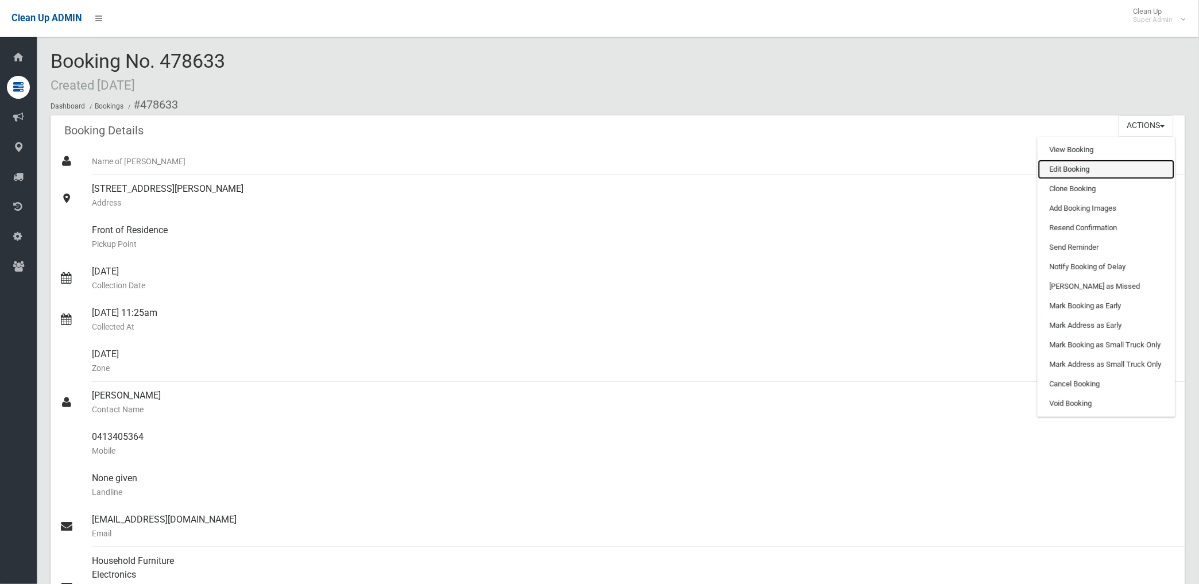
click at [1075, 165] on link "Edit Booking" at bounding box center [1106, 170] width 137 height 20
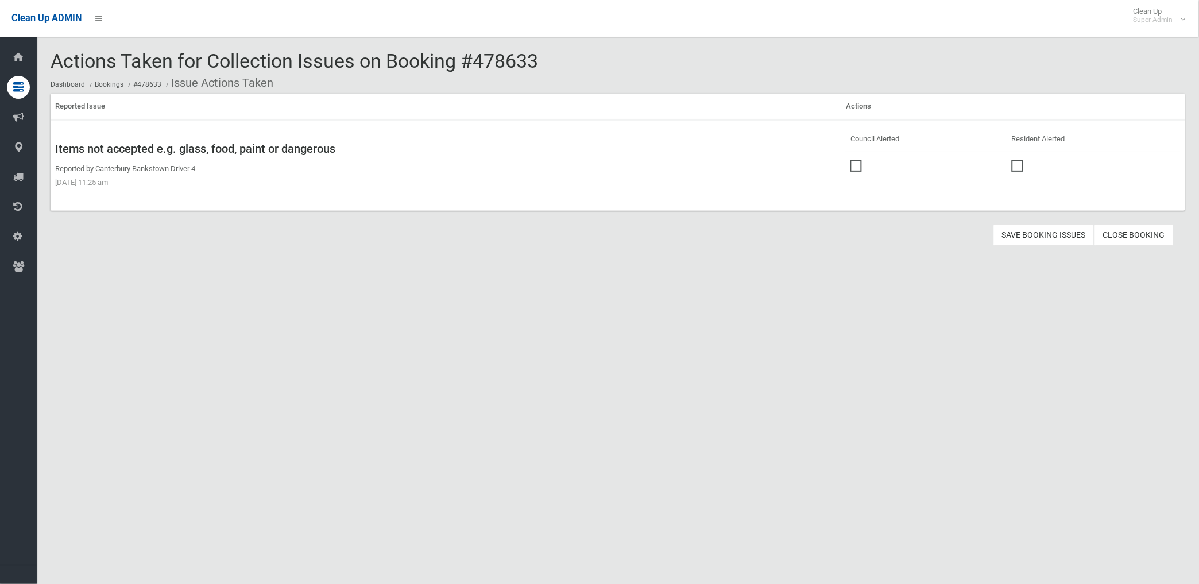
click at [850, 160] on span at bounding box center [858, 160] width 17 height 0
click at [1029, 231] on button "Save Booking Issues" at bounding box center [1043, 234] width 101 height 21
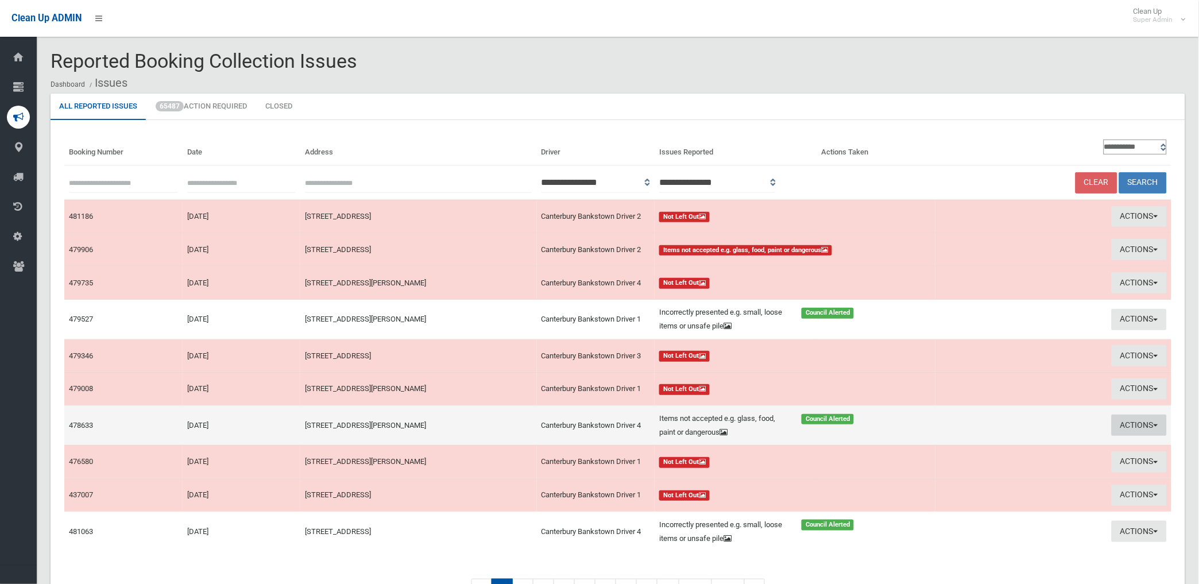
click at [1127, 427] on button "Actions" at bounding box center [1138, 424] width 55 height 21
click at [986, 470] on link "Edit Actions Taken" at bounding box center [1008, 469] width 137 height 20
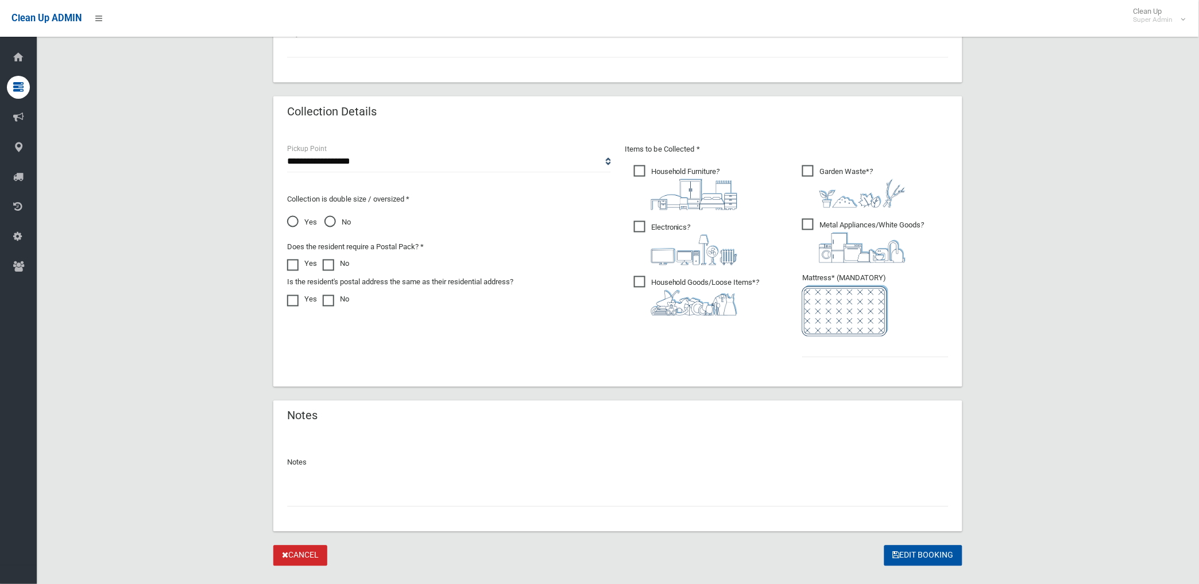
scroll to position [546, 0]
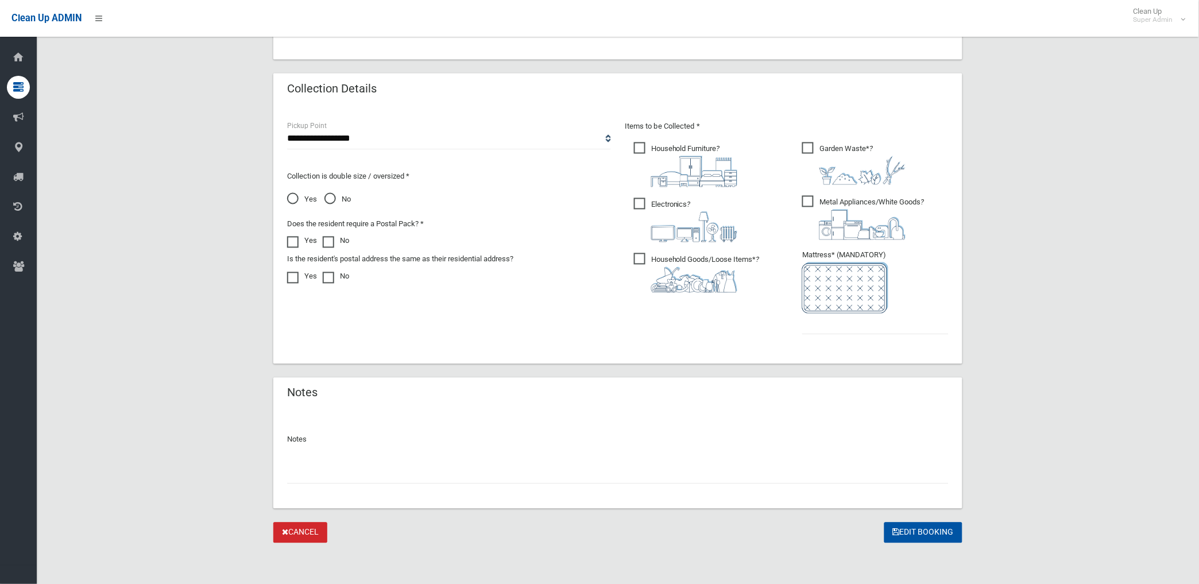
click at [352, 474] on input "text" at bounding box center [617, 473] width 661 height 21
paste input "********"
type input "**********"
click at [847, 329] on input "text" at bounding box center [875, 323] width 146 height 21
type input "*"
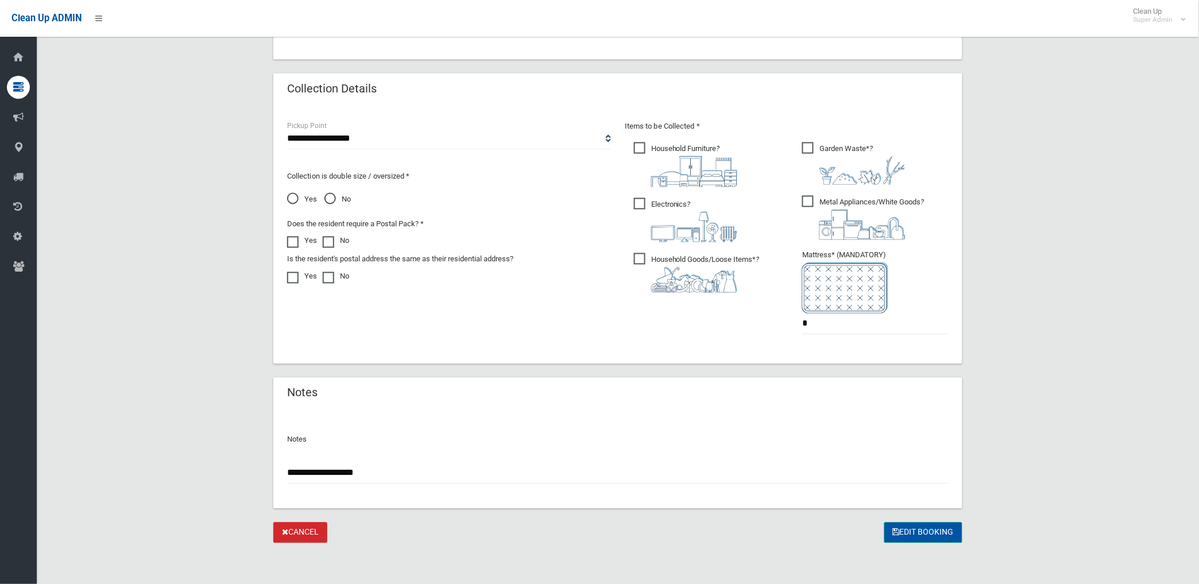
click at [924, 523] on button "Edit Booking" at bounding box center [923, 532] width 78 height 21
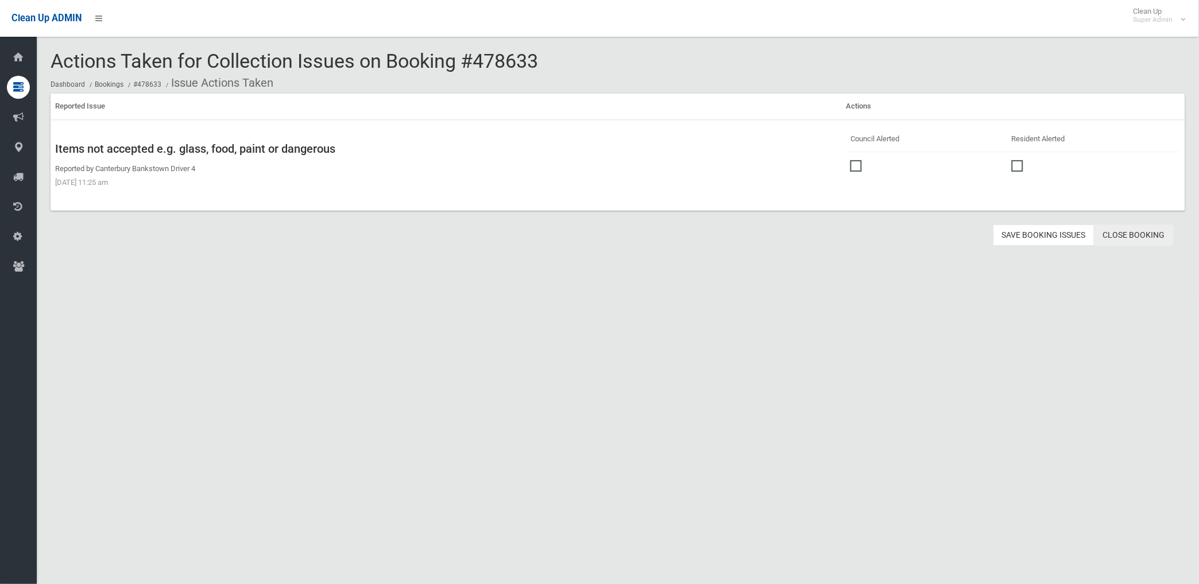
click at [1132, 234] on link "Close Booking" at bounding box center [1133, 234] width 79 height 21
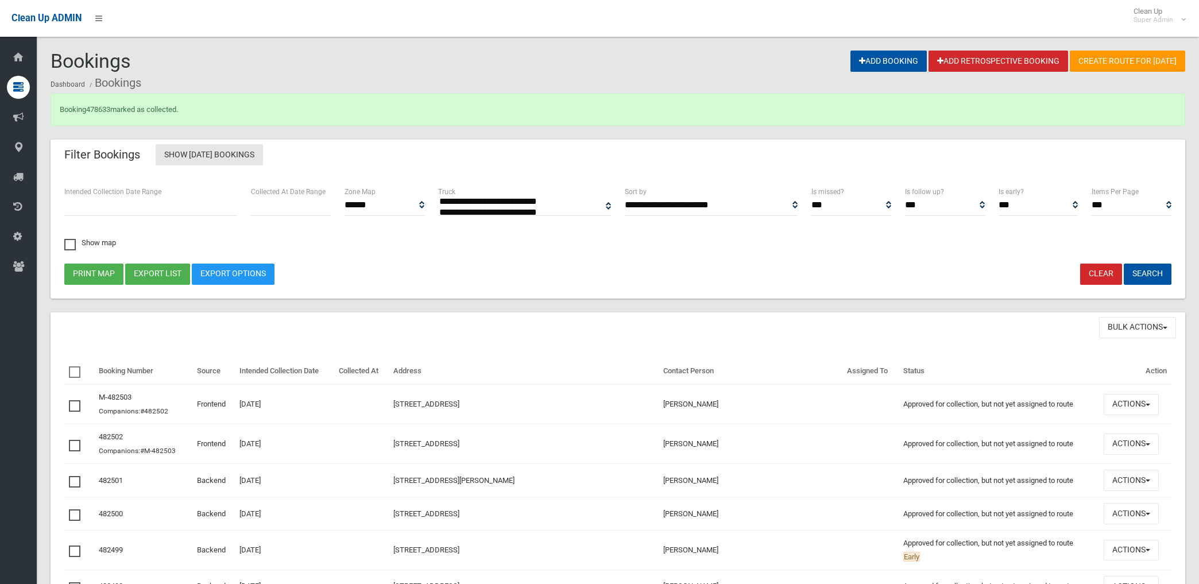
select select
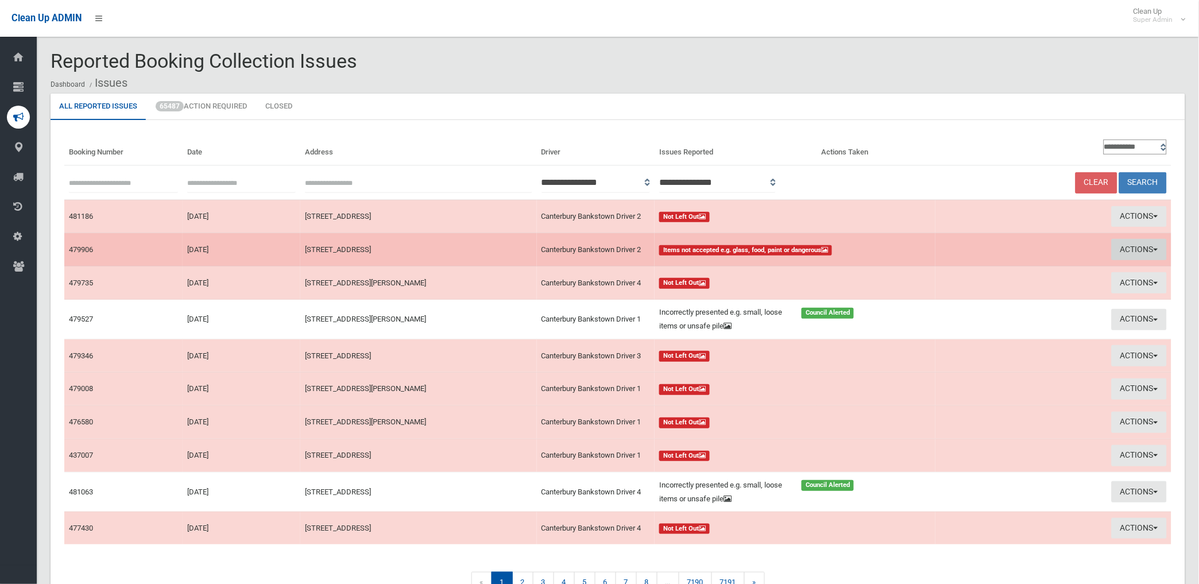
click at [1129, 248] on button "Actions" at bounding box center [1138, 249] width 55 height 21
click at [969, 276] on link "View Booking" at bounding box center [1008, 273] width 137 height 20
click at [1134, 247] on button "Actions" at bounding box center [1138, 249] width 55 height 21
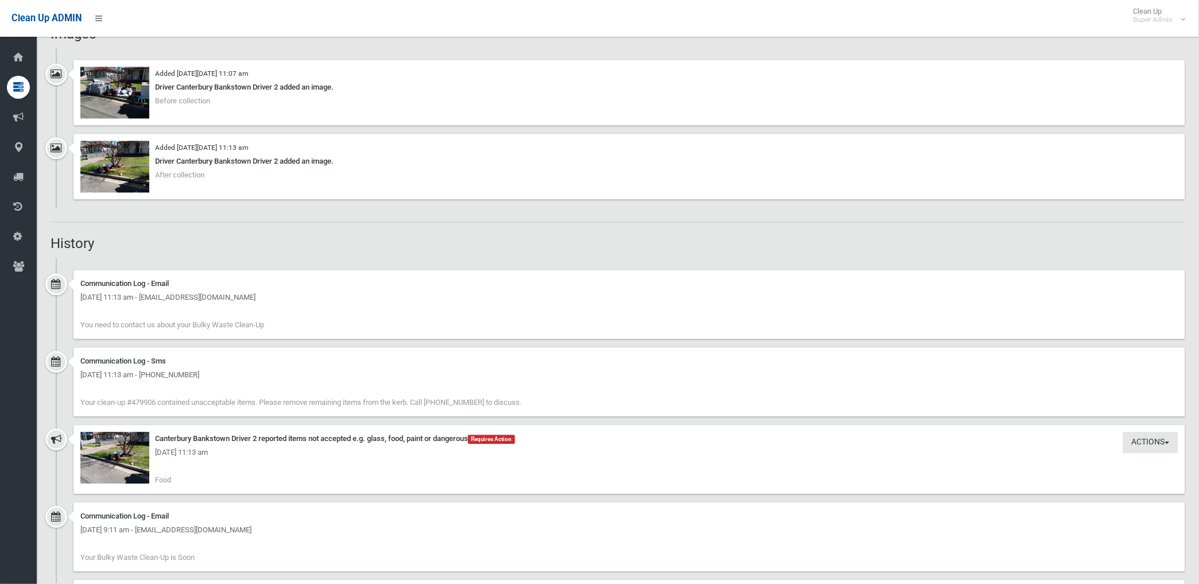
scroll to position [829, 0]
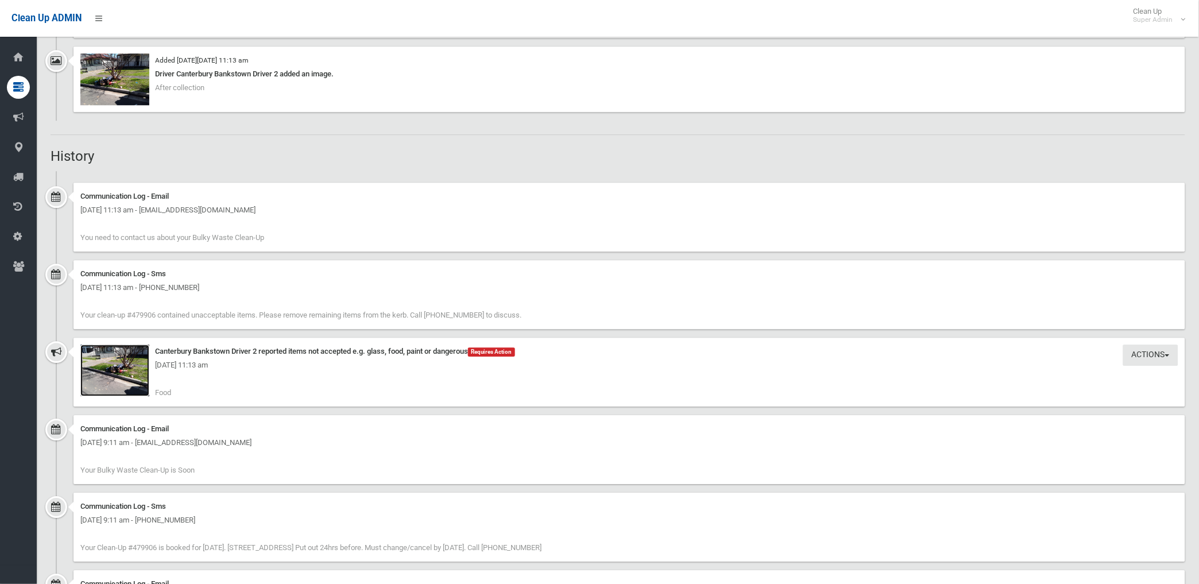
click at [134, 381] on img at bounding box center [114, 370] width 69 height 52
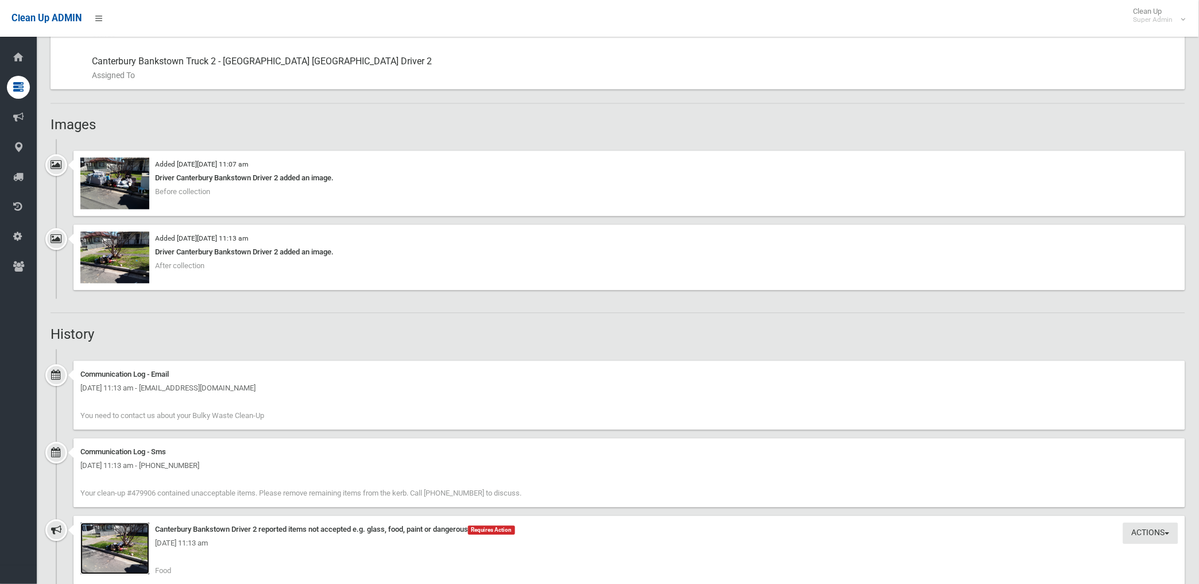
scroll to position [638, 0]
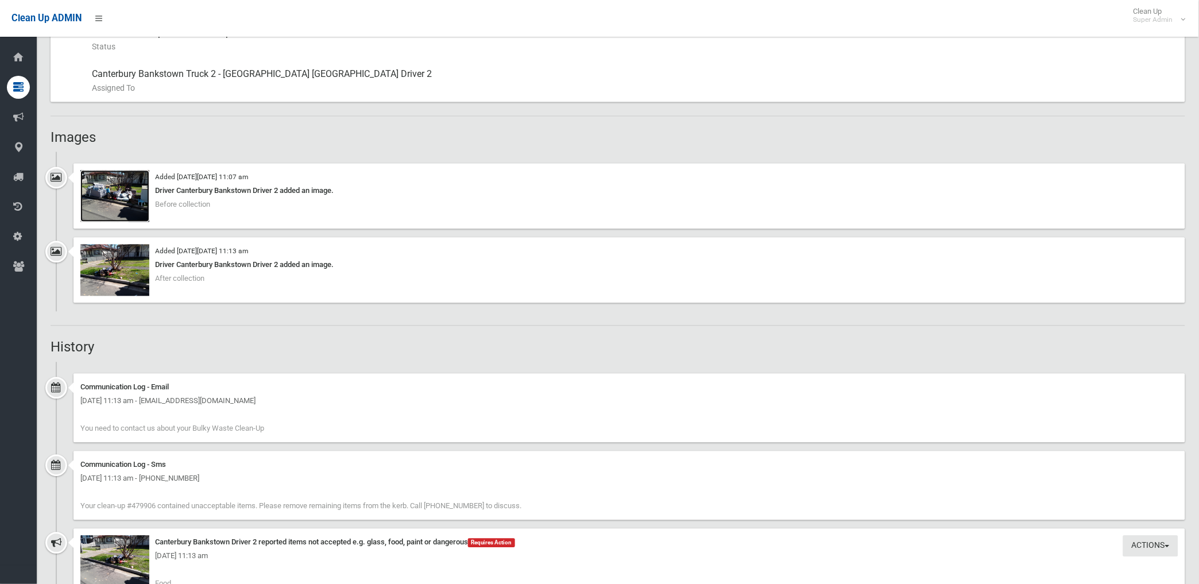
click at [122, 199] on img at bounding box center [114, 196] width 69 height 52
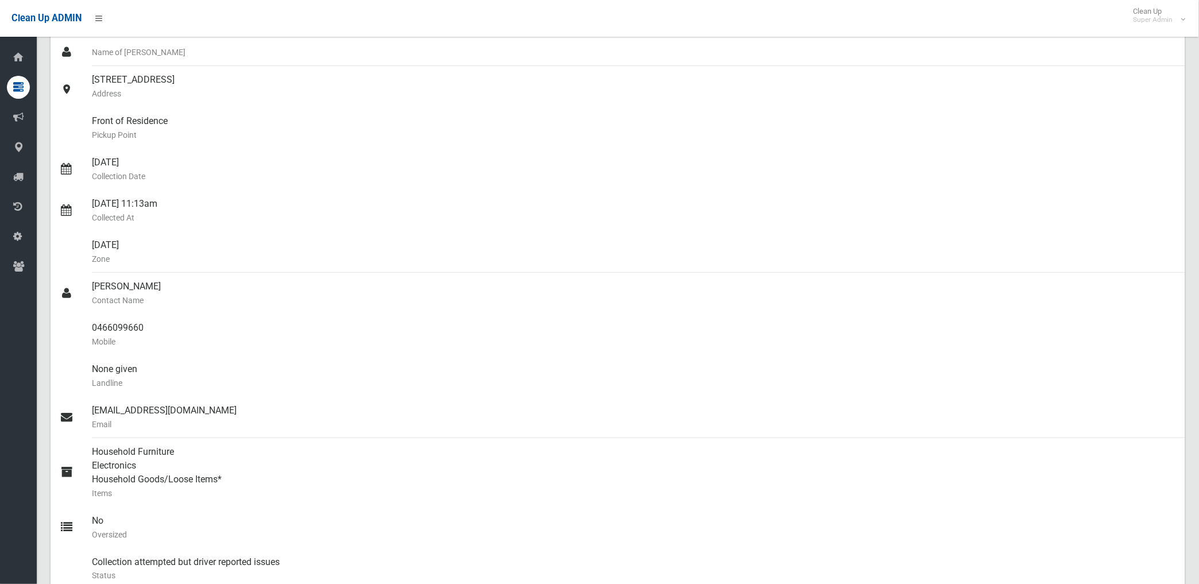
scroll to position [64, 0]
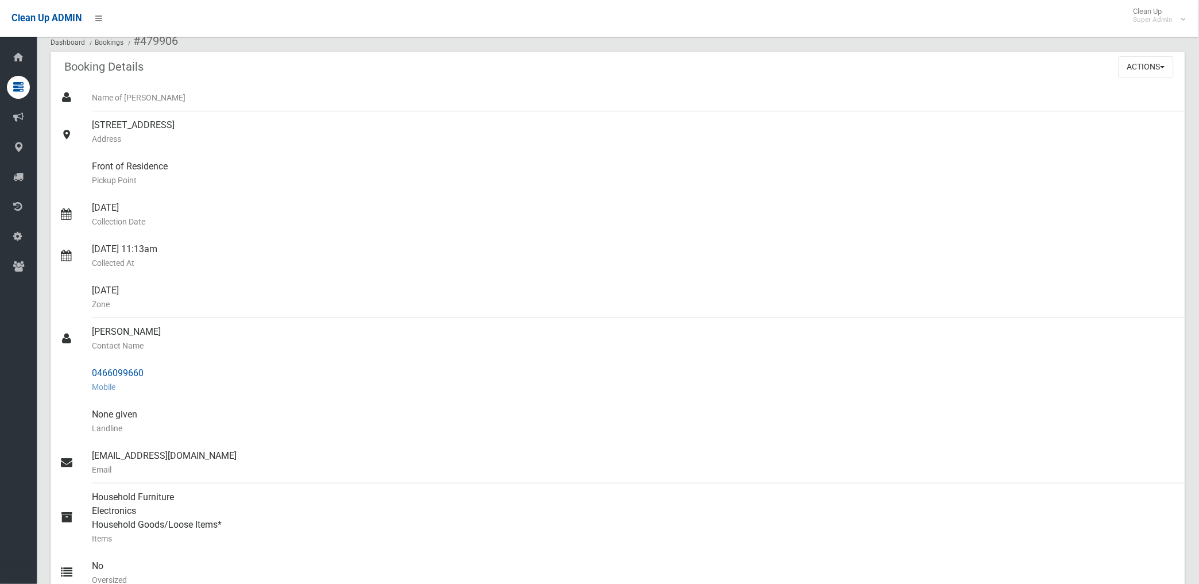
drag, startPoint x: 93, startPoint y: 371, endPoint x: 146, endPoint y: 371, distance: 52.8
click at [146, 371] on div "0466099660 Mobile" at bounding box center [634, 379] width 1084 height 41
drag, startPoint x: 146, startPoint y: 371, endPoint x: 107, endPoint y: 374, distance: 38.6
copy div "0466099660"
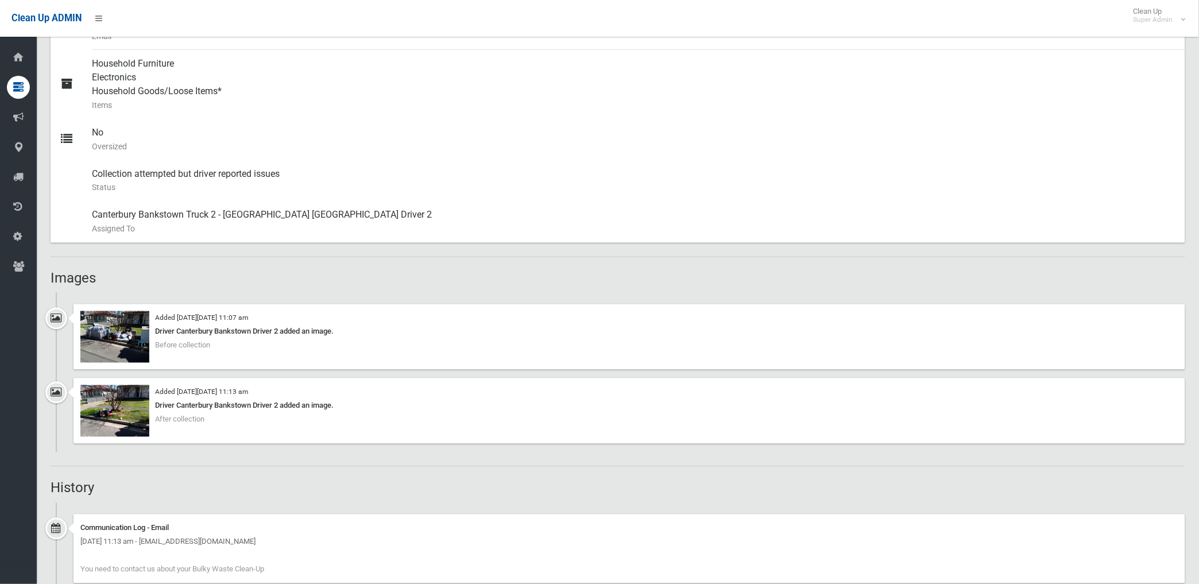
scroll to position [510, 0]
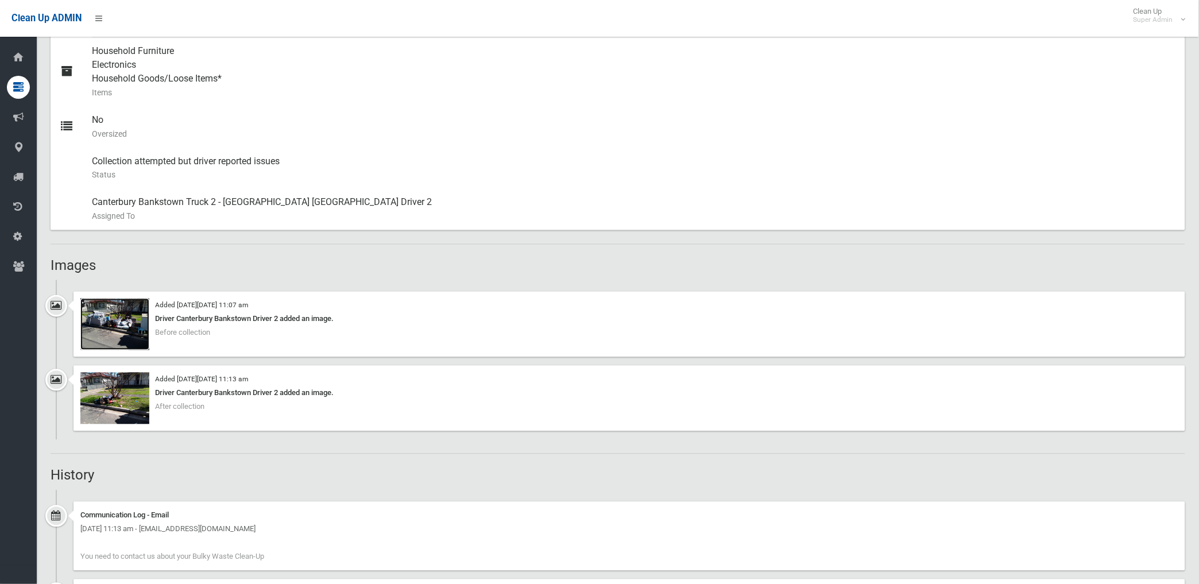
click at [113, 332] on img at bounding box center [114, 324] width 69 height 52
click at [111, 410] on img at bounding box center [114, 399] width 69 height 52
click at [130, 334] on img at bounding box center [114, 324] width 69 height 52
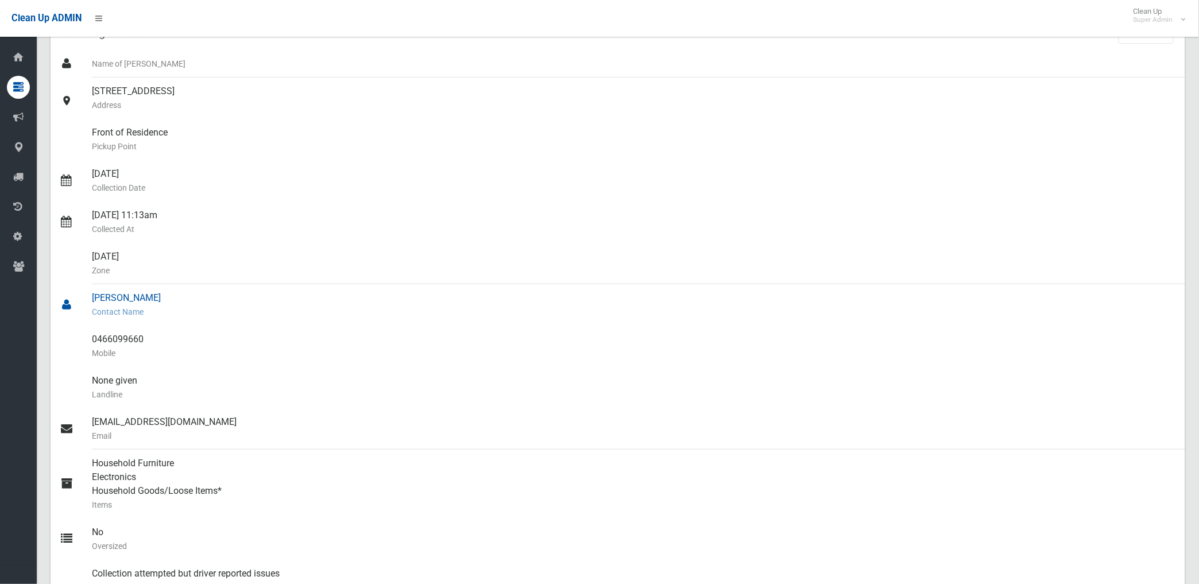
scroll to position [0, 0]
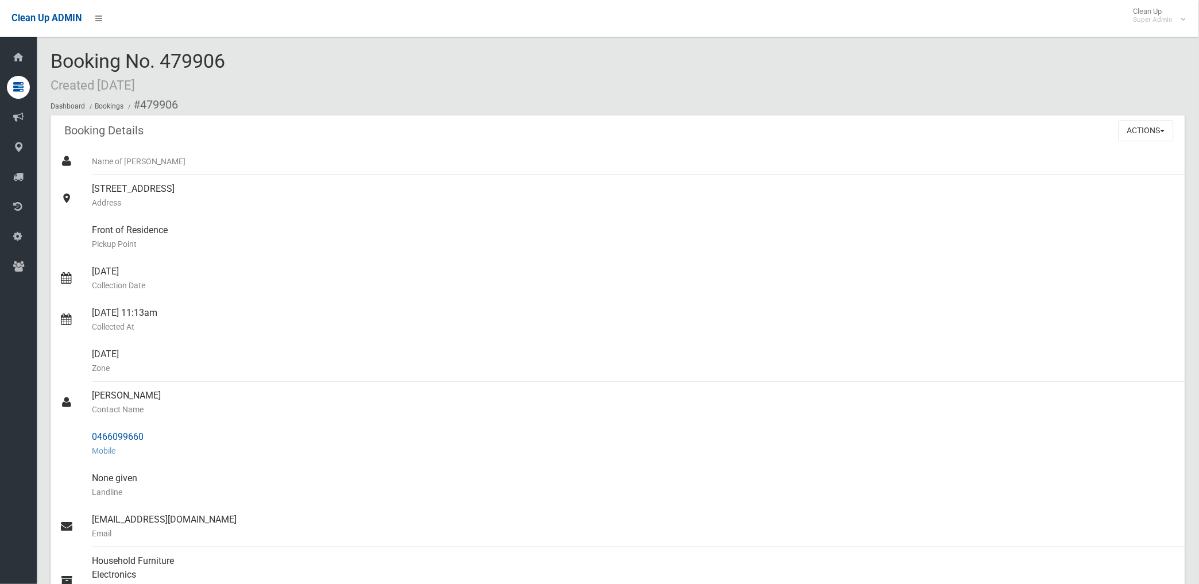
drag, startPoint x: 139, startPoint y: 101, endPoint x: 150, endPoint y: 432, distance: 331.4
copy section "479906 Booking Details Actions View Booking Edit Booking Clone Booking Add Book…"
click at [1131, 127] on button "Actions" at bounding box center [1145, 130] width 55 height 21
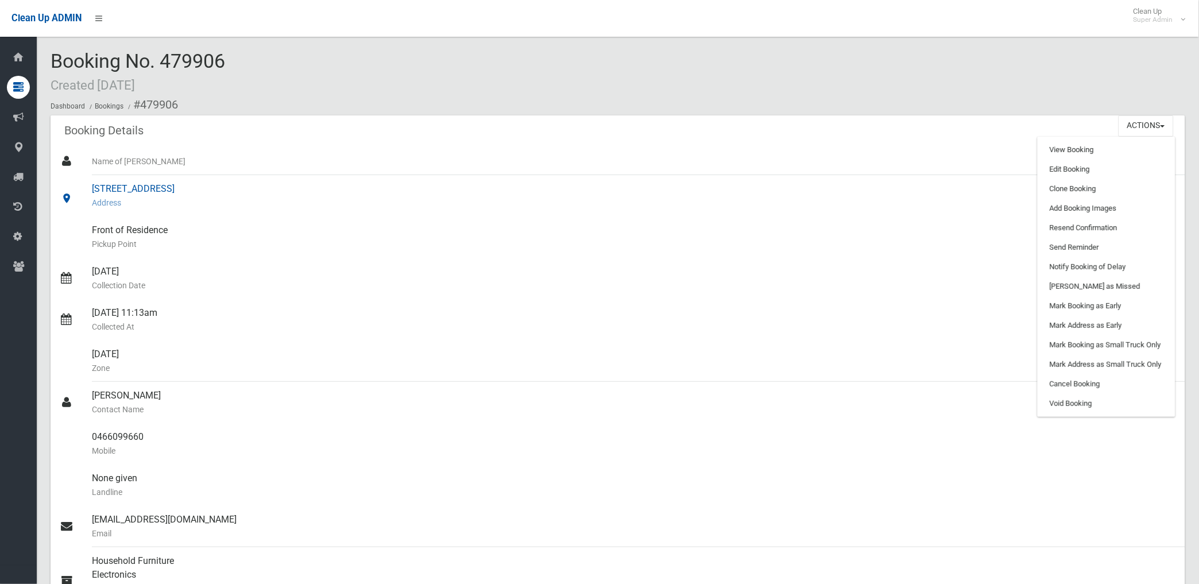
click at [911, 183] on div "143 Lancaster Avenue, PUNCHBOWL NSW 2196 Address" at bounding box center [634, 195] width 1084 height 41
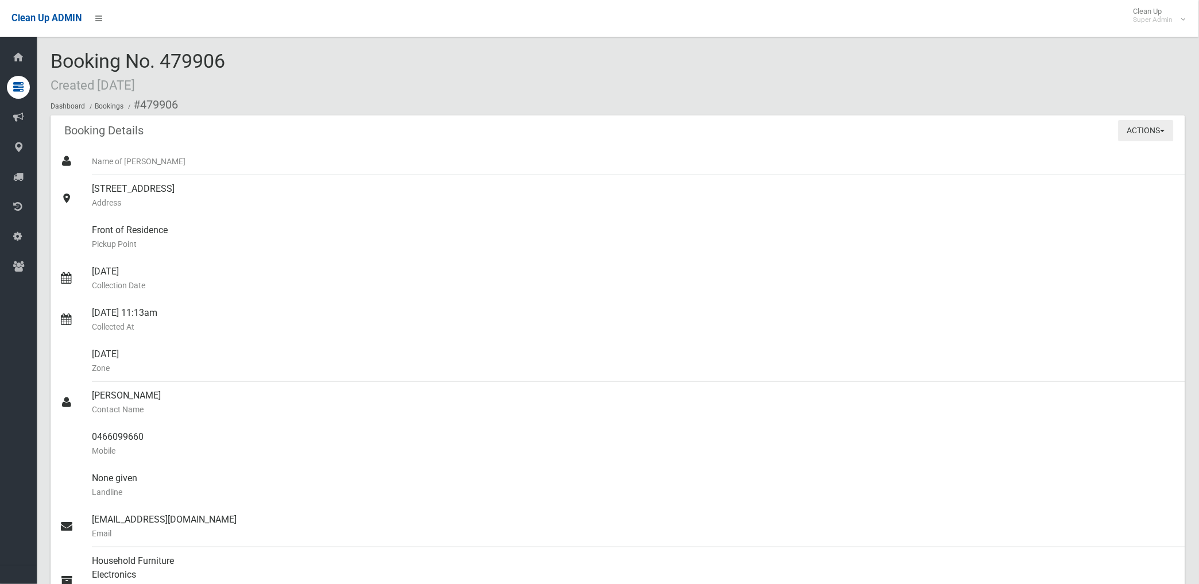
click at [1131, 130] on button "Actions" at bounding box center [1145, 130] width 55 height 21
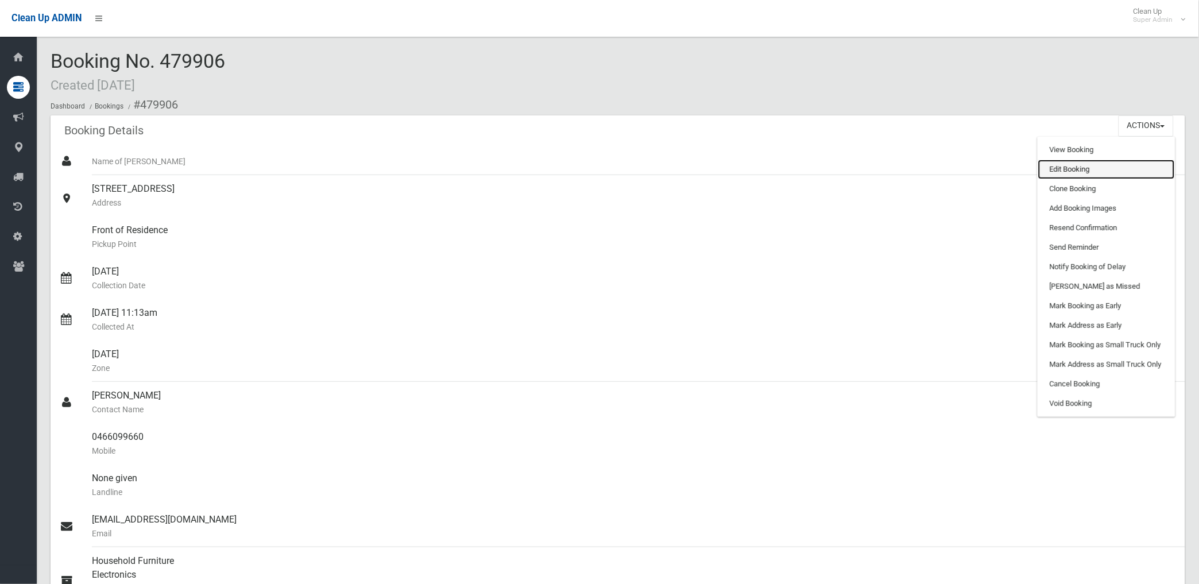
click at [1068, 169] on link "Edit Booking" at bounding box center [1106, 170] width 137 height 20
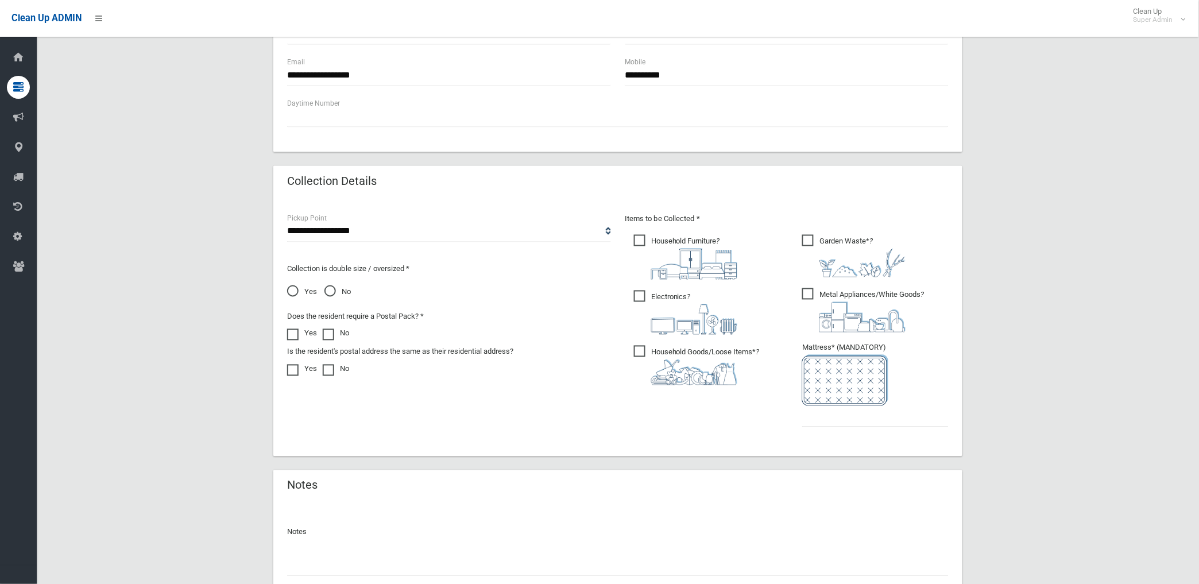
scroll to position [546, 0]
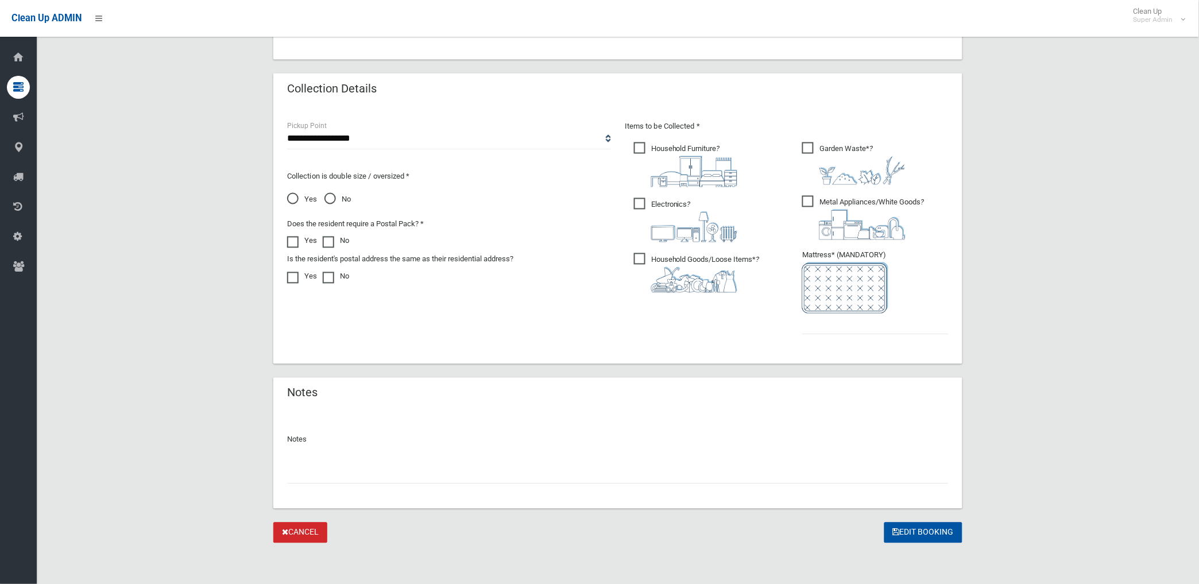
click at [326, 476] on input "text" at bounding box center [617, 473] width 661 height 21
type input "**********"
click at [859, 316] on input "text" at bounding box center [875, 323] width 146 height 21
type input "*"
click at [924, 531] on button "Edit Booking" at bounding box center [923, 532] width 78 height 21
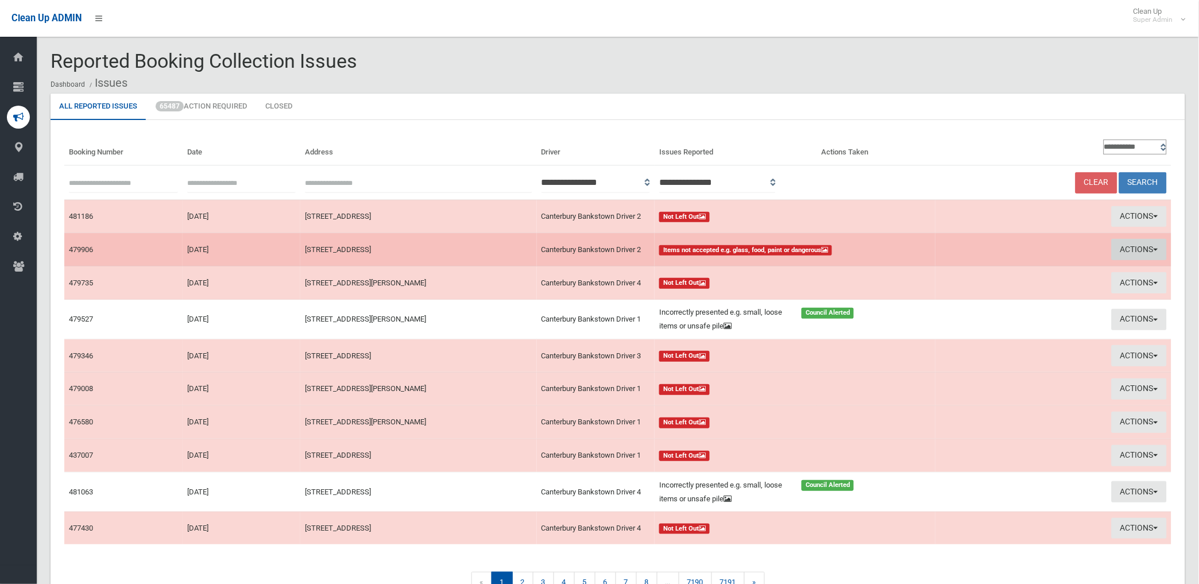
drag, startPoint x: 1130, startPoint y: 245, endPoint x: 1114, endPoint y: 253, distance: 18.0
click at [1129, 245] on button "Actions" at bounding box center [1138, 249] width 55 height 21
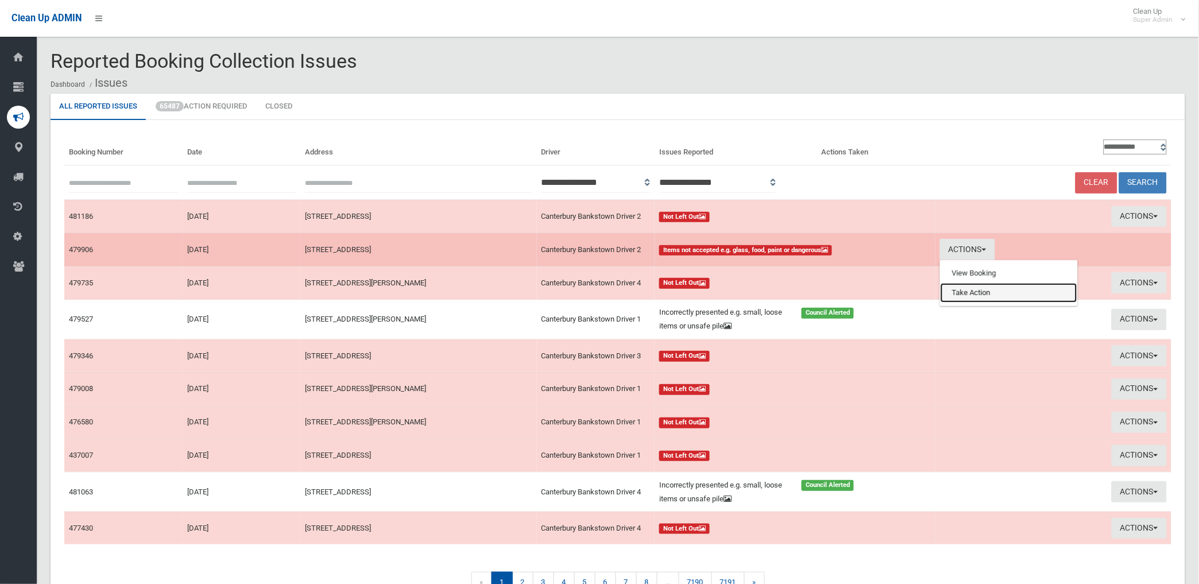
click at [963, 291] on link "Take Action" at bounding box center [1008, 293] width 137 height 20
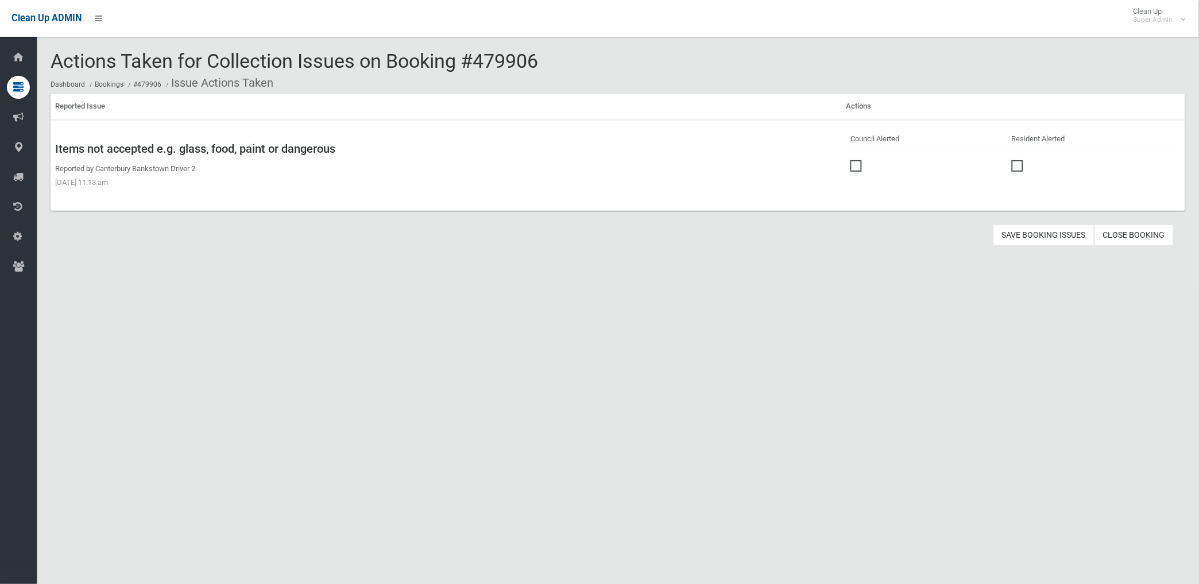
drag, startPoint x: 852, startPoint y: 161, endPoint x: 1024, endPoint y: 255, distance: 195.3
click at [855, 160] on span at bounding box center [858, 160] width 17 height 0
click at [1037, 232] on button "Save Booking Issues" at bounding box center [1043, 234] width 101 height 21
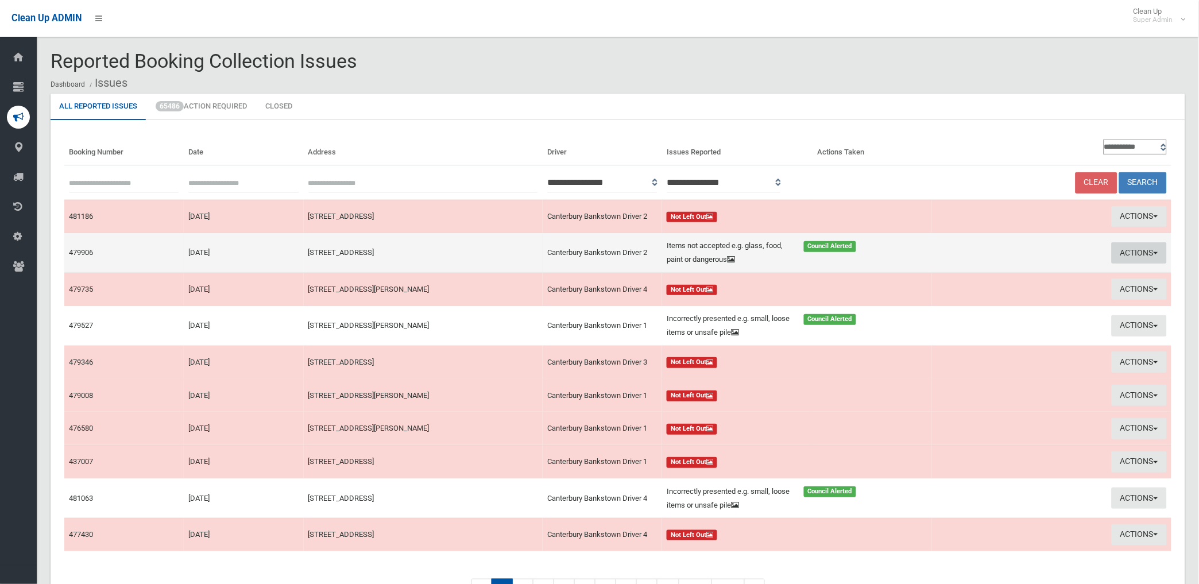
click at [1129, 243] on button "Actions" at bounding box center [1138, 252] width 55 height 21
click at [990, 297] on link "Edit Actions Taken" at bounding box center [1005, 296] width 137 height 20
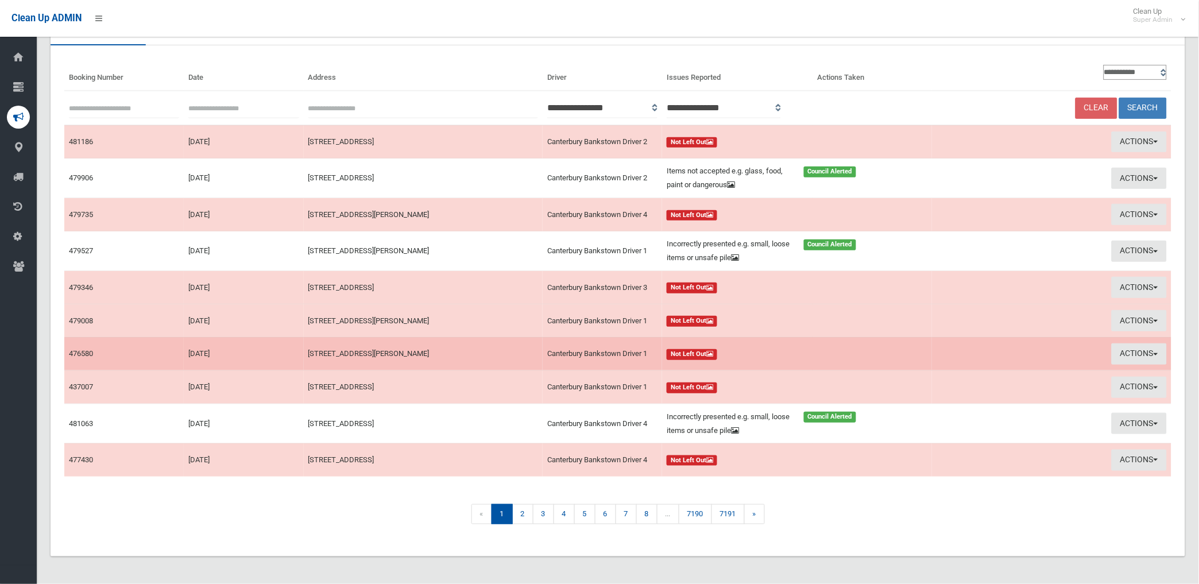
scroll to position [75, 0]
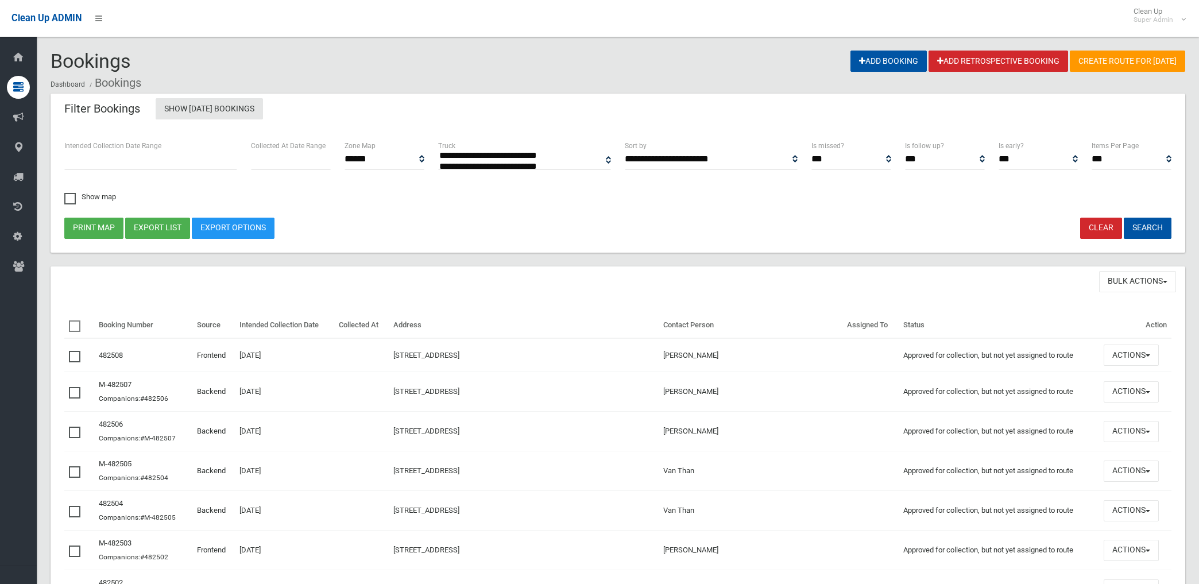
select select
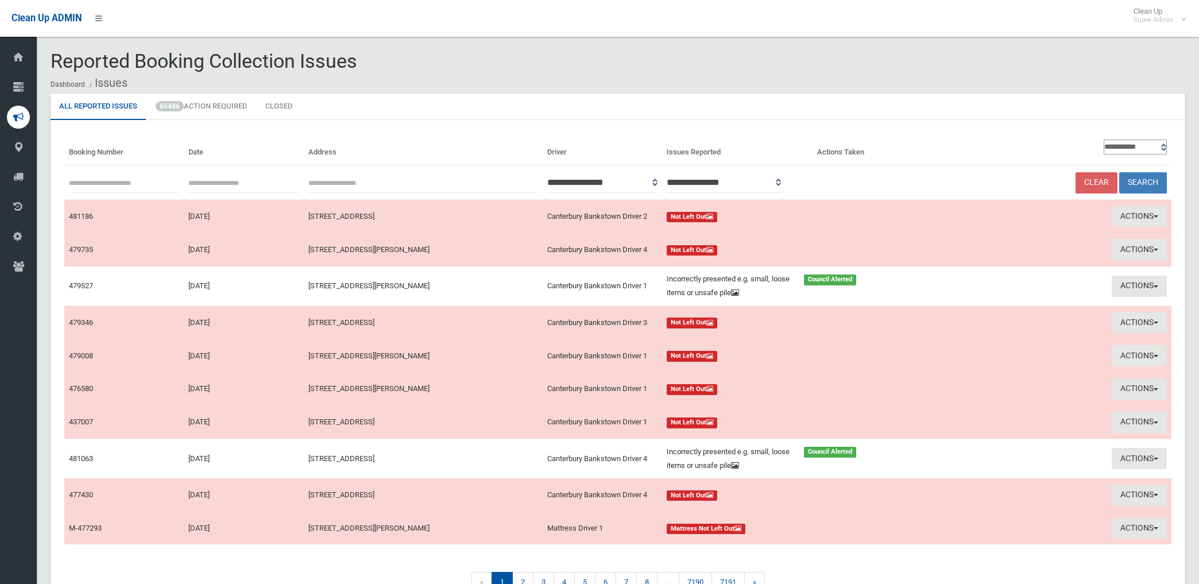
scroll to position [69, 0]
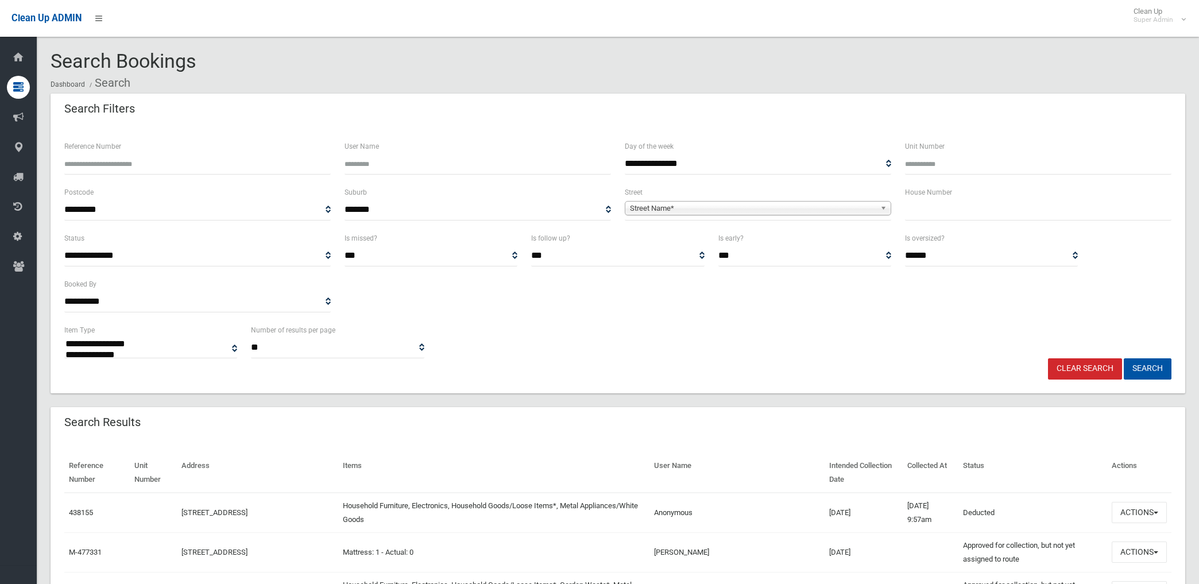
select select
click at [702, 201] on link "Street Name*" at bounding box center [758, 208] width 266 height 14
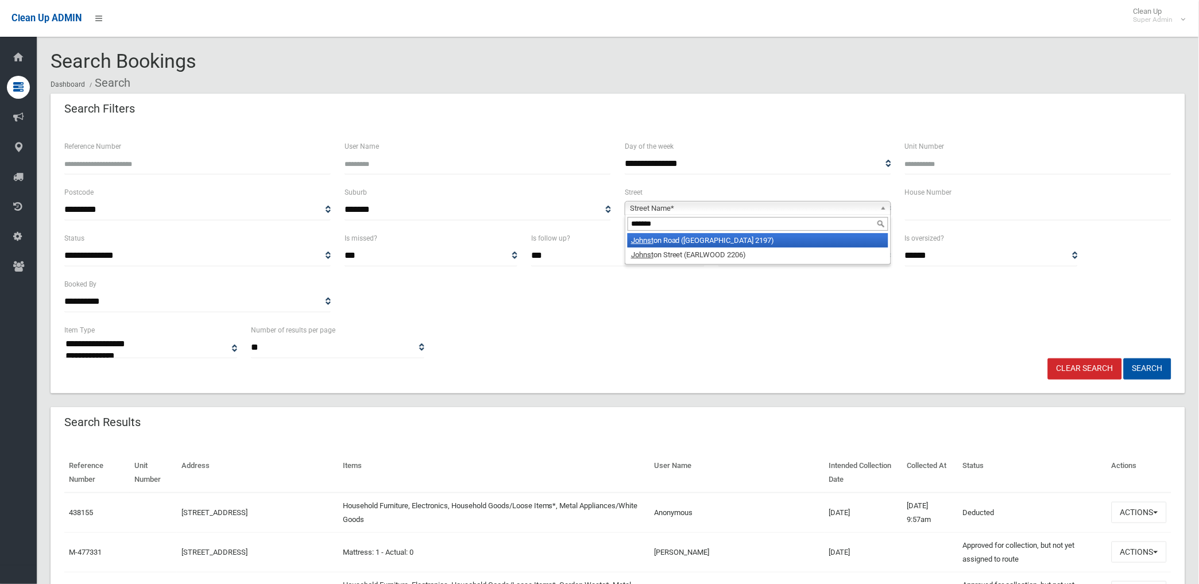
type input "********"
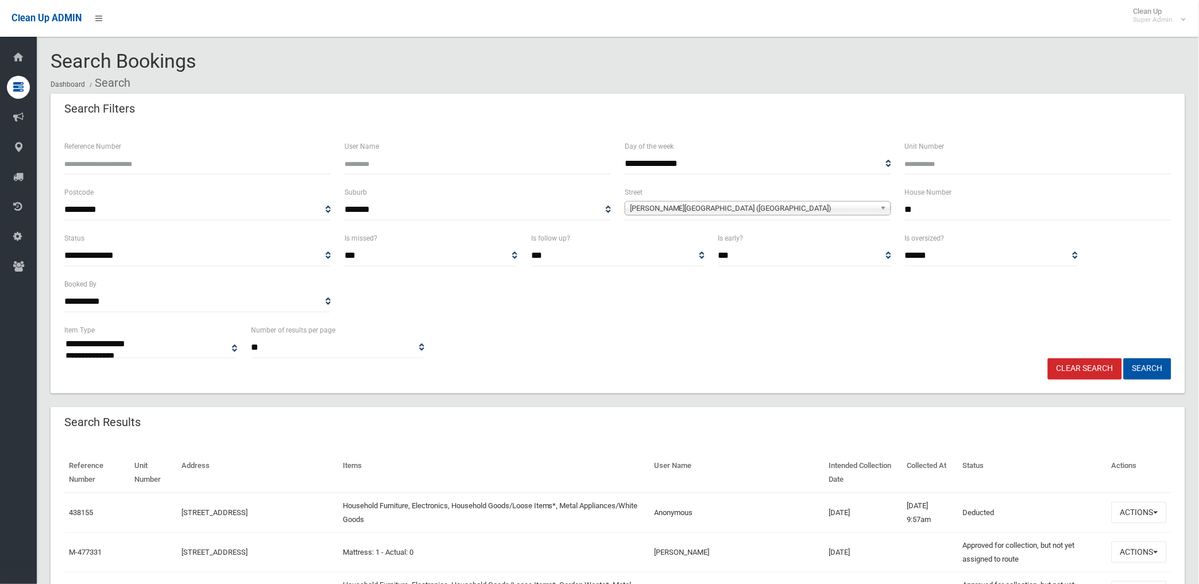
type input "**"
click at [1123, 358] on button "Search" at bounding box center [1147, 368] width 48 height 21
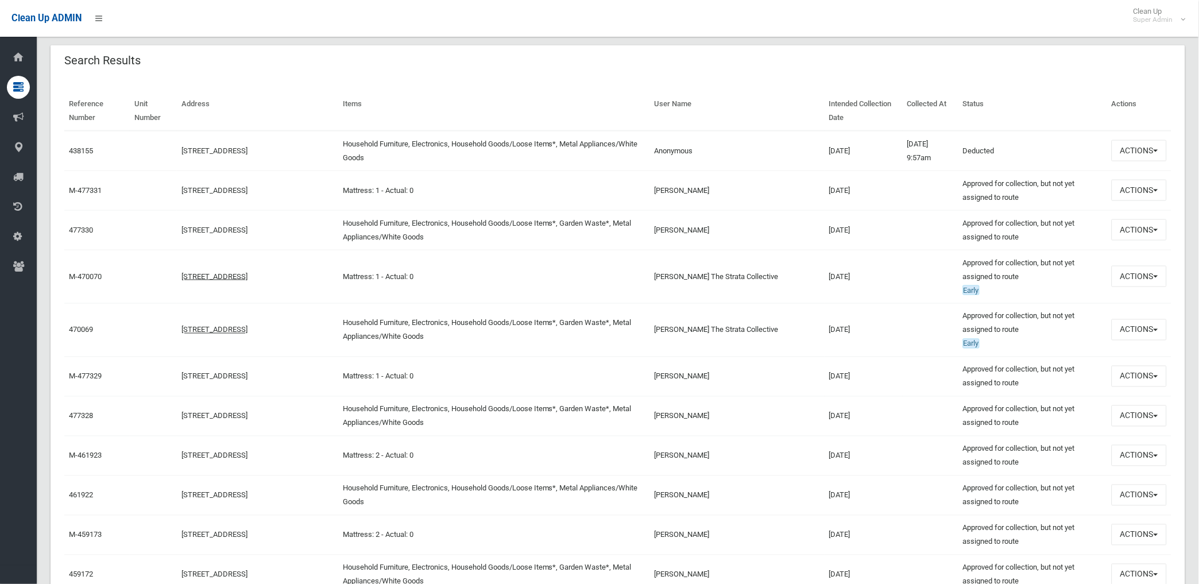
scroll to position [382, 0]
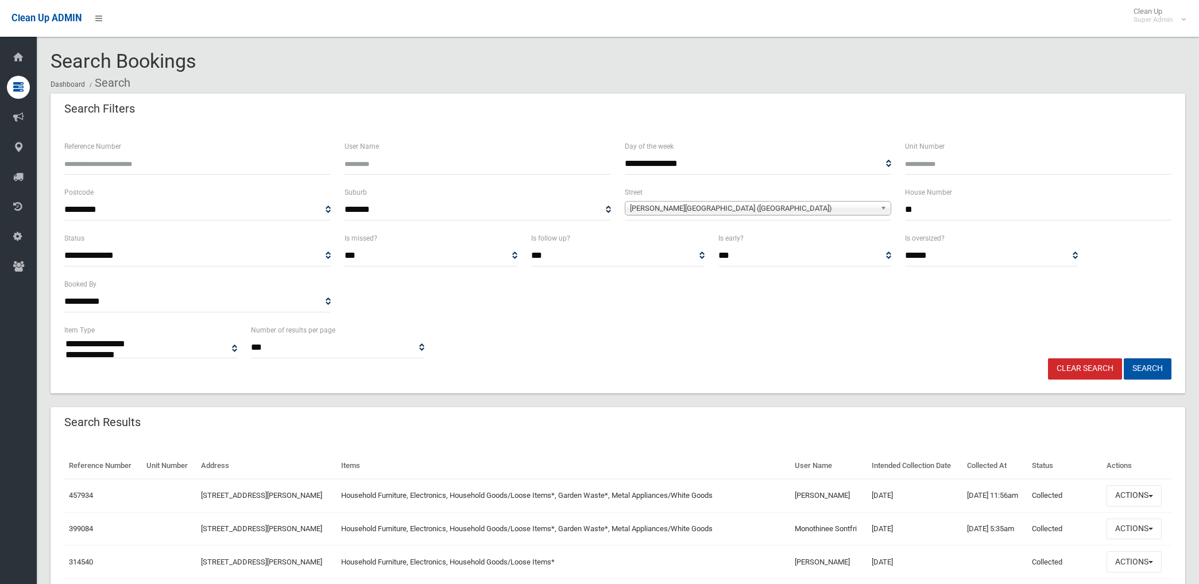
select select
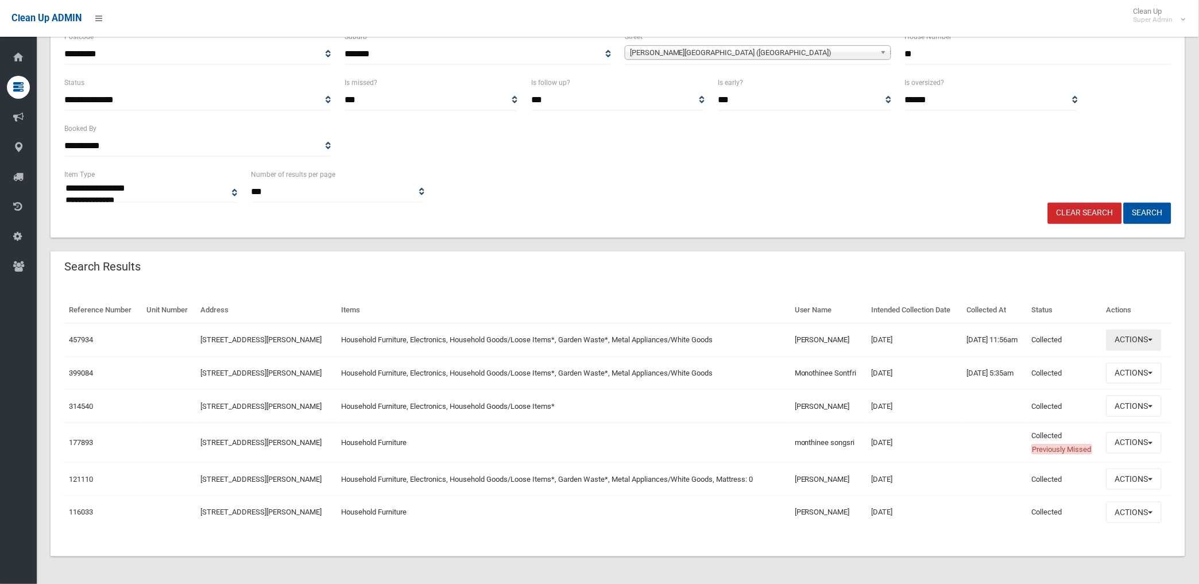
click at [1132, 340] on button "Actions" at bounding box center [1133, 339] width 55 height 21
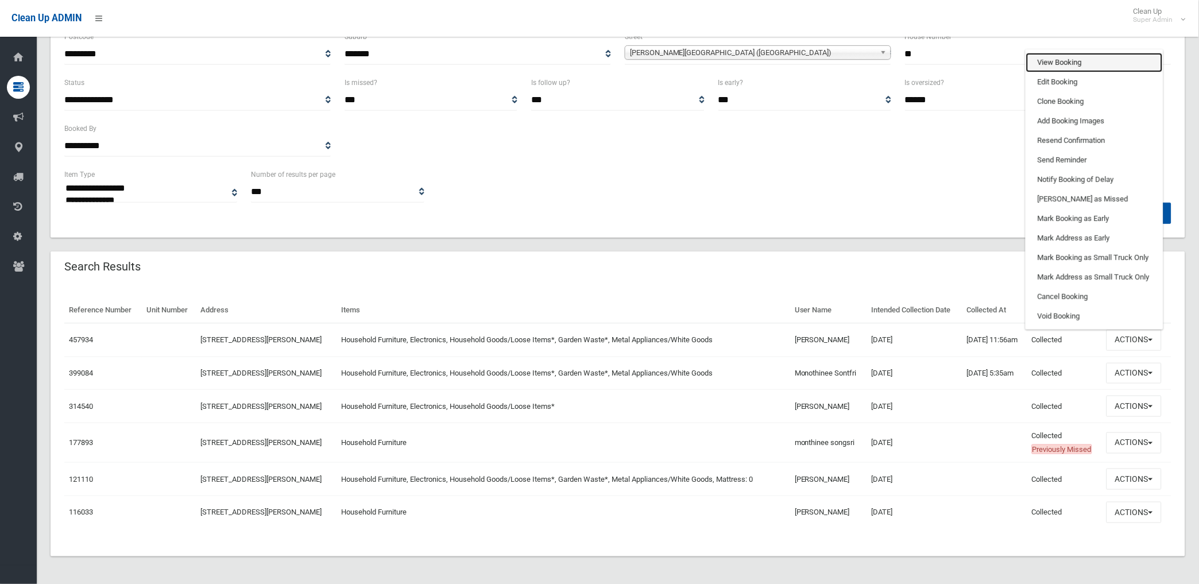
click at [1065, 61] on link "View Booking" at bounding box center [1094, 63] width 137 height 20
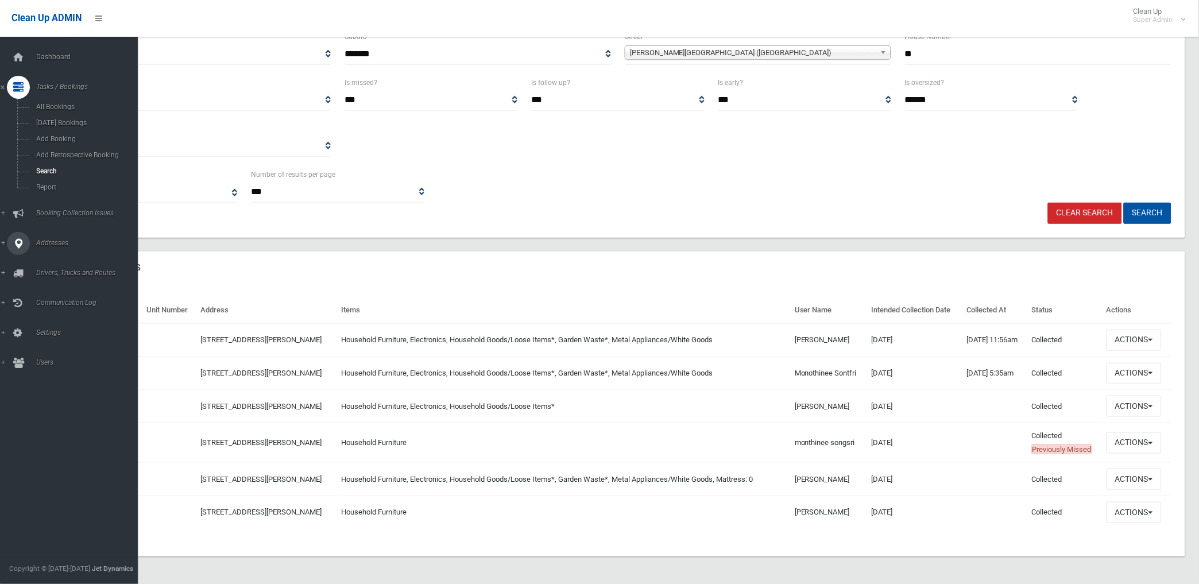
click at [51, 245] on span "Addresses" at bounding box center [90, 243] width 115 height 8
click at [56, 164] on span "All Addresses" at bounding box center [85, 166] width 105 height 8
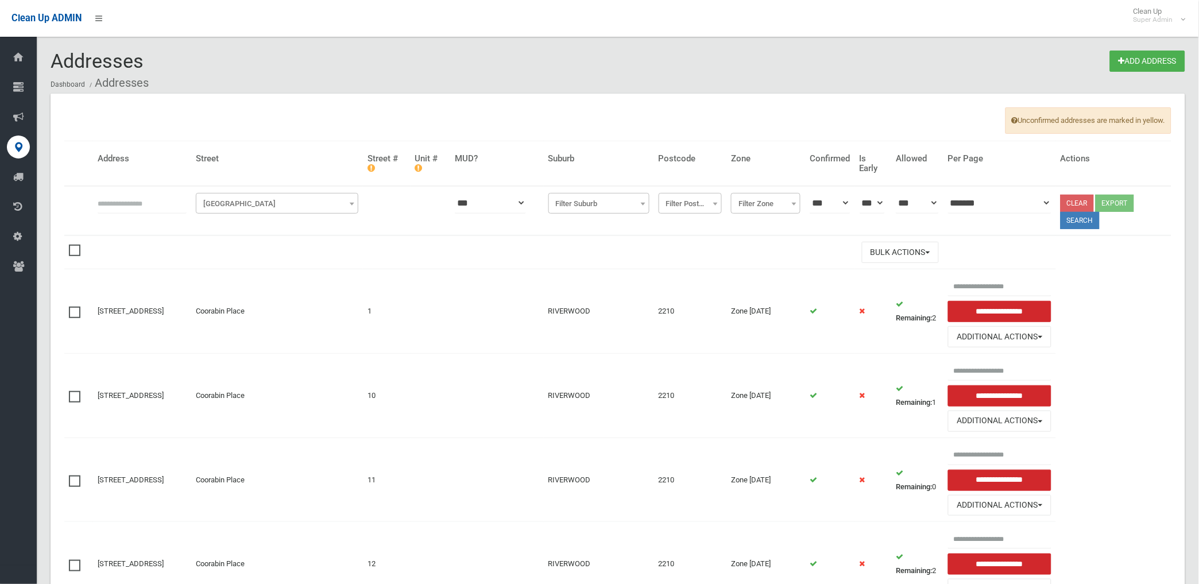
click at [127, 202] on input "text" at bounding box center [142, 202] width 89 height 21
type input "**********"
click button at bounding box center [0, 0] width 0 height 0
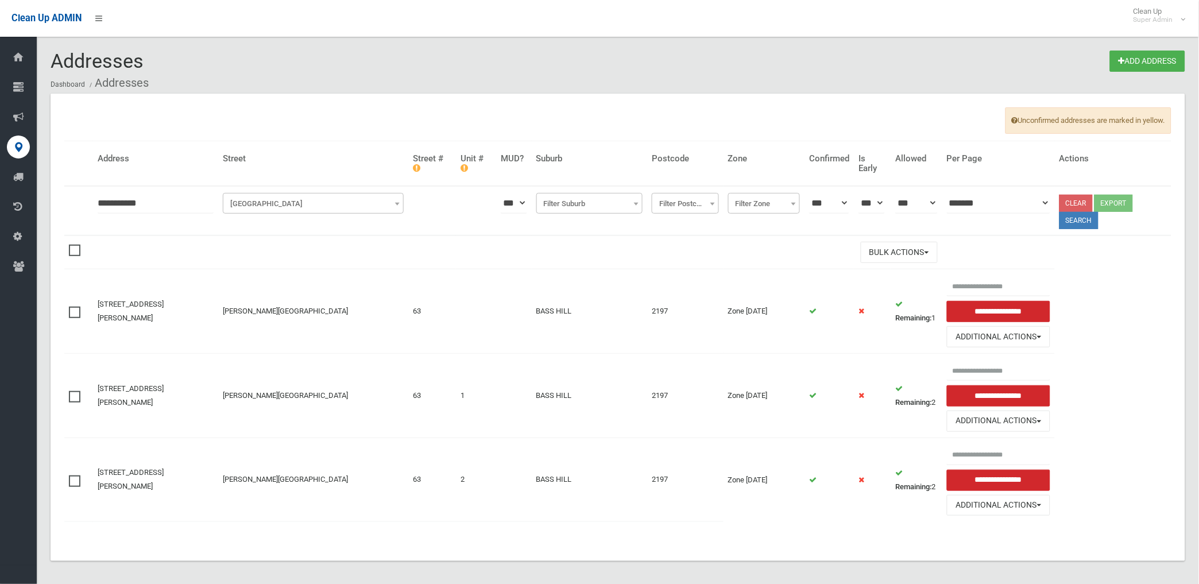
click at [75, 391] on span at bounding box center [77, 391] width 17 height 0
click at [73, 475] on span at bounding box center [77, 475] width 17 height 0
click at [899, 246] on button "Bulk Actions" at bounding box center [898, 252] width 77 height 21
click at [889, 274] on link "Delete Selected" at bounding box center [929, 276] width 137 height 20
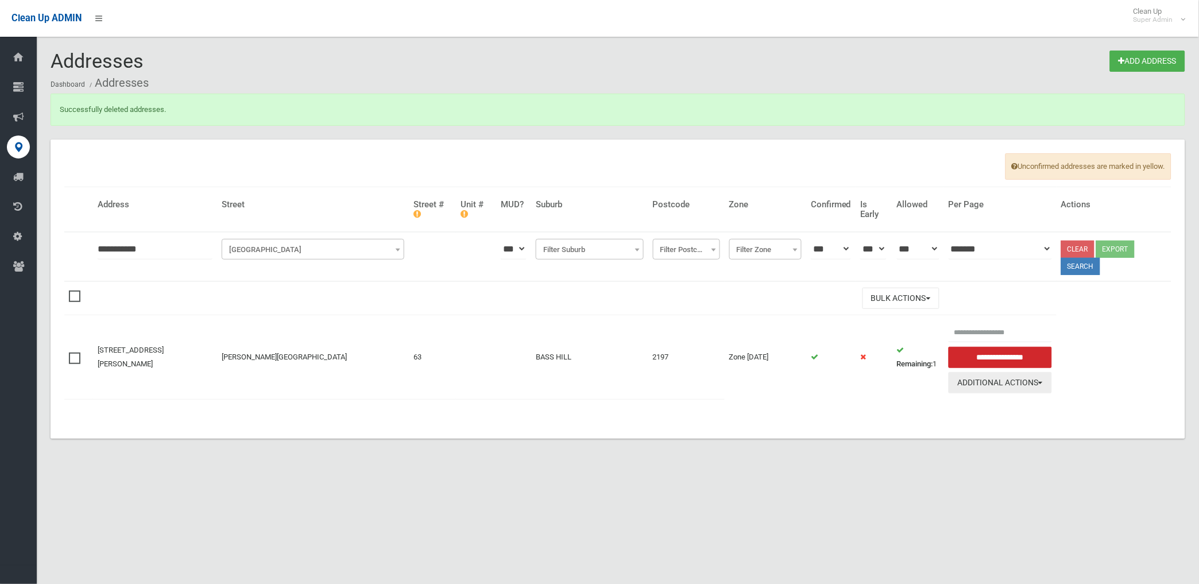
click at [1001, 382] on button "Additional Actions" at bounding box center [999, 382] width 103 height 21
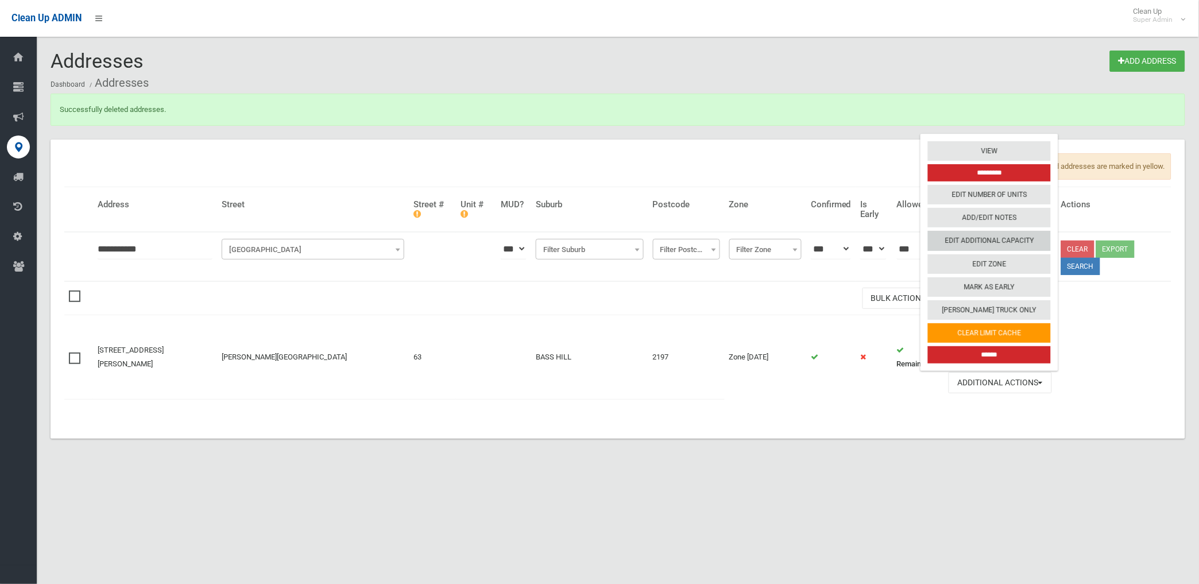
click at [991, 238] on link "Edit Additional Capacity" at bounding box center [989, 241] width 123 height 20
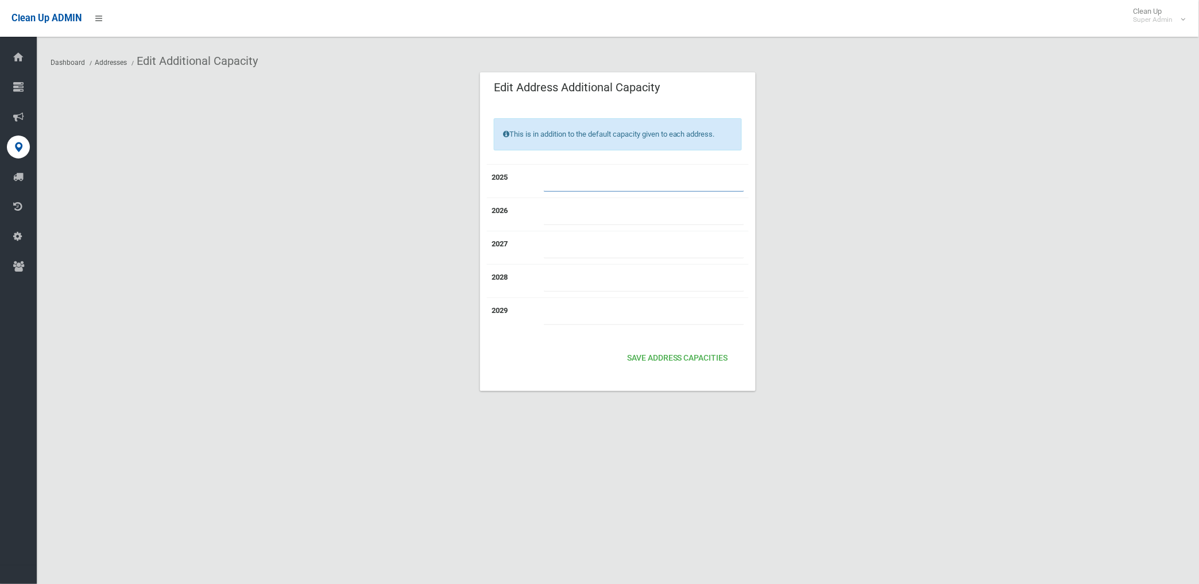
click at [565, 180] on input "number" at bounding box center [644, 180] width 200 height 21
type input "*"
click at [664, 354] on button "Save Address capacities" at bounding box center [677, 358] width 110 height 21
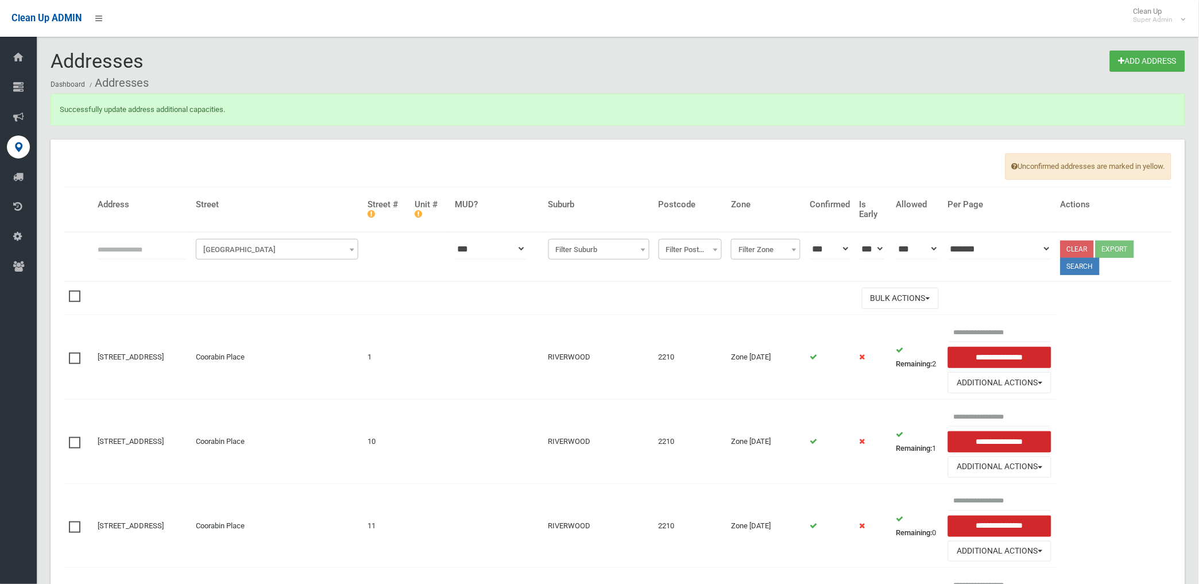
click at [170, 253] on input "text" at bounding box center [142, 248] width 89 height 21
type input "**********"
click button at bounding box center [0, 0] width 0 height 0
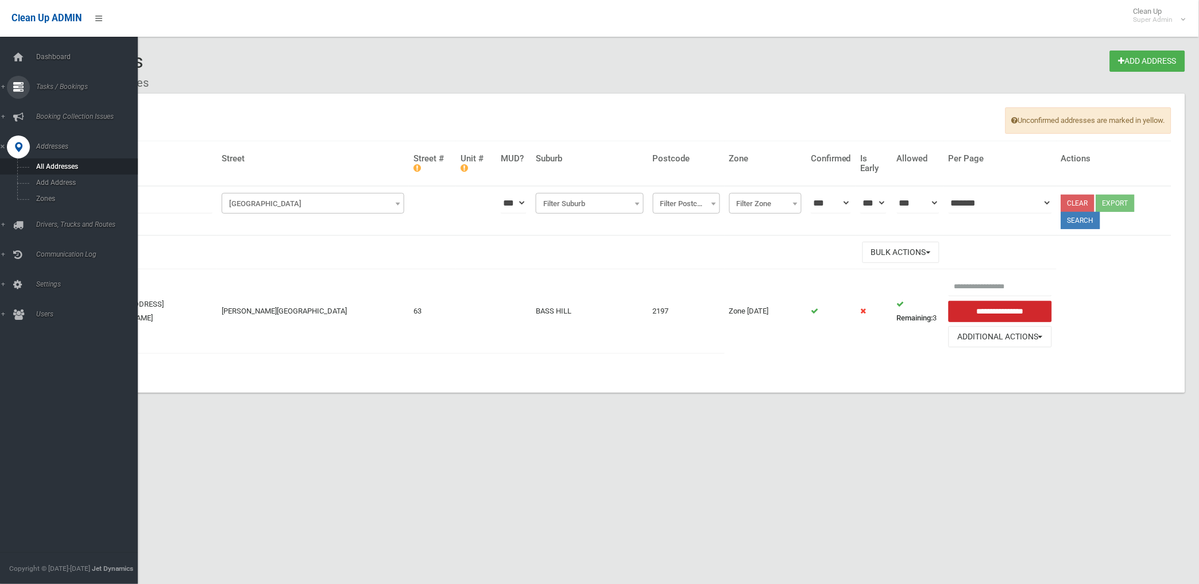
click at [64, 83] on span "Tasks / Bookings" at bounding box center [90, 87] width 115 height 8
click at [49, 170] on span "Search" at bounding box center [85, 171] width 105 height 8
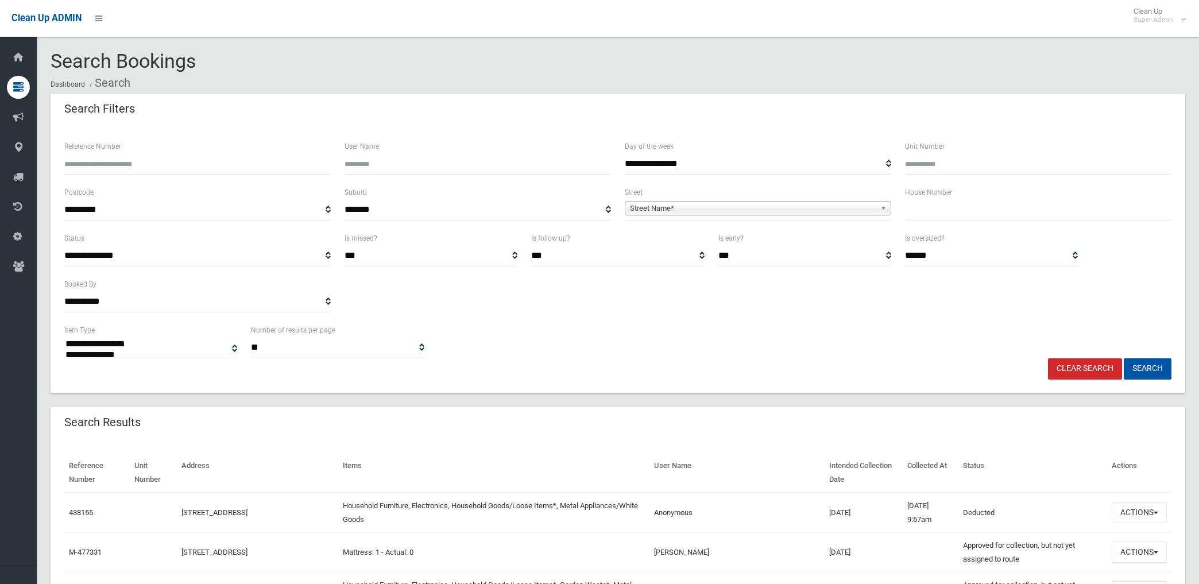
select select
